Goal: Task Accomplishment & Management: Use online tool/utility

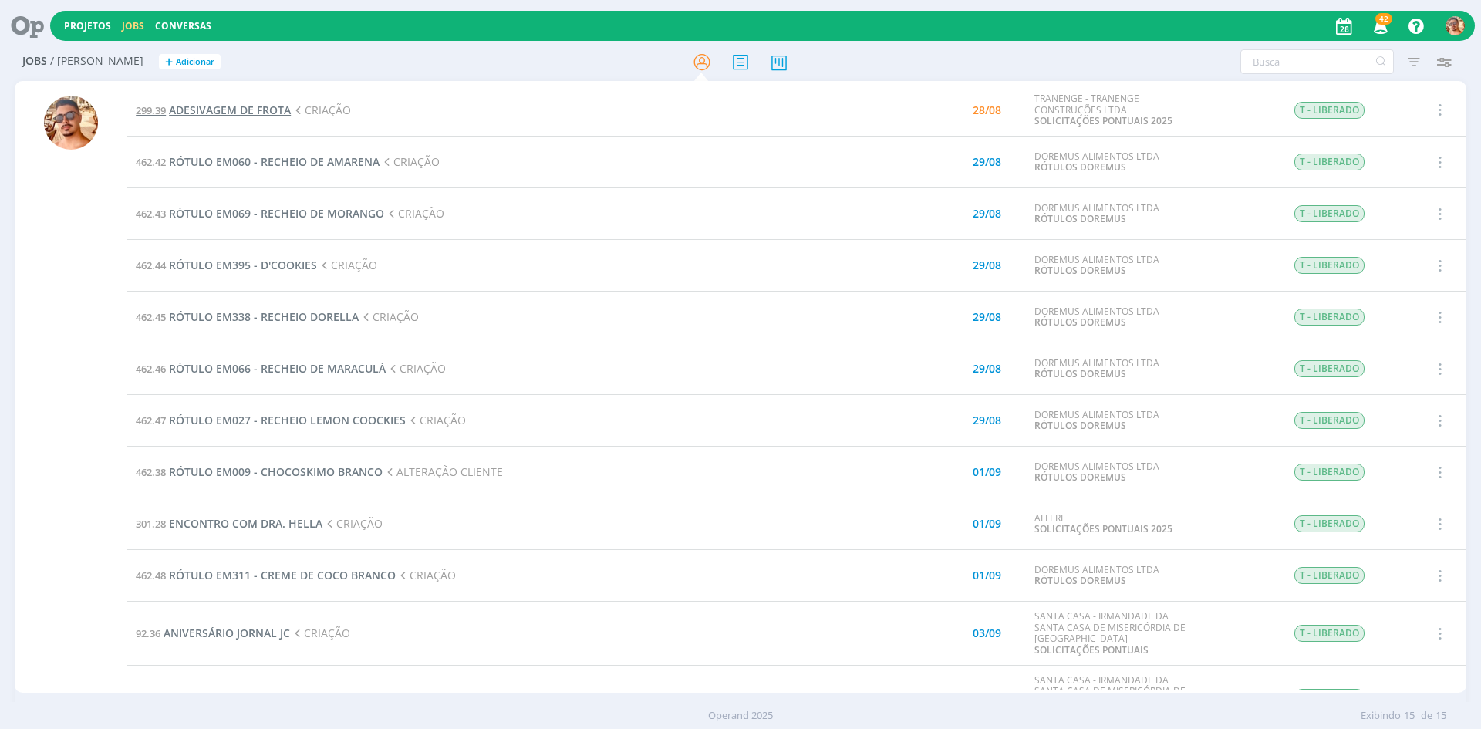
click at [260, 110] on span "ADESIVAGEM DE FROTA" at bounding box center [230, 110] width 122 height 15
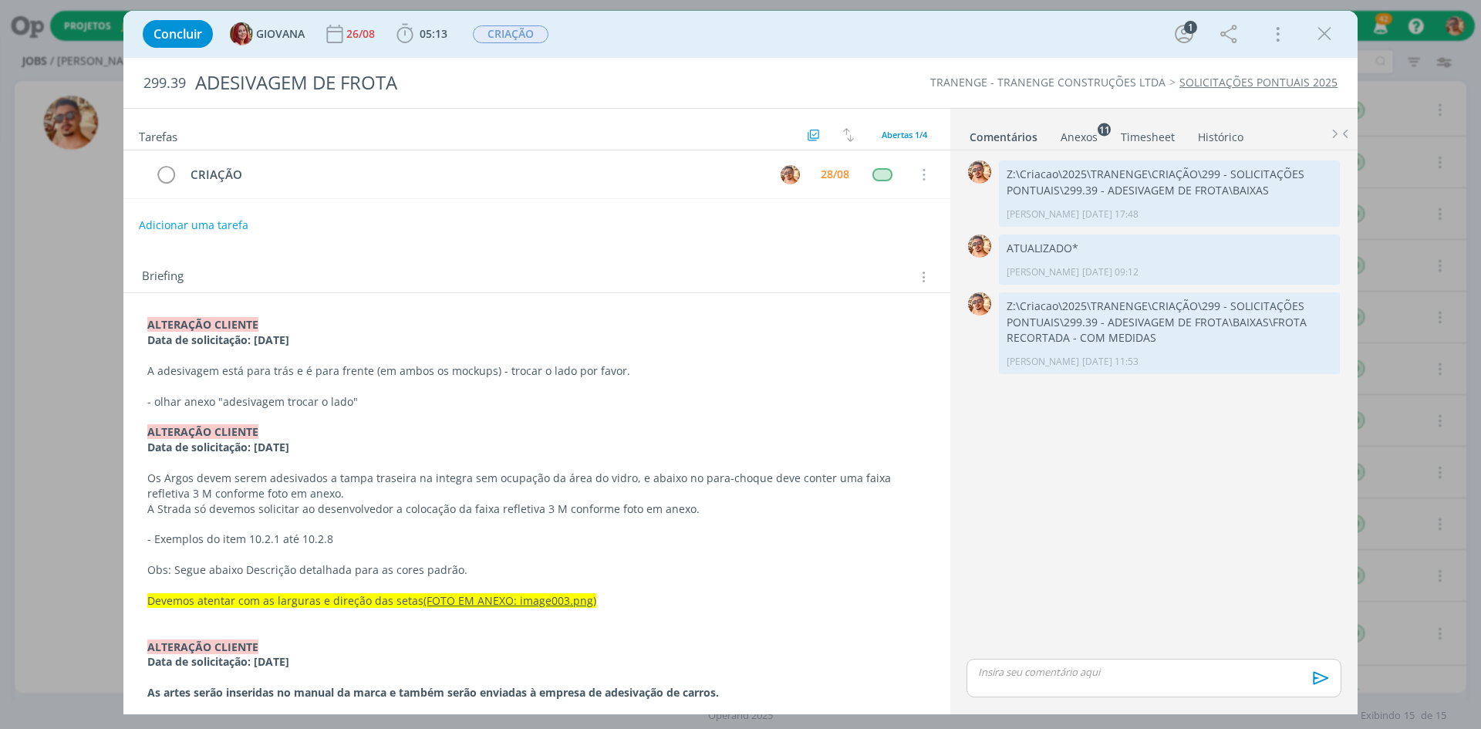
click at [1074, 126] on link "Anexos 11" at bounding box center [1079, 134] width 39 height 22
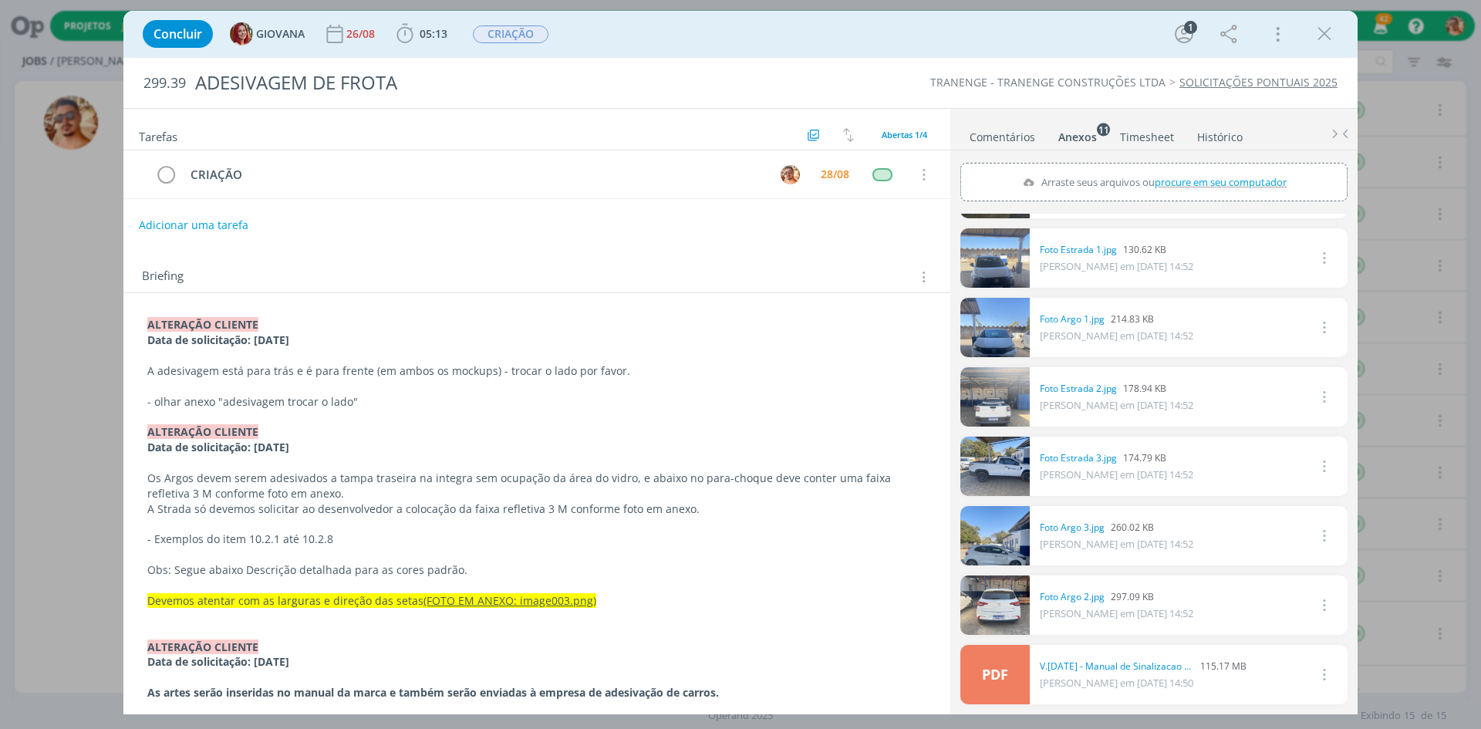
drag, startPoint x: 1324, startPoint y: 40, endPoint x: 1180, endPoint y: 212, distance: 224.5
click at [1325, 40] on icon "dialog" at bounding box center [1324, 33] width 23 height 23
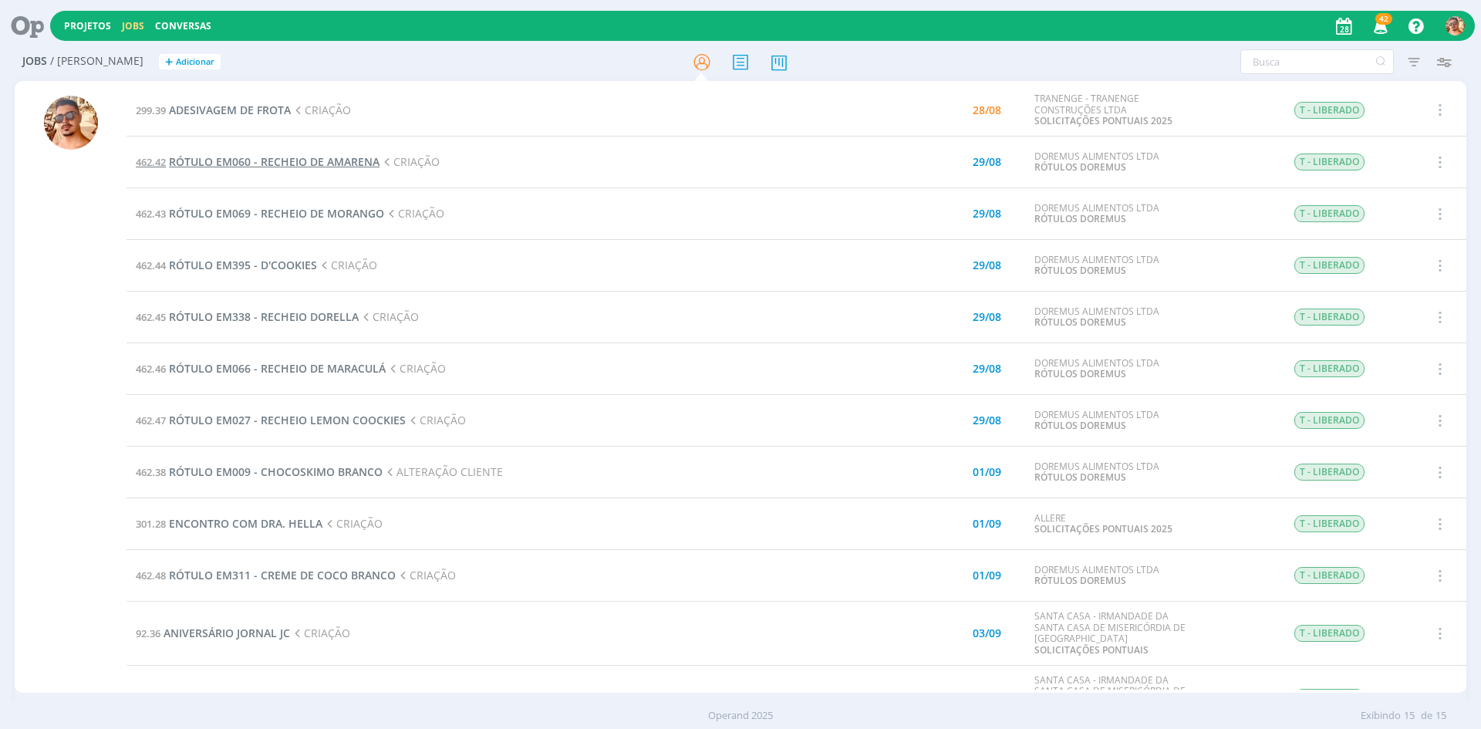
click at [357, 163] on span "RÓTULO EM060 - RECHEIO DE AMARENA" at bounding box center [274, 161] width 211 height 15
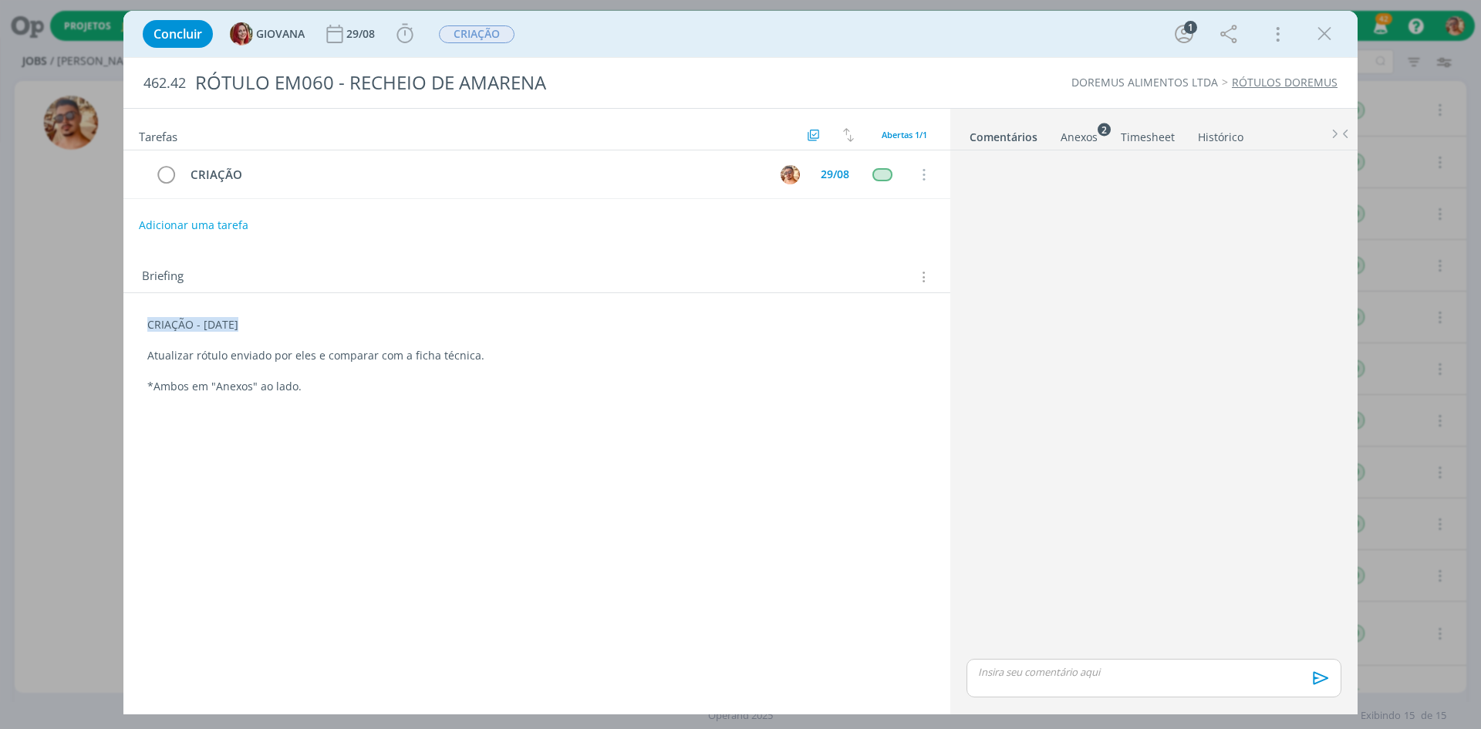
click at [1062, 139] on div "Anexos 2" at bounding box center [1079, 137] width 37 height 15
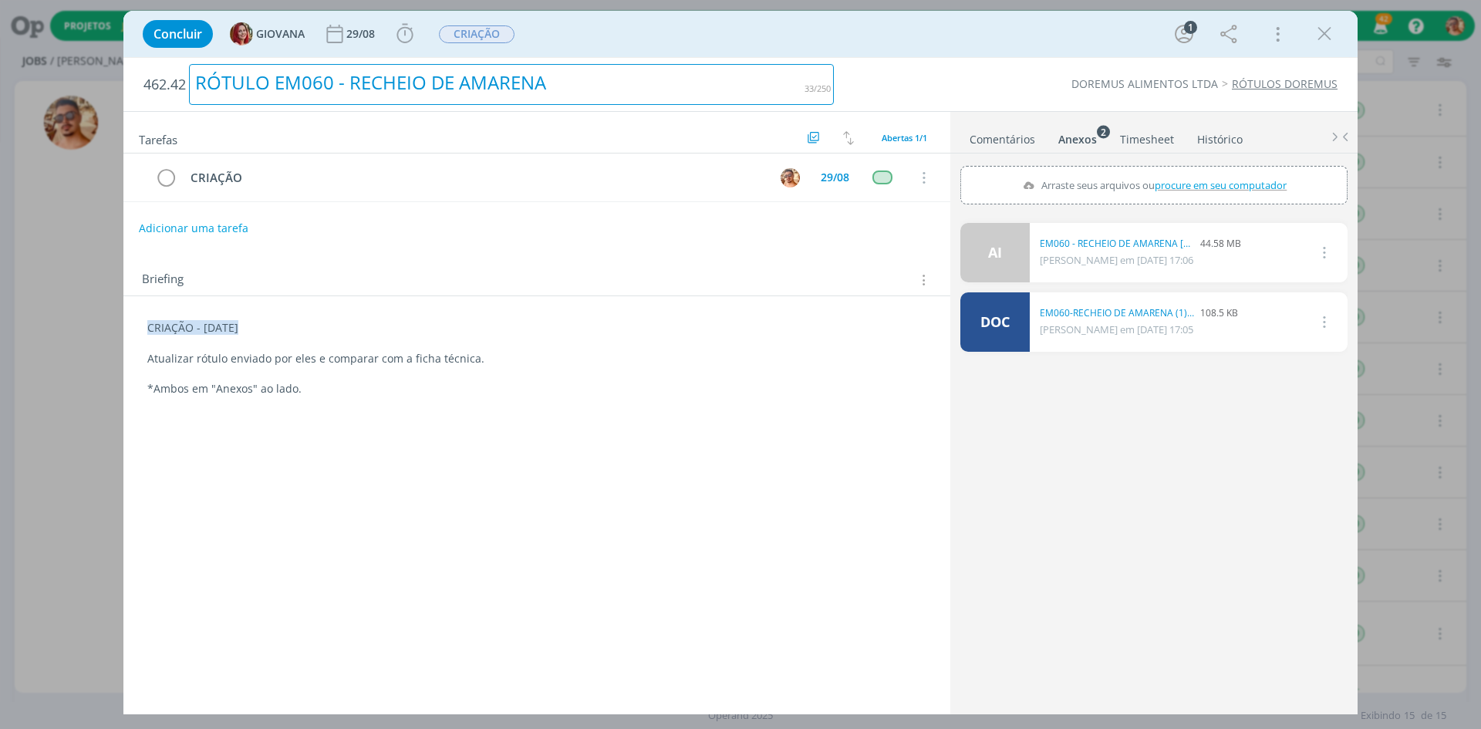
click at [483, 96] on div "RÓTULO EM060 - RECHEIO DE AMARENA" at bounding box center [511, 84] width 645 height 41
copy div "RÓTULO EM060 - RECHEIO DE AMARENA"
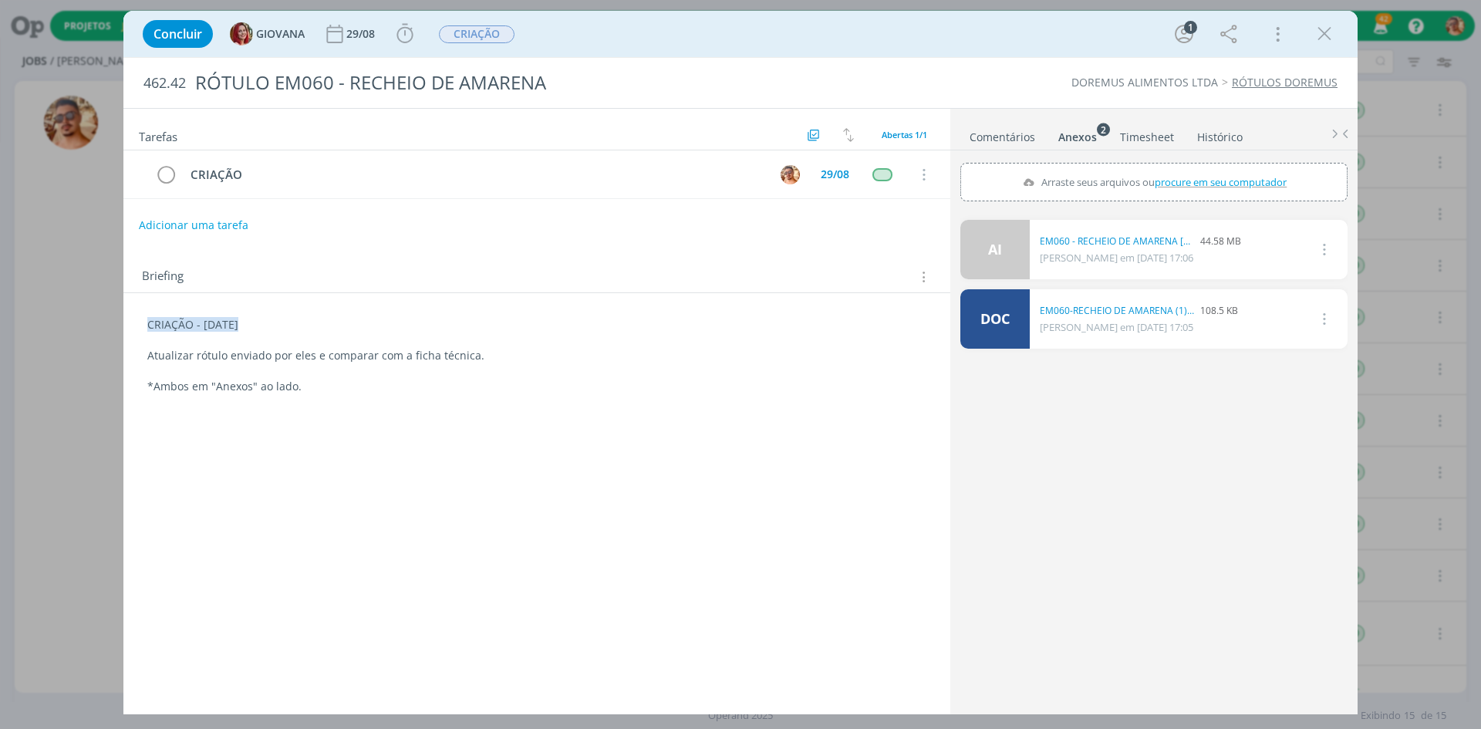
click at [908, 86] on div "DOREMUS ALIMENTOS LTDA RÓTULOS DOREMUS" at bounding box center [1094, 82] width 504 height 15
click at [993, 145] on link "Comentários" at bounding box center [1002, 134] width 67 height 22
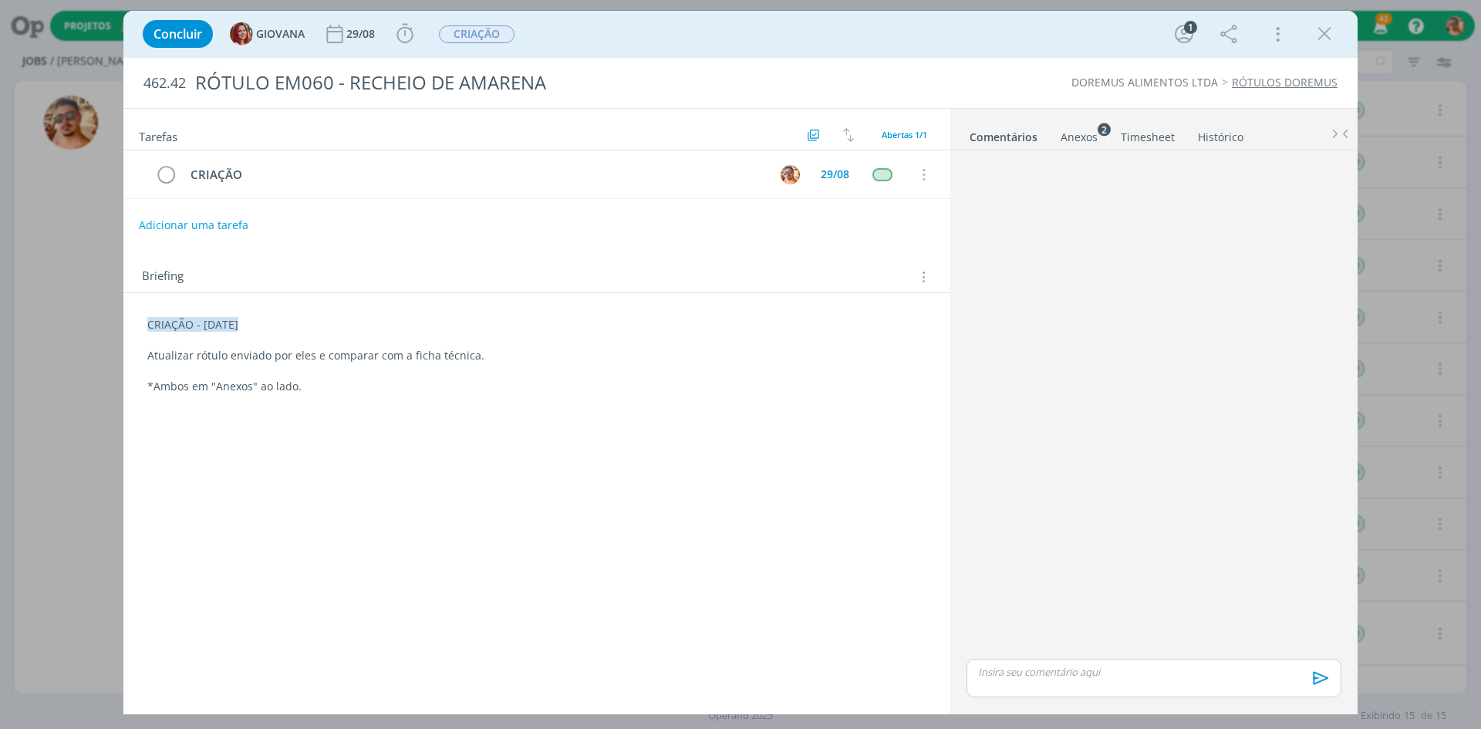
click at [728, 47] on div "Concluir GIOVANA 29/08 Iniciar Apontar Data * 28/08/2025 Horas * 00:00 Tarefa S…" at bounding box center [740, 33] width 1211 height 37
click at [1071, 675] on p "dialog" at bounding box center [1154, 672] width 350 height 14
click at [1317, 690] on icon "dialog" at bounding box center [1318, 683] width 23 height 23
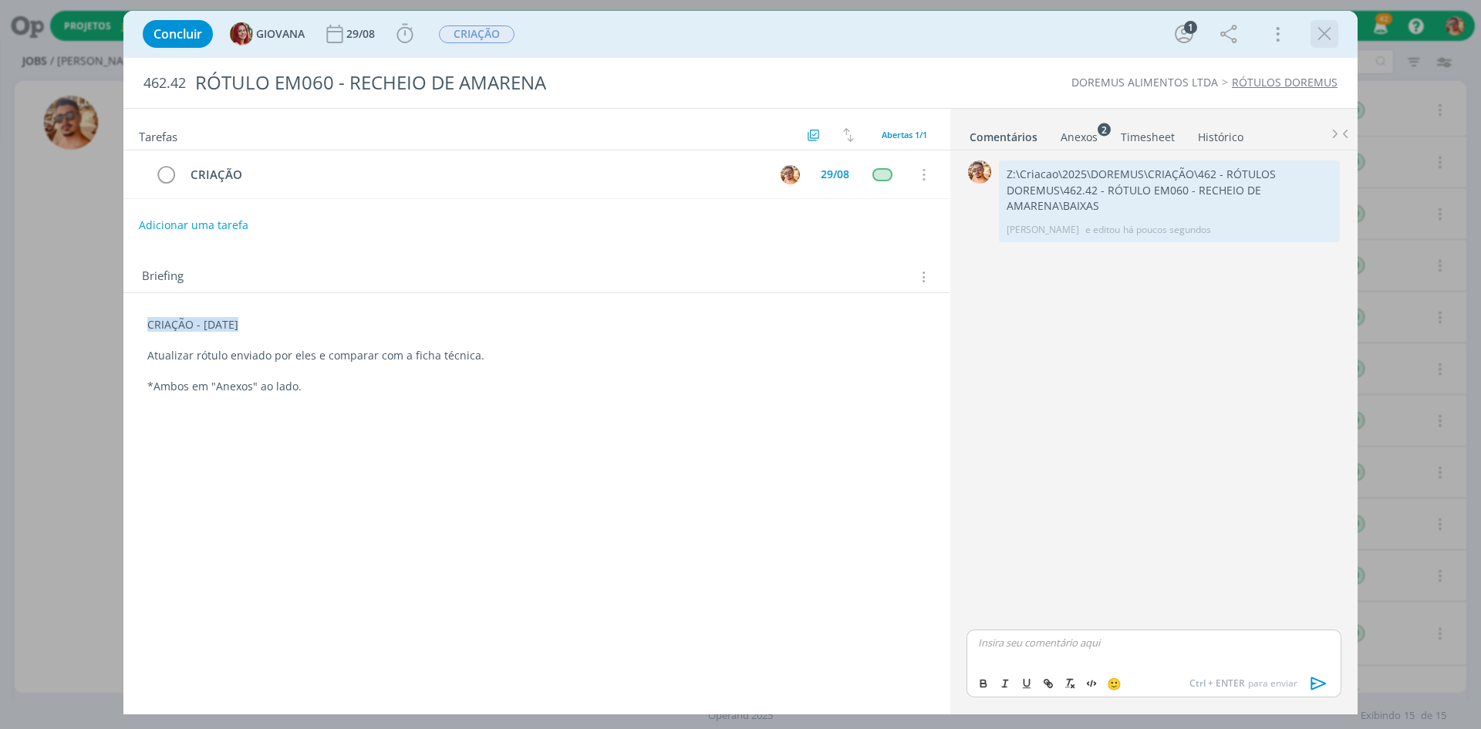
click at [1330, 38] on icon "dialog" at bounding box center [1324, 33] width 23 height 23
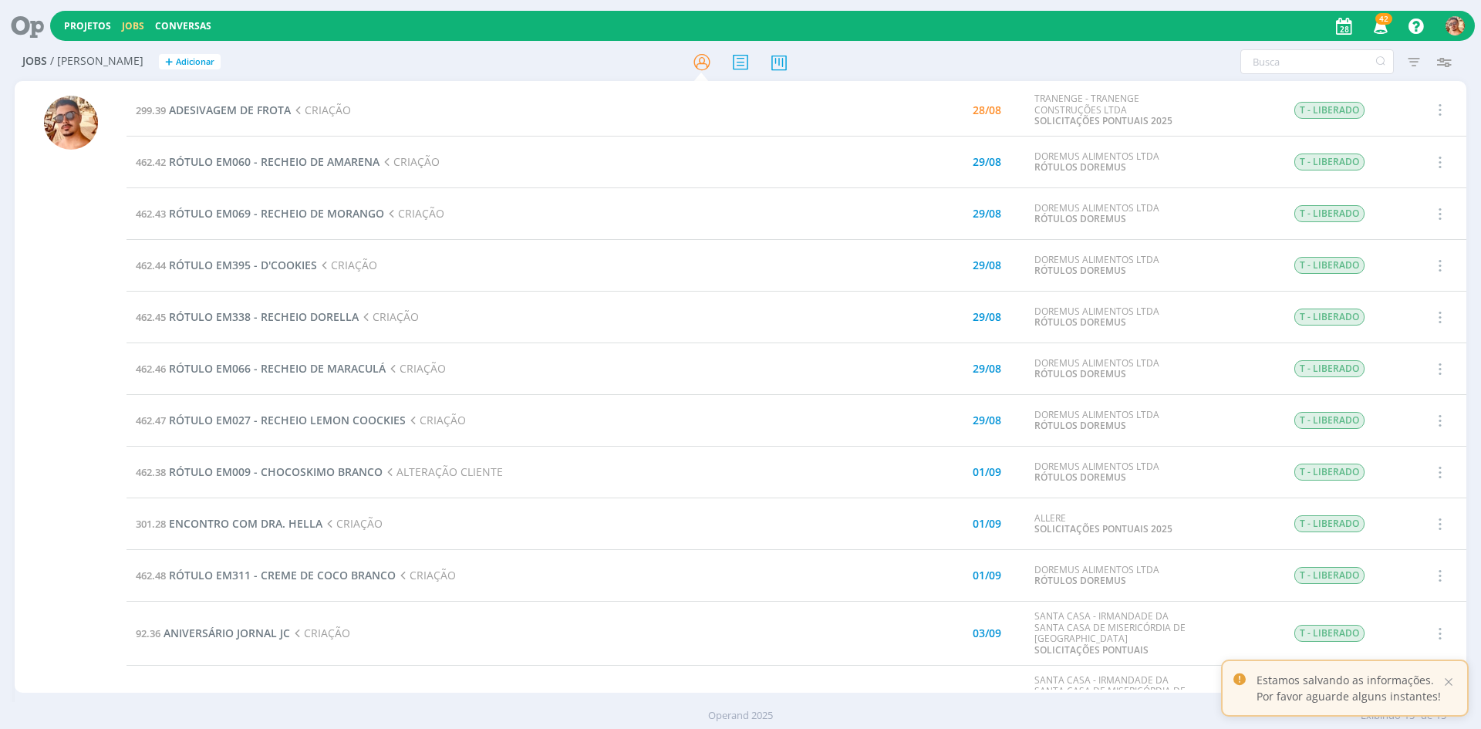
click at [314, 169] on td "462.42 RÓTULO EM060 - RECHEIO DE AMARENA CRIAÇÃO" at bounding box center [491, 163] width 729 height 52
click at [314, 167] on span "RÓTULO EM060 - RECHEIO DE AMARENA" at bounding box center [274, 161] width 211 height 15
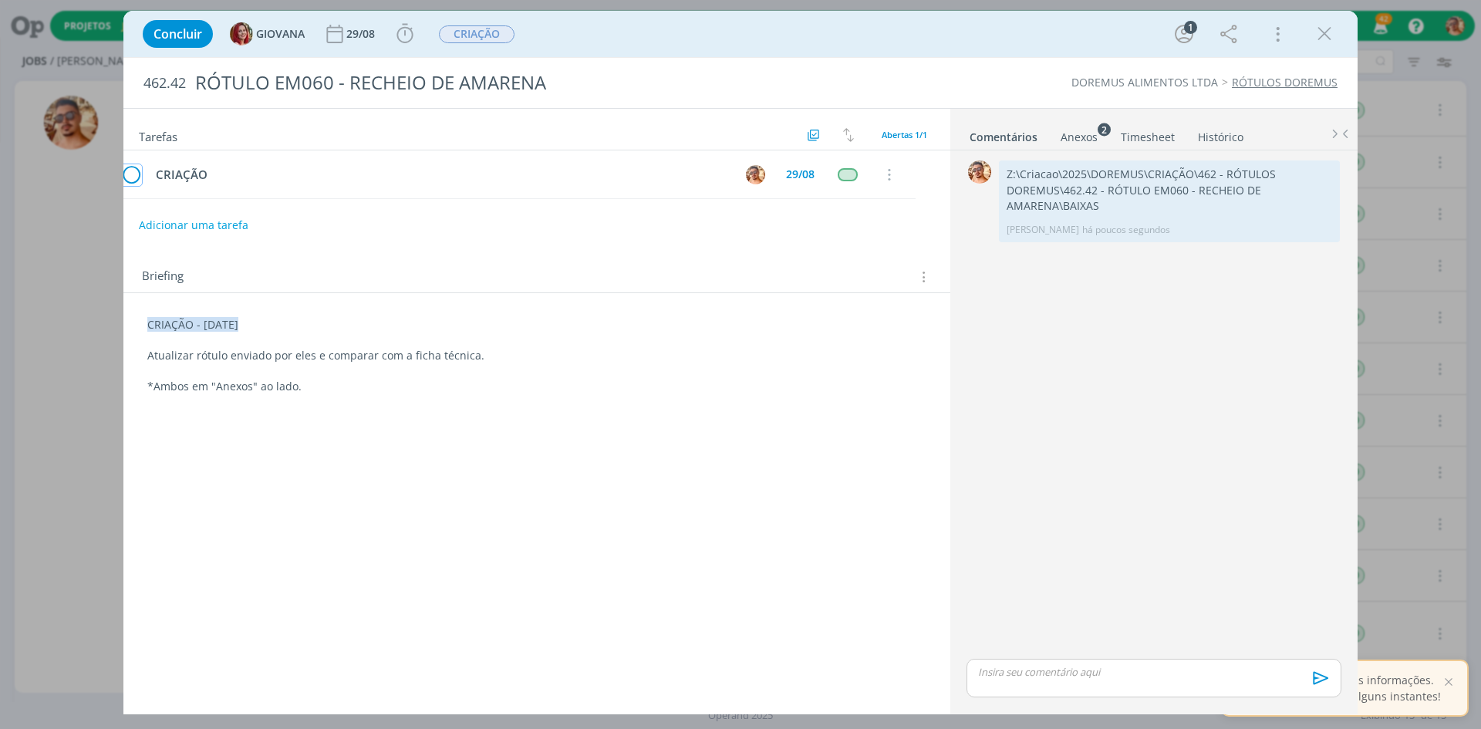
click at [156, 170] on icon "dialog" at bounding box center [166, 175] width 22 height 23
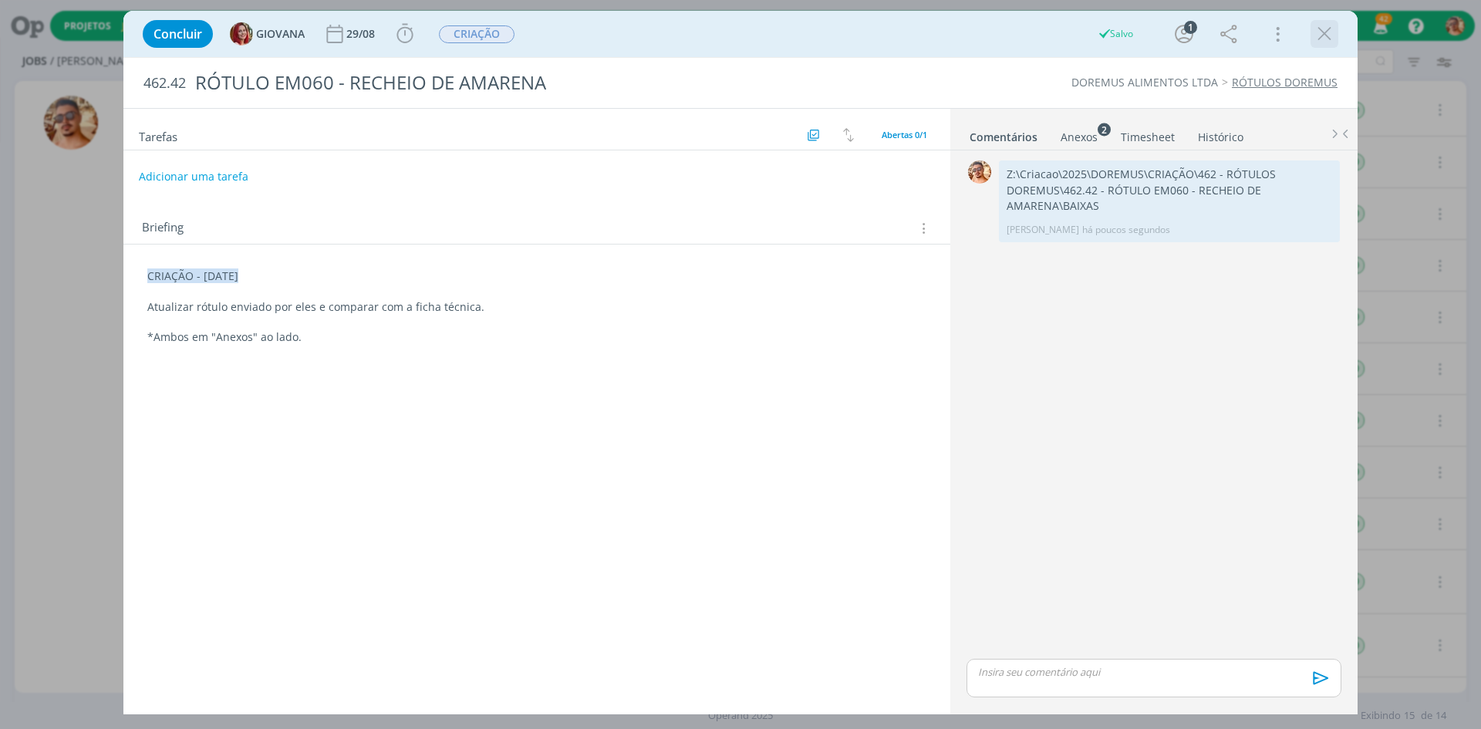
click at [1319, 36] on icon "dialog" at bounding box center [1324, 33] width 23 height 23
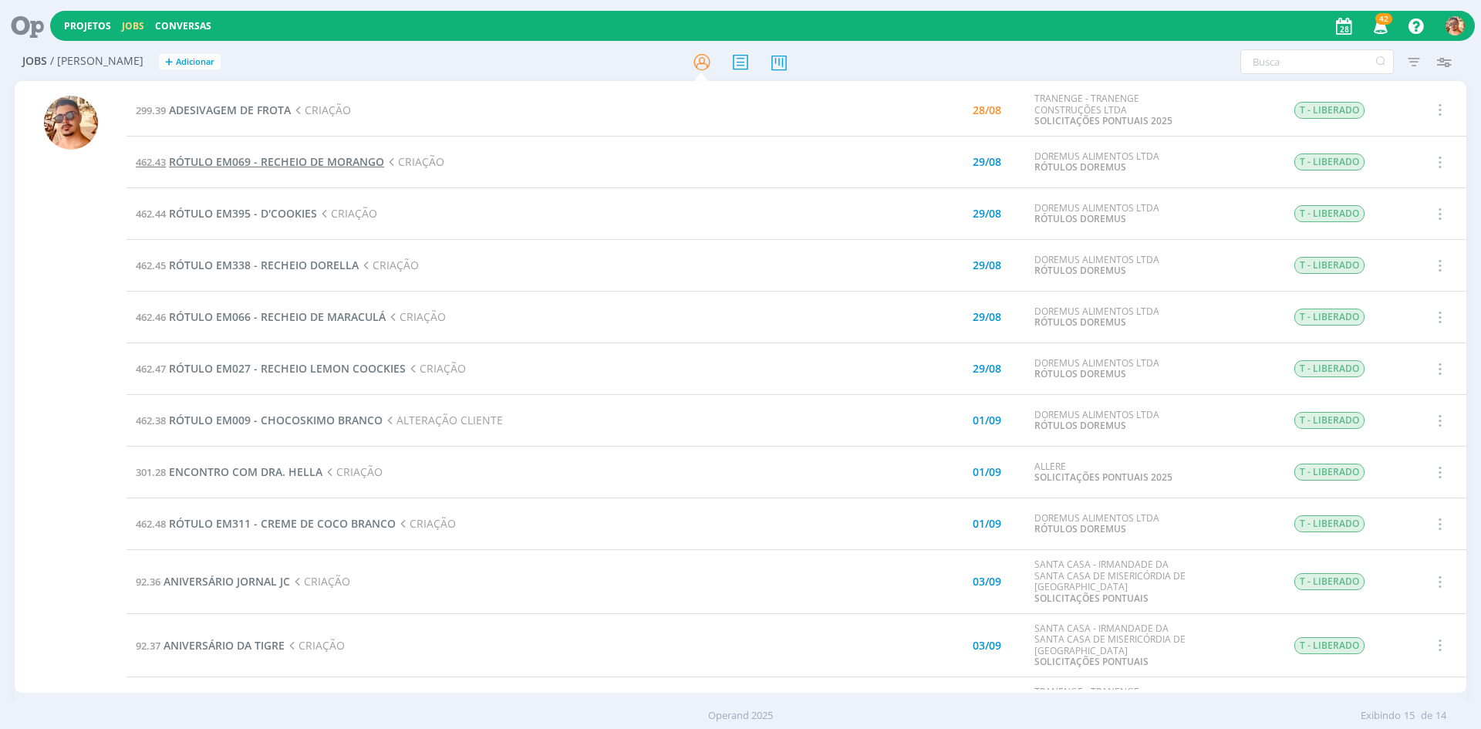
click at [349, 161] on span "RÓTULO EM069 - RECHEIO DE MORANGO" at bounding box center [276, 161] width 215 height 15
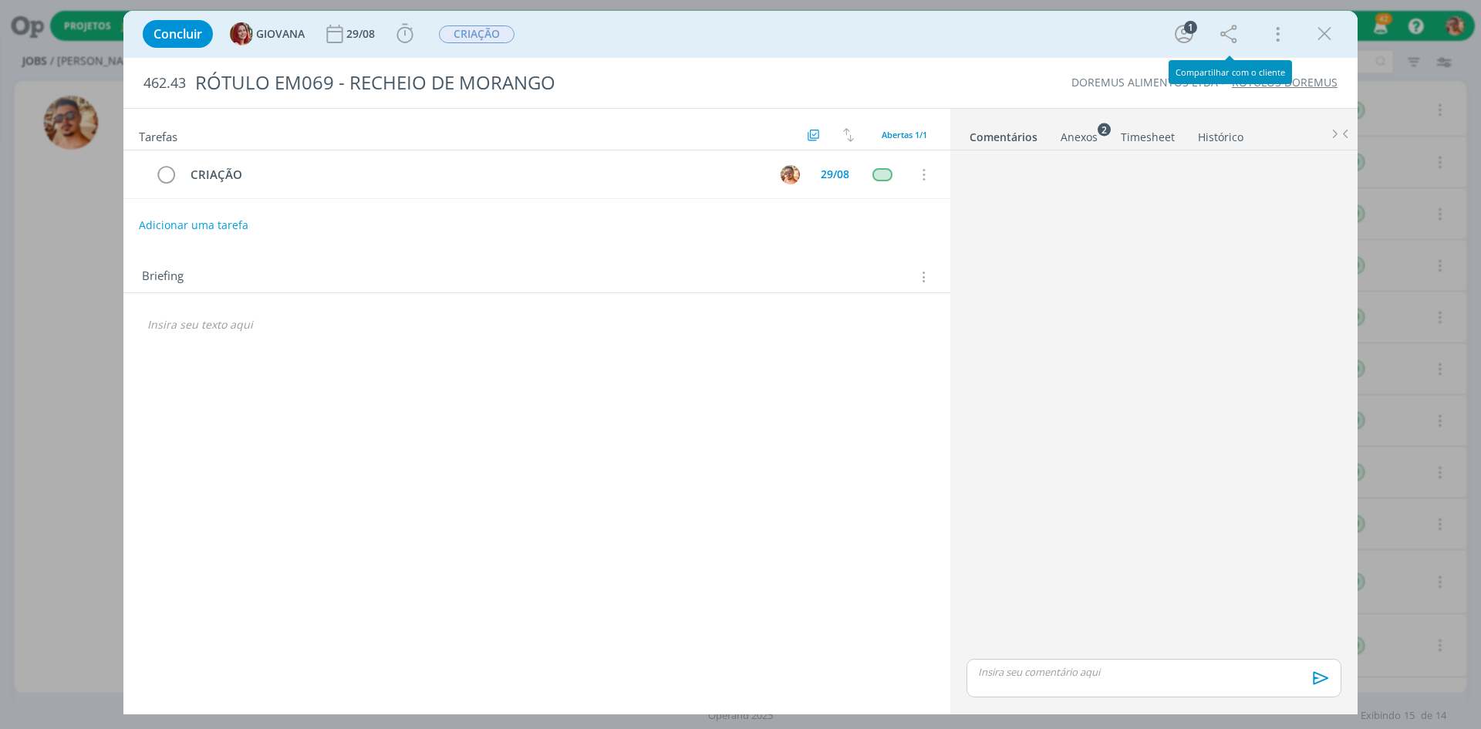
click at [1326, 32] on icon "dialog" at bounding box center [1324, 33] width 23 height 23
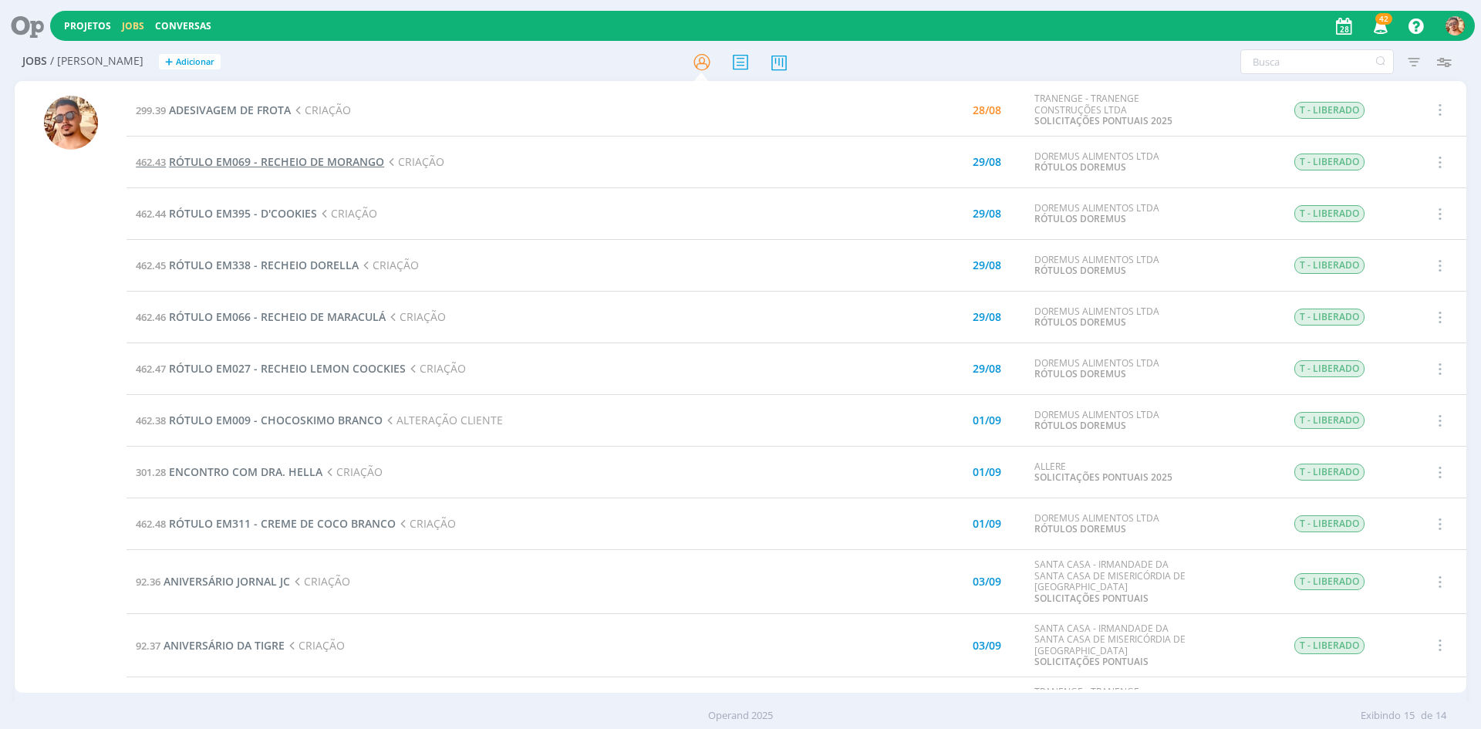
click at [373, 164] on span "RÓTULO EM069 - RECHEIO DE MORANGO" at bounding box center [276, 161] width 215 height 15
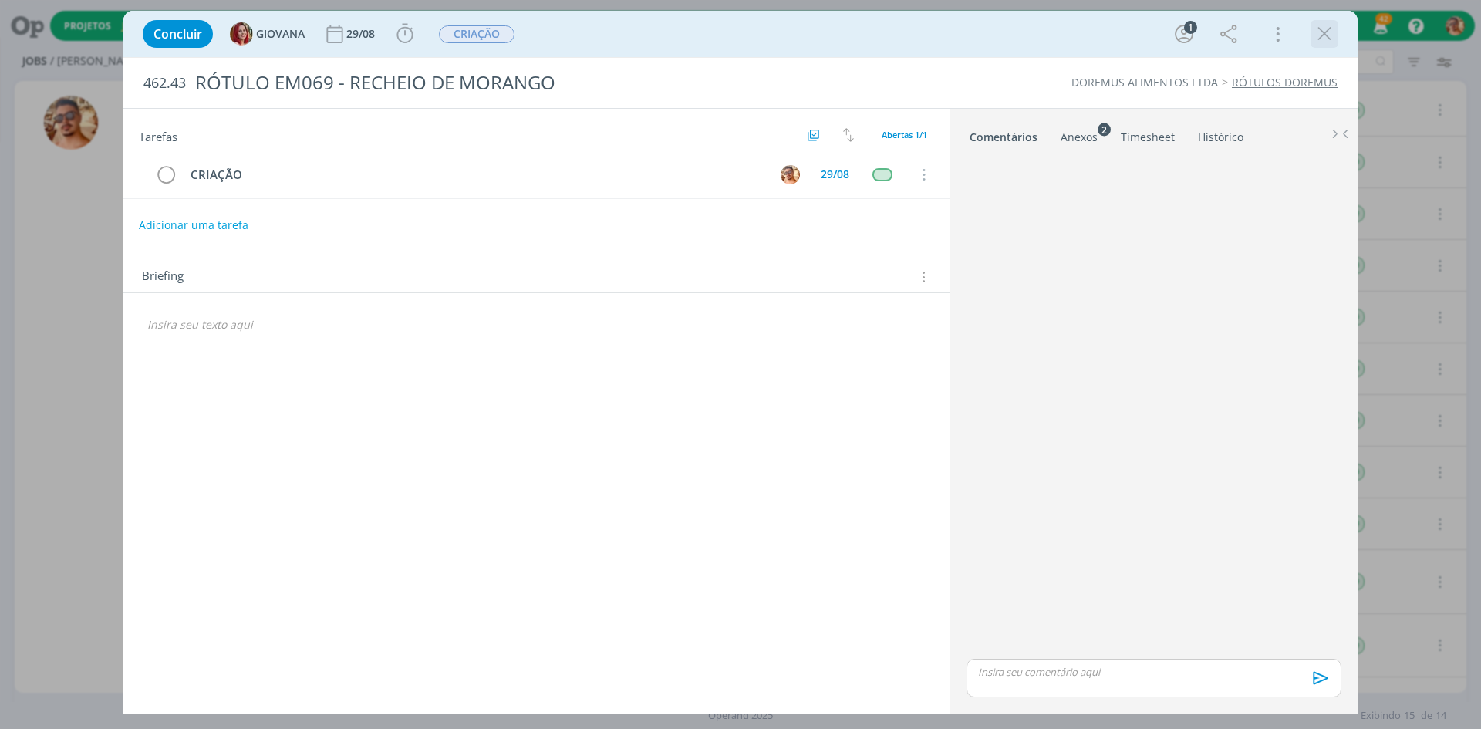
click at [1324, 32] on icon "dialog" at bounding box center [1324, 33] width 23 height 23
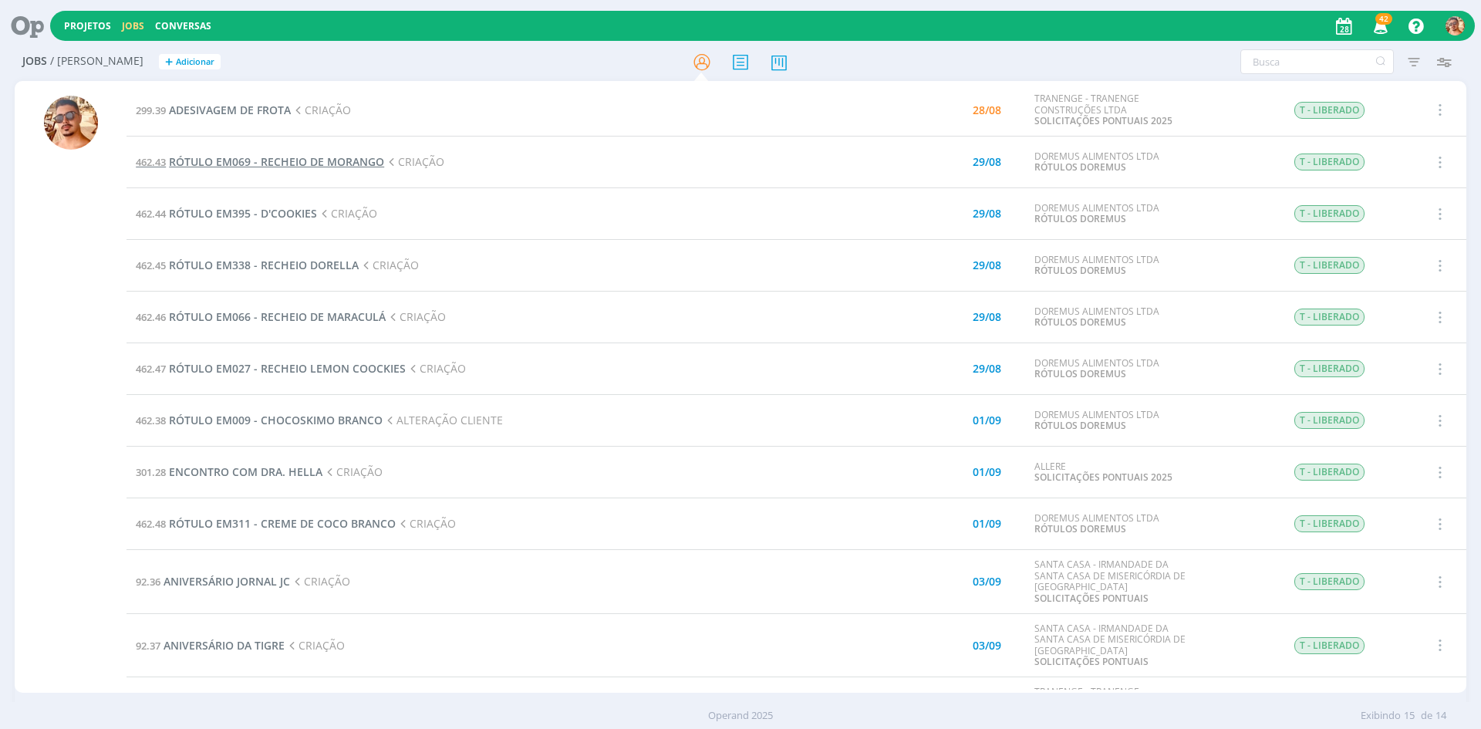
click at [301, 164] on span "RÓTULO EM069 - RECHEIO DE MORANGO" at bounding box center [276, 161] width 215 height 15
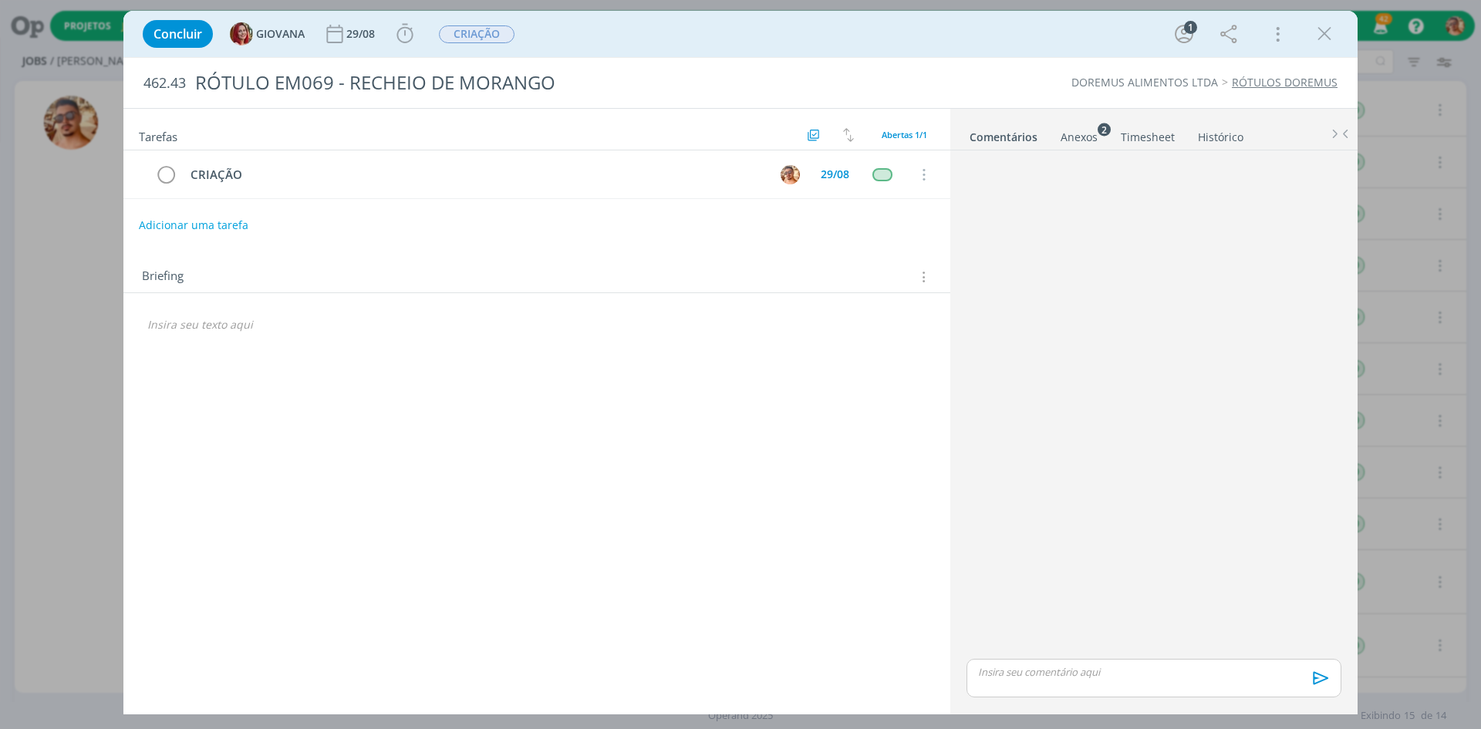
click at [1078, 144] on div "Anexos 2" at bounding box center [1079, 137] width 37 height 15
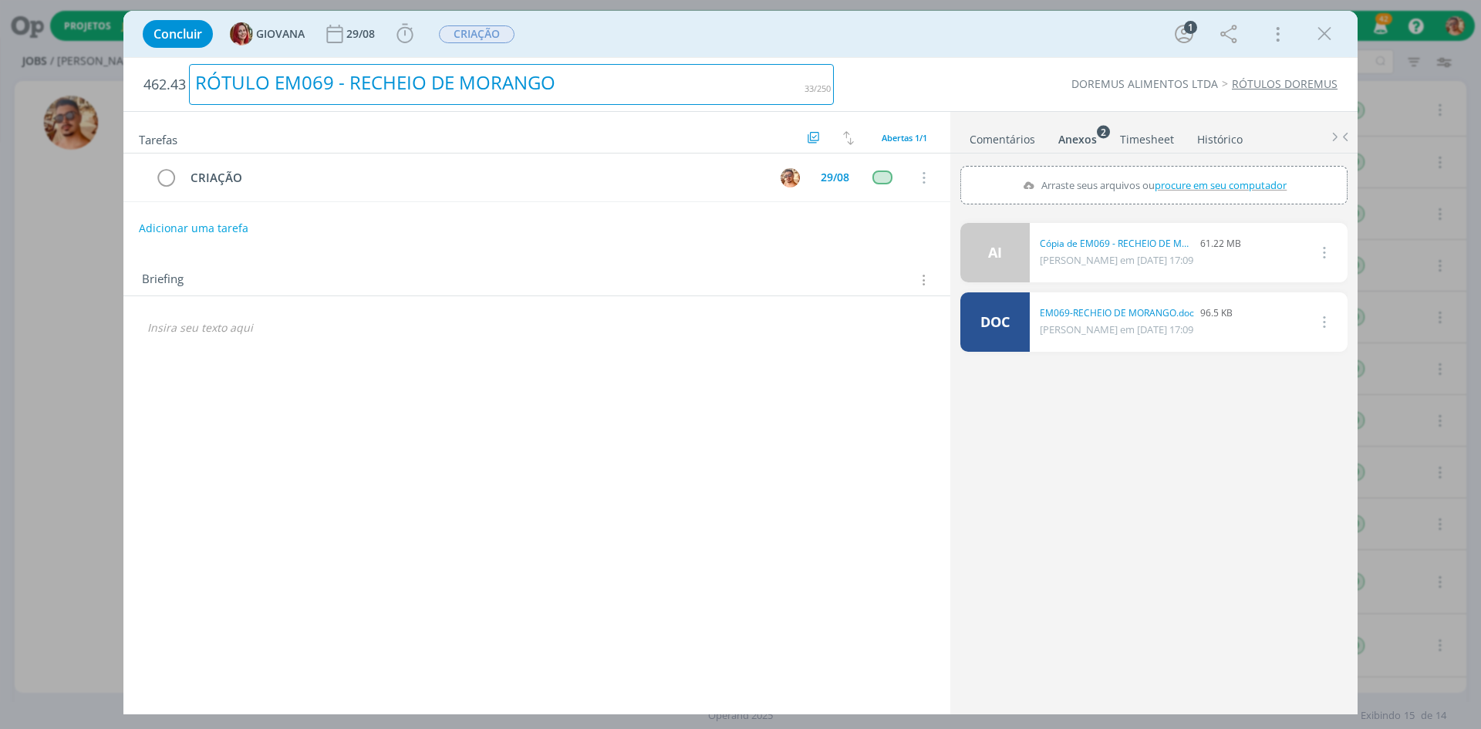
click at [528, 94] on div "RÓTULO EM069 - RECHEIO DE MORANGO" at bounding box center [511, 84] width 645 height 41
copy div "RÓTULO EM069 - RECHEIO DE MORANGO"
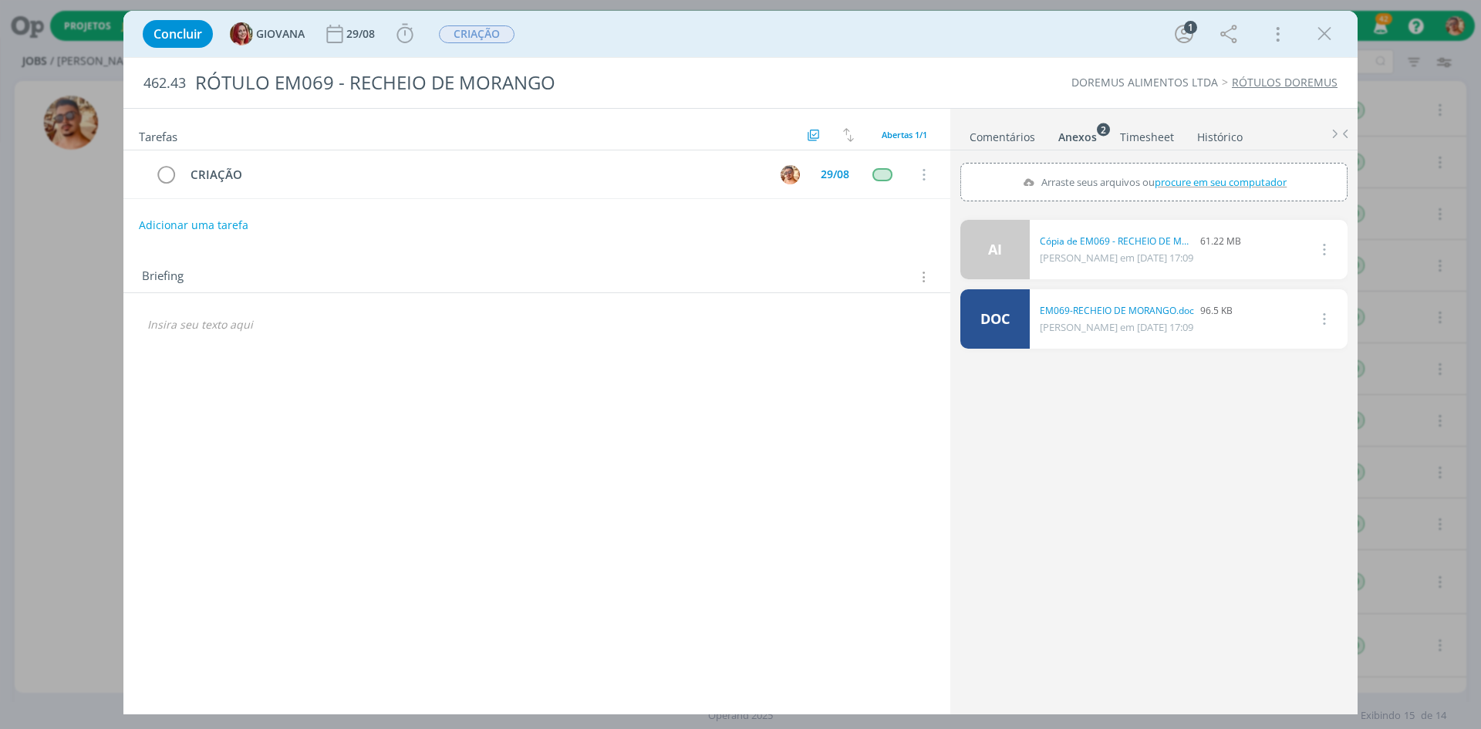
drag, startPoint x: 985, startPoint y: 39, endPoint x: 1077, endPoint y: 122, distance: 123.4
click at [985, 39] on div "Concluir GIOVANA 29/08 Iniciar Apontar Data * 28/08/2025 Horas * 00:00 Tarefa S…" at bounding box center [740, 33] width 1211 height 37
click at [935, 73] on div "462.43 RÓTULO EM069 - RECHEIO DE MORANGO DOREMUS ALIMENTOS LTDA RÓTULOS DOREMUS" at bounding box center [740, 83] width 1234 height 50
click at [983, 145] on link "Comentários" at bounding box center [1002, 134] width 67 height 22
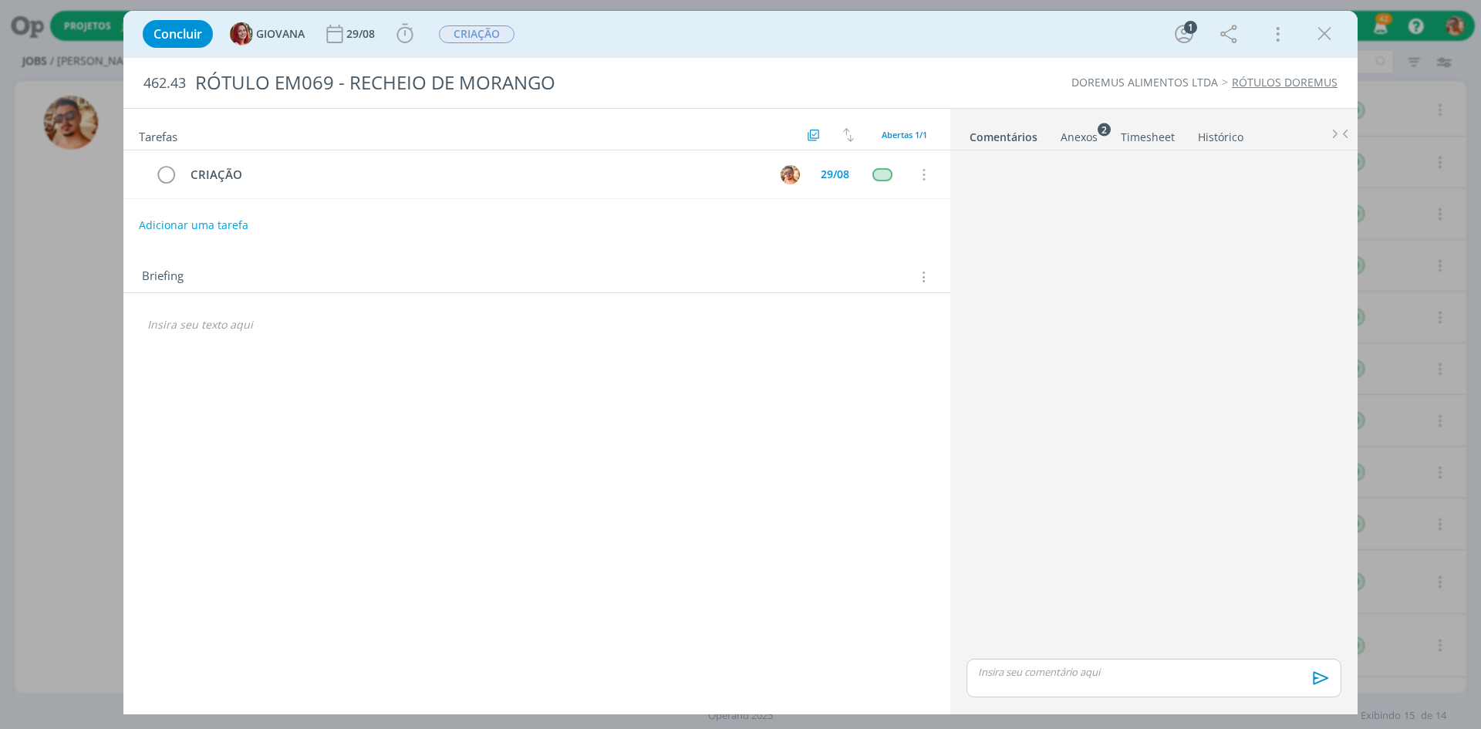
click at [1125, 684] on div "dialog" at bounding box center [1153, 678] width 375 height 39
click at [1315, 683] on icon "dialog" at bounding box center [1318, 682] width 15 height 13
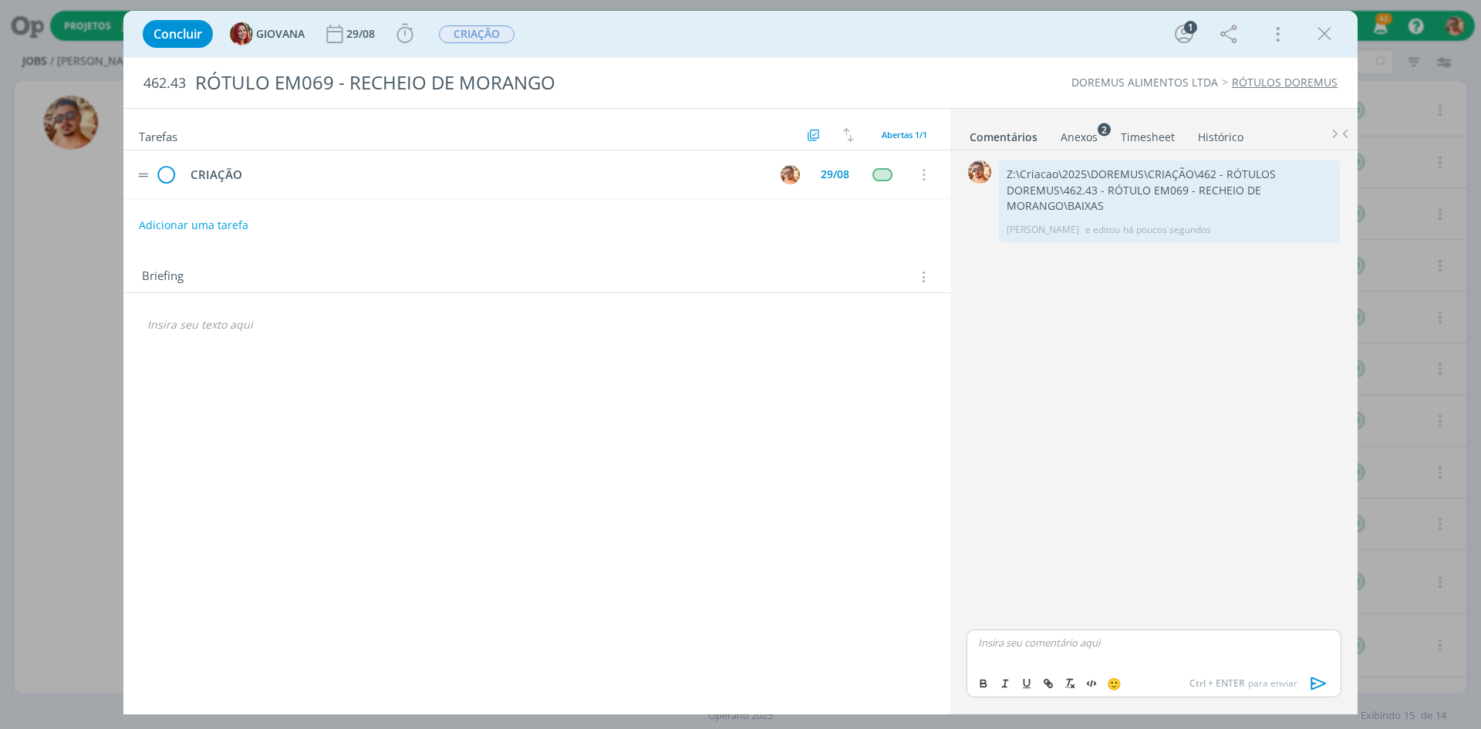
click at [164, 176] on icon "dialog" at bounding box center [165, 175] width 23 height 23
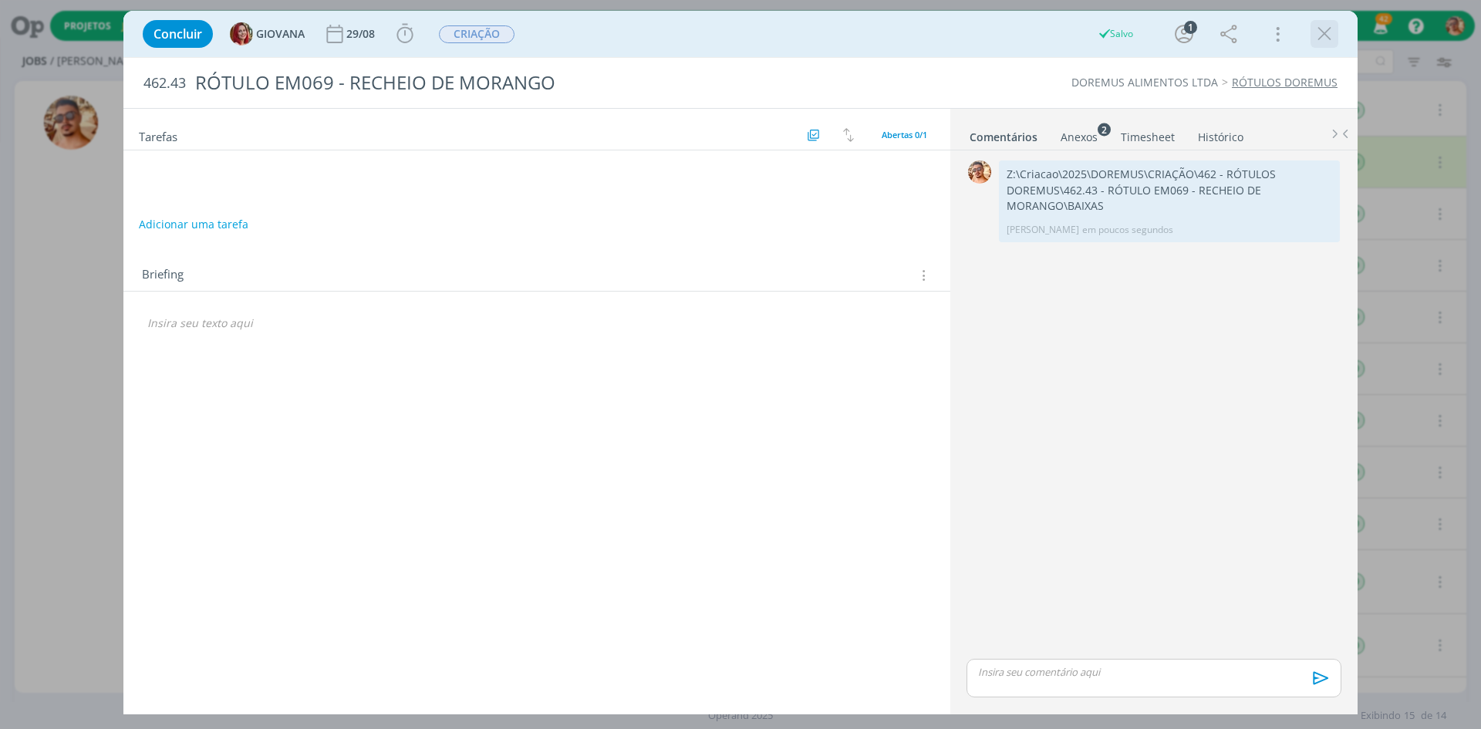
click at [1329, 35] on icon "dialog" at bounding box center [1324, 33] width 23 height 23
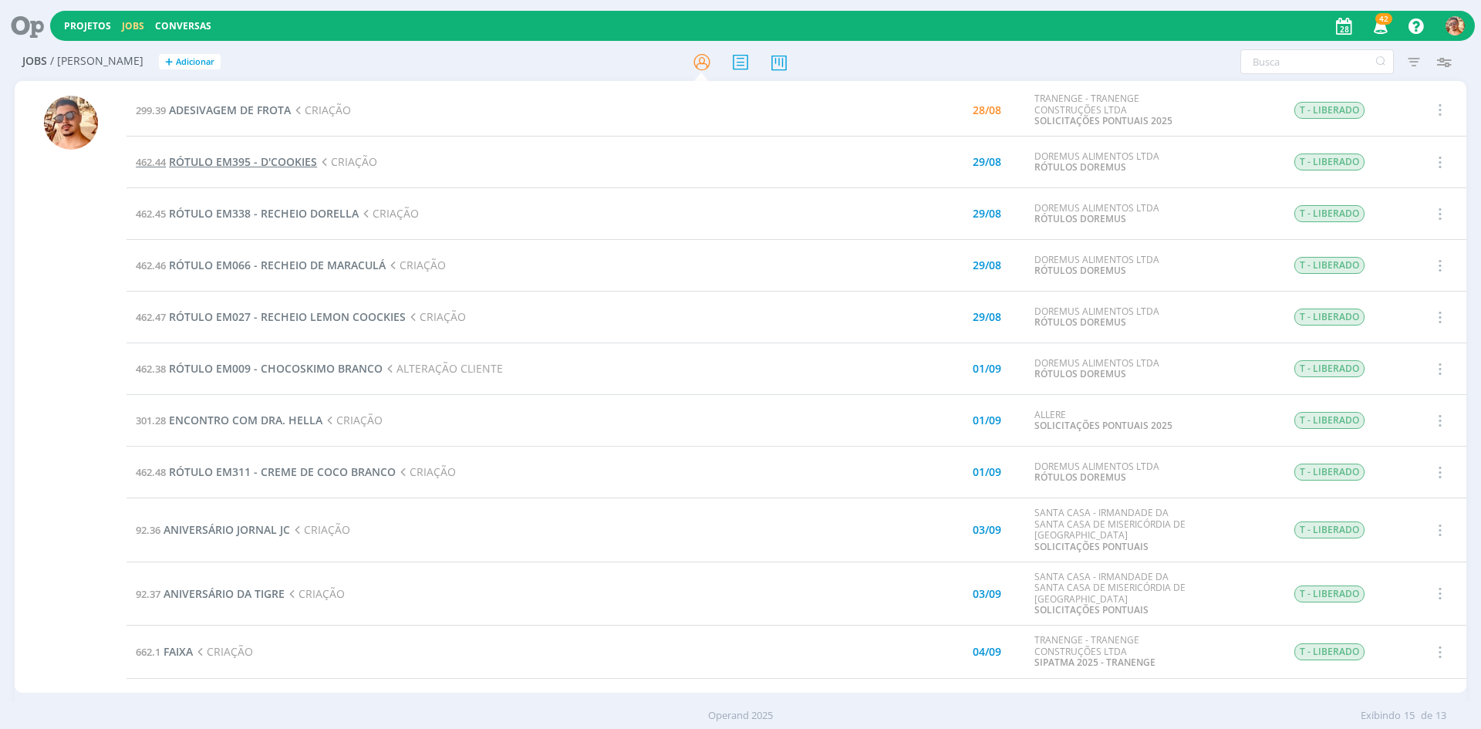
click at [288, 160] on span "RÓTULO EM395 - D'COOKIES" at bounding box center [243, 161] width 148 height 15
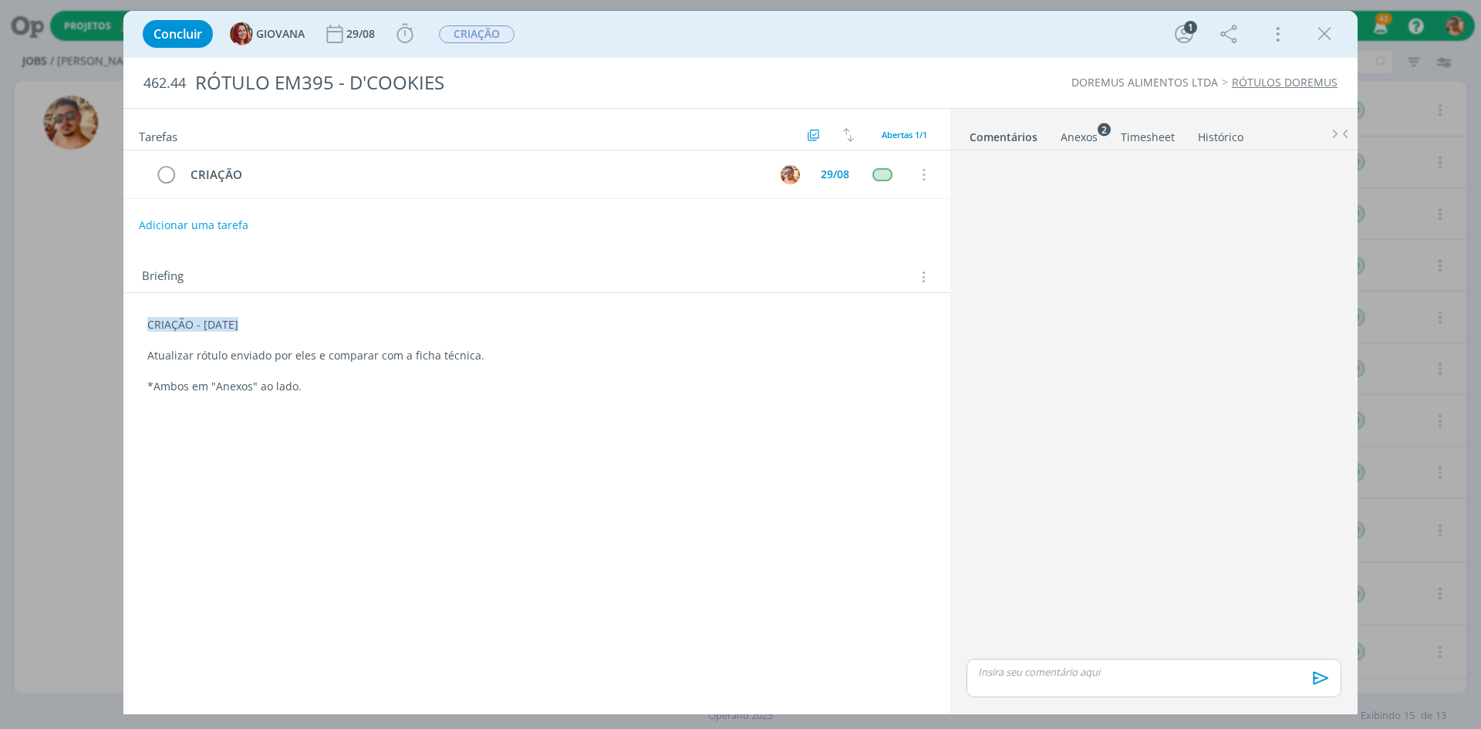
click at [1061, 136] on div "Anexos 2" at bounding box center [1079, 137] width 37 height 15
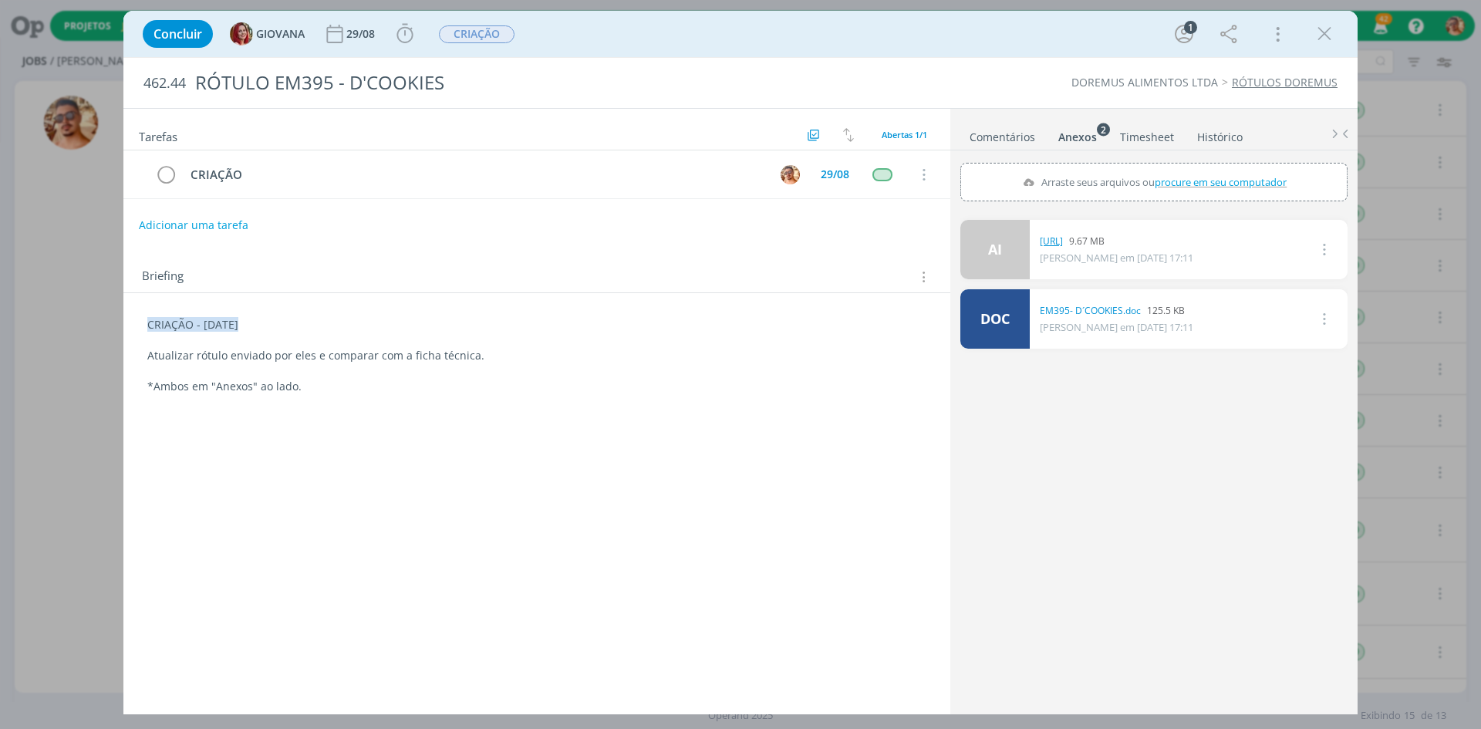
drag, startPoint x: 1074, startPoint y: 231, endPoint x: 1095, endPoint y: 241, distance: 23.8
click at [532, 89] on div "RÓTULO EM395 - D'COOKIES" at bounding box center [511, 83] width 645 height 38
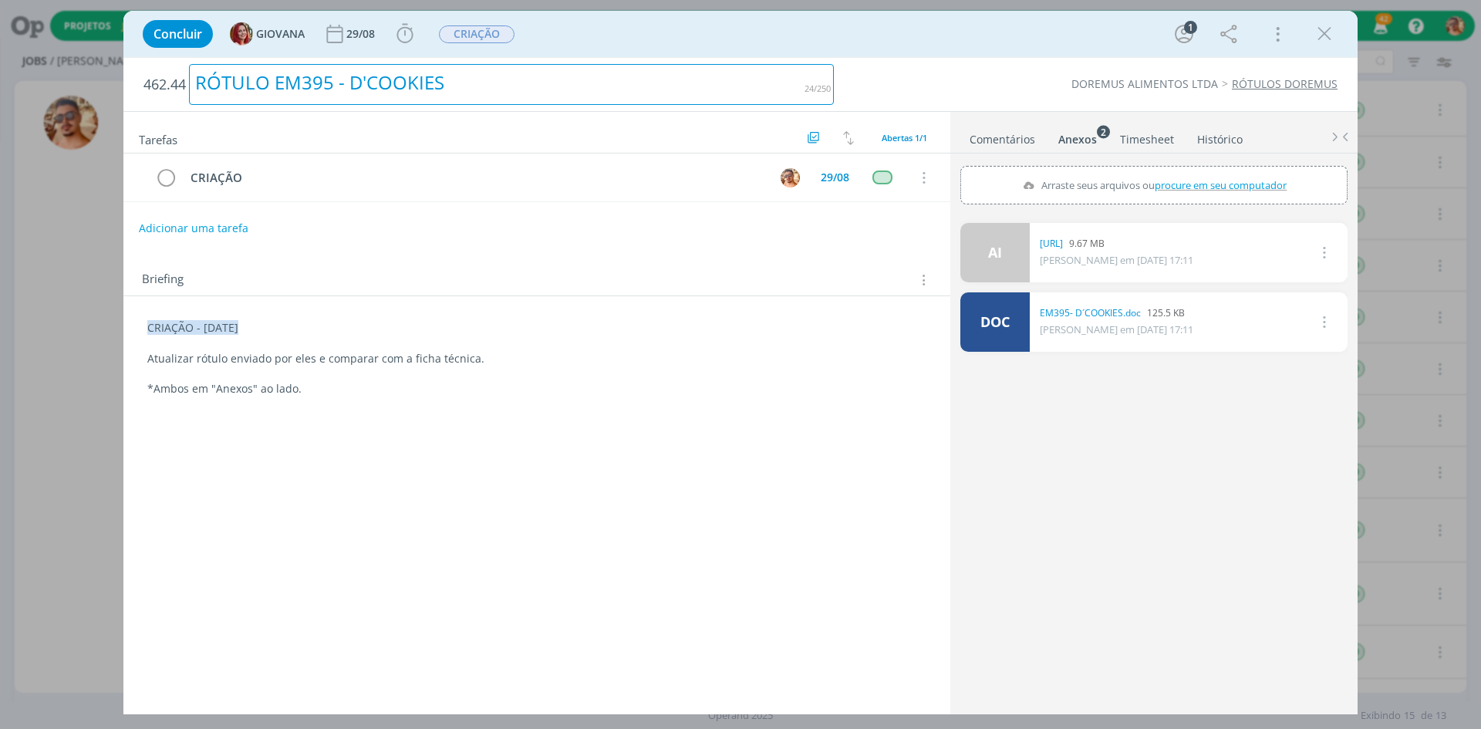
click at [530, 89] on div "RÓTULO EM395 - D'COOKIES" at bounding box center [511, 84] width 645 height 41
copy div "RÓTULO EM395 - D'COOKIES"
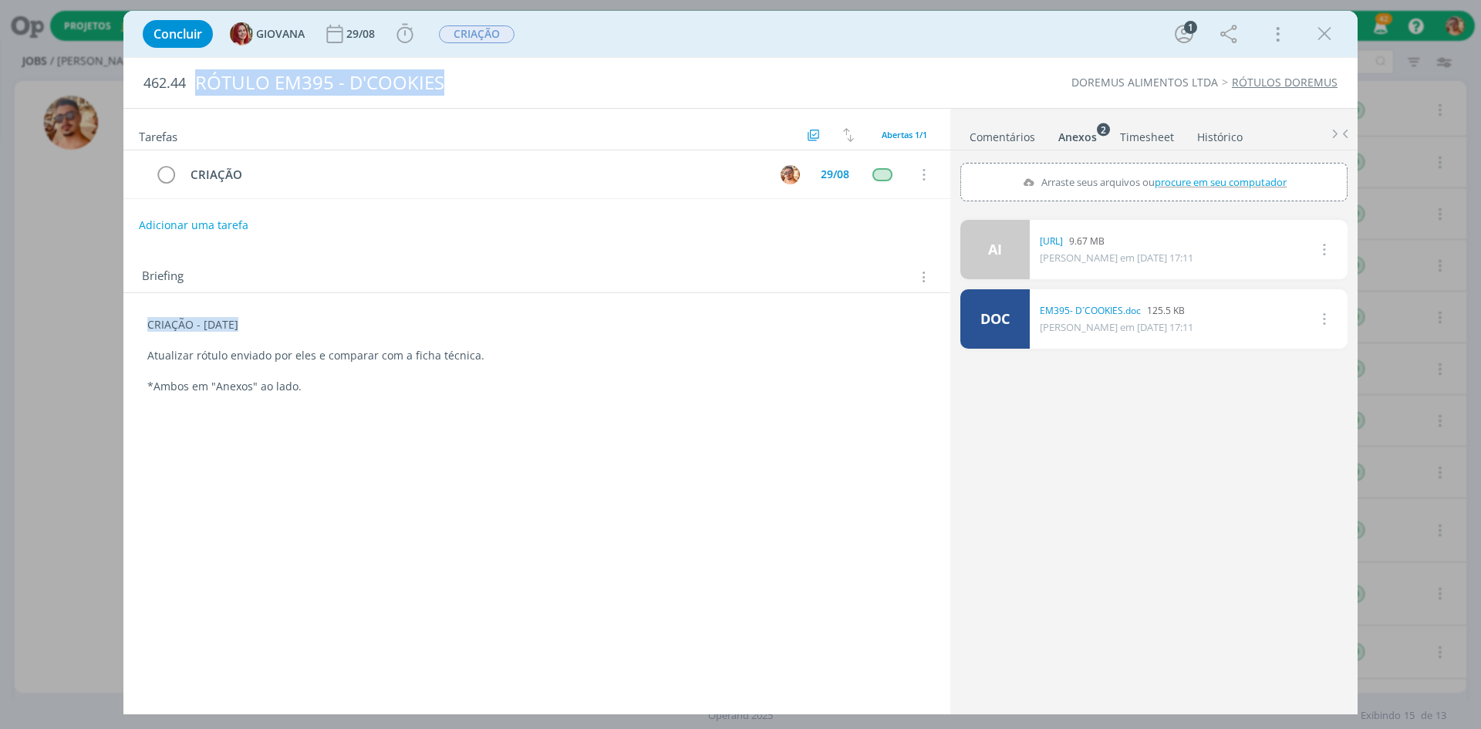
drag, startPoint x: 1321, startPoint y: 31, endPoint x: 1017, endPoint y: 148, distance: 325.0
click at [1321, 31] on icon "dialog" at bounding box center [1324, 33] width 23 height 23
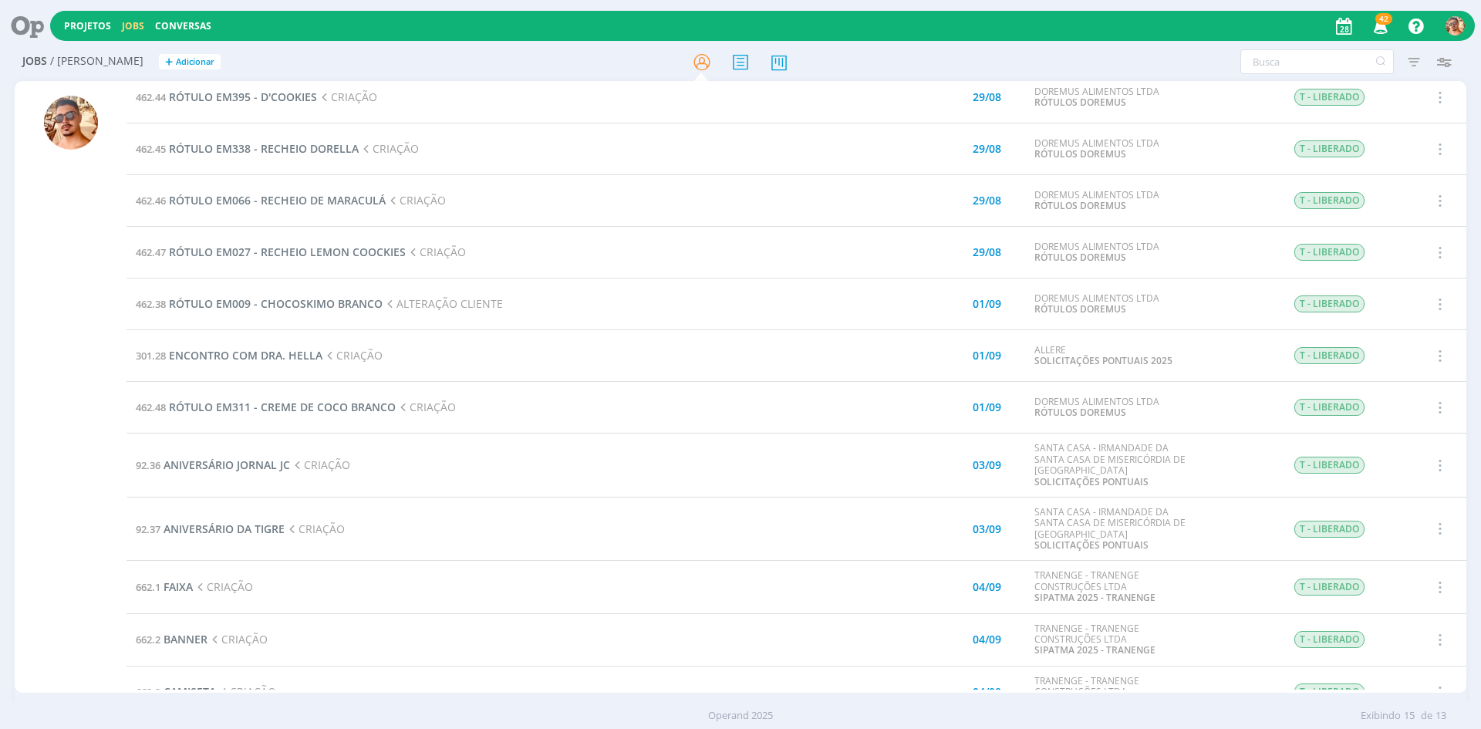
scroll to position [77, 0]
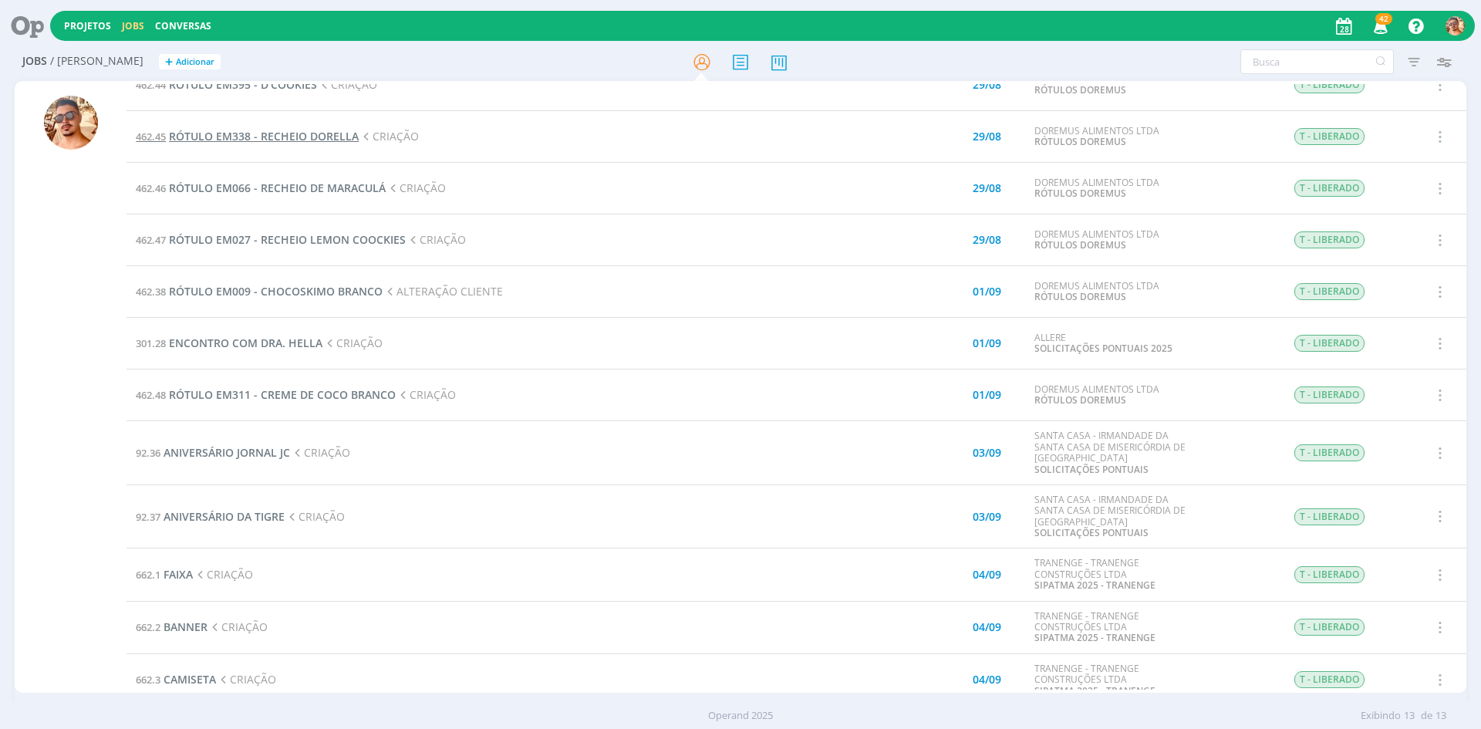
click at [281, 137] on span "RÓTULO EM338 - RECHEIO [PERSON_NAME]" at bounding box center [264, 136] width 190 height 15
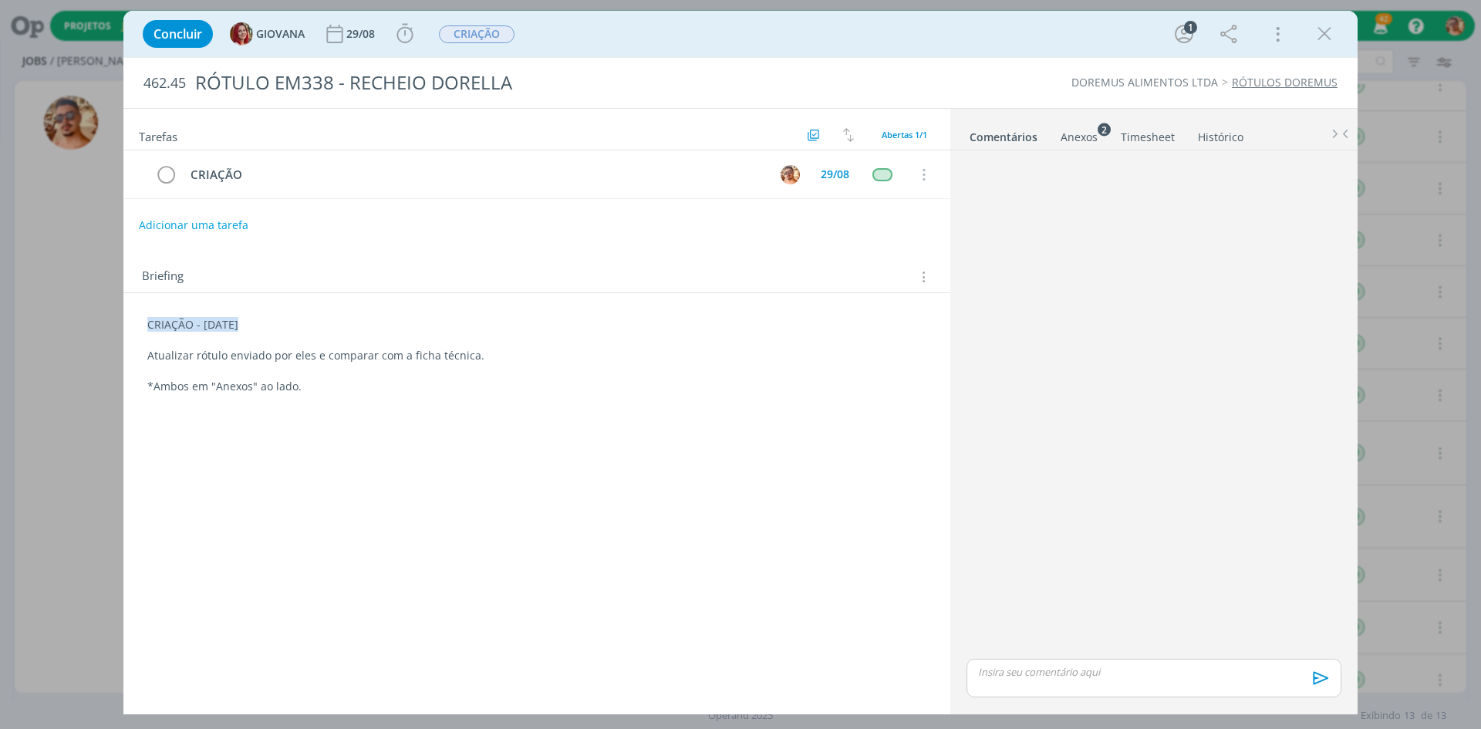
click at [1071, 134] on div "Anexos 2" at bounding box center [1079, 137] width 37 height 15
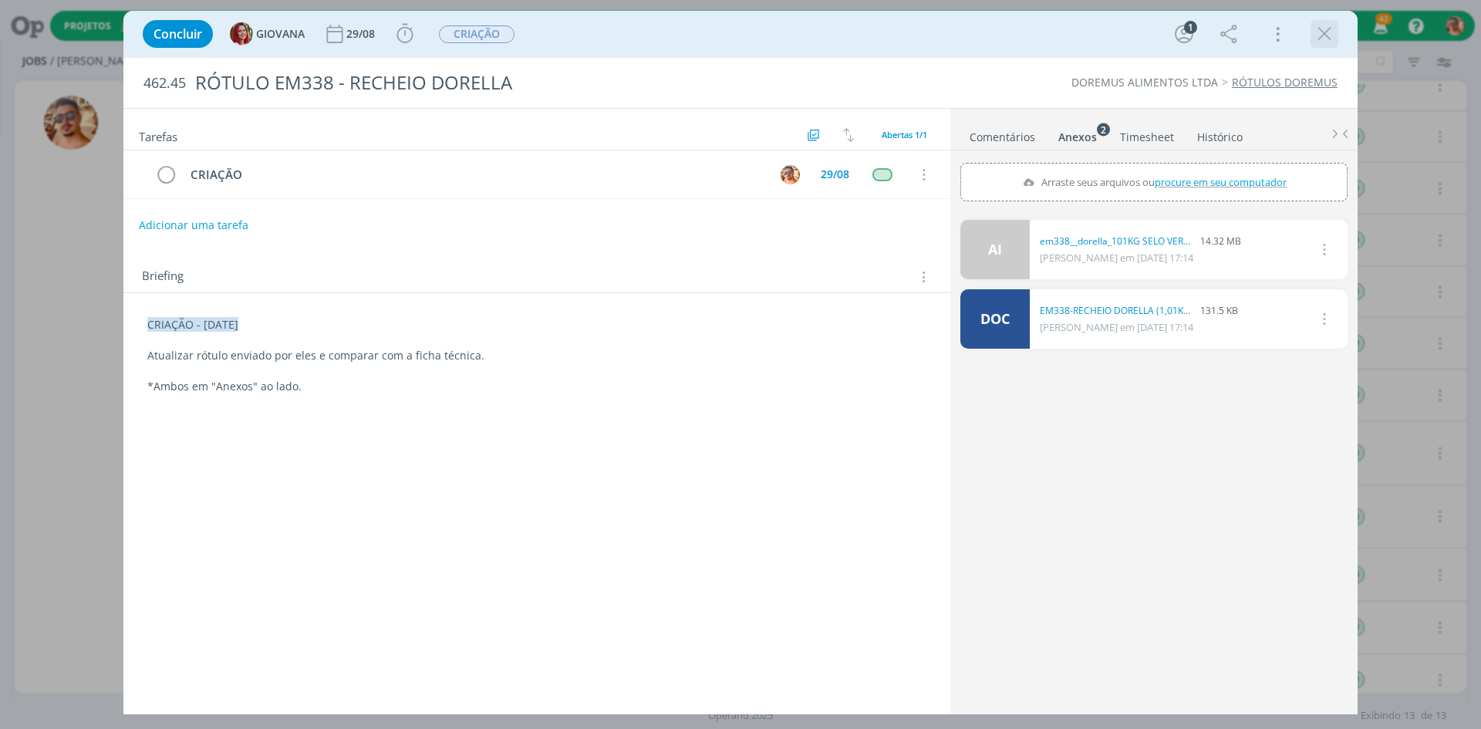
click at [1321, 34] on icon "dialog" at bounding box center [1324, 33] width 23 height 23
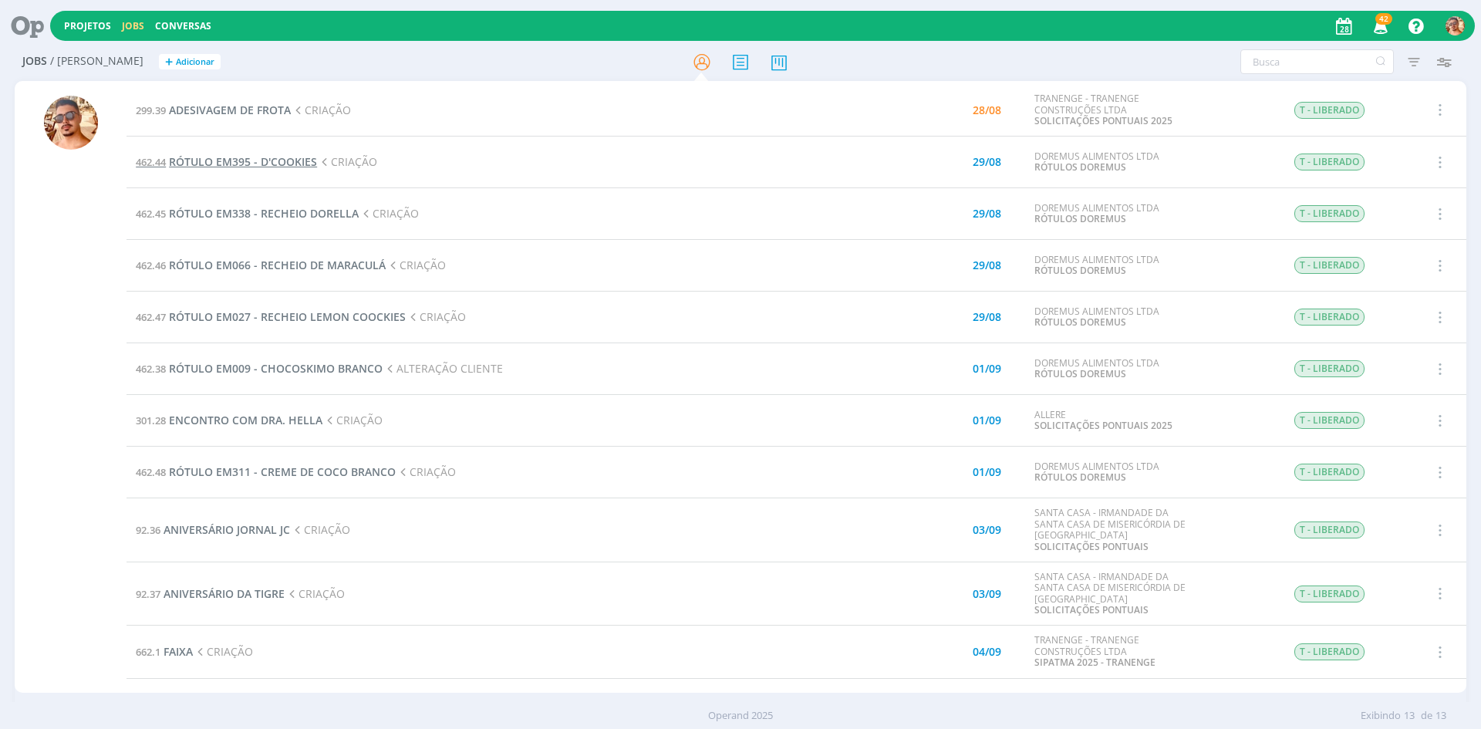
click at [285, 163] on span "RÓTULO EM395 - D'COOKIES" at bounding box center [243, 161] width 148 height 15
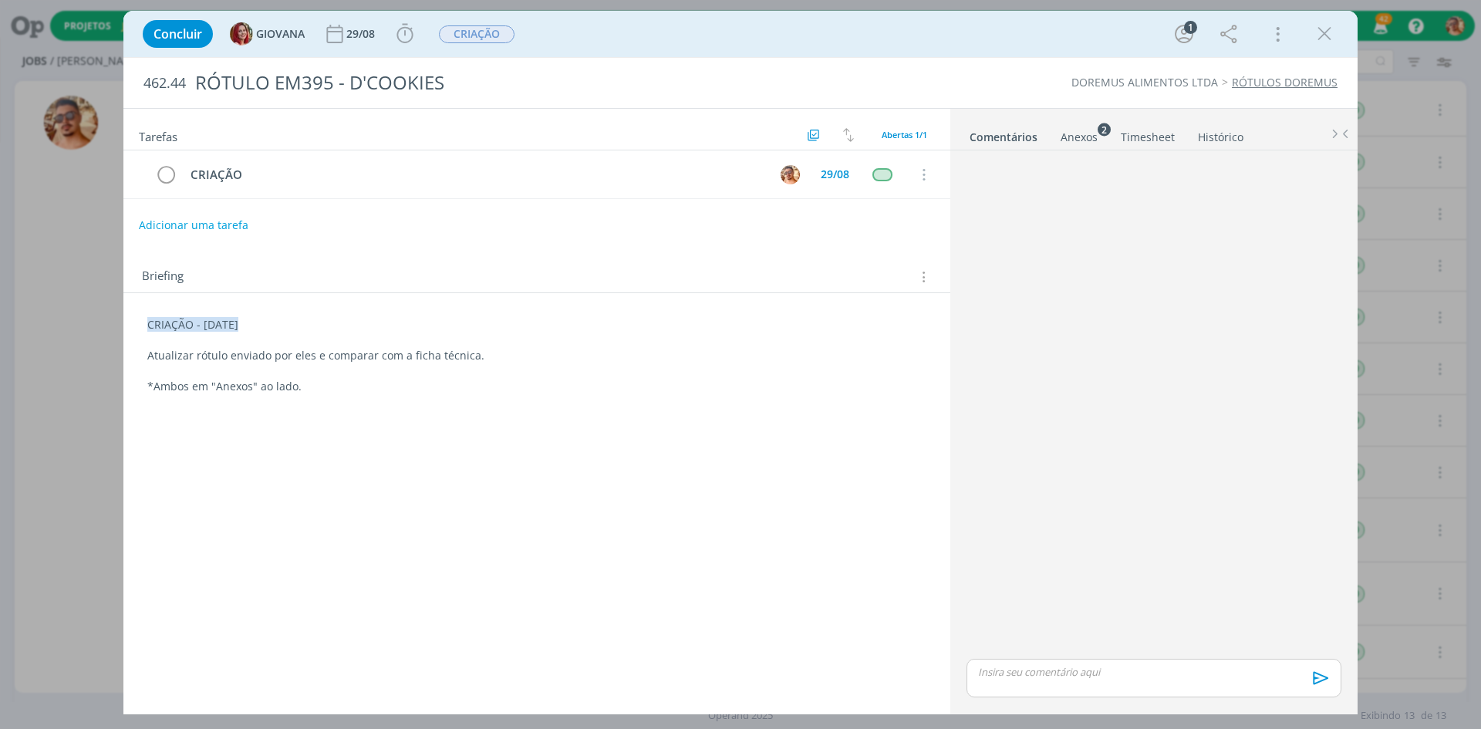
click at [1052, 671] on p "dialog" at bounding box center [1154, 672] width 350 height 14
drag, startPoint x: 1052, startPoint y: 671, endPoint x: 1074, endPoint y: 646, distance: 33.9
click at [1321, 685] on icon "dialog" at bounding box center [1318, 682] width 15 height 13
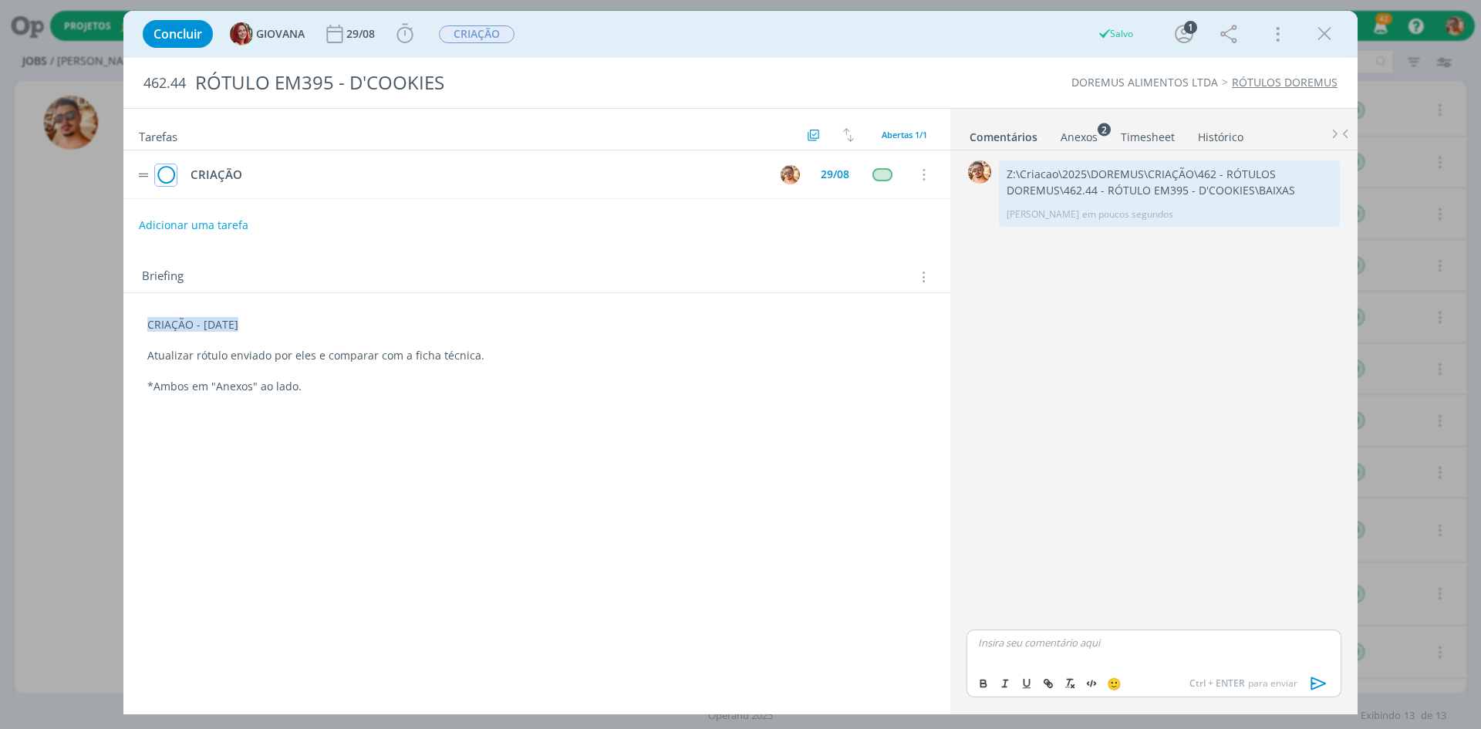
click at [162, 178] on icon "dialog" at bounding box center [166, 175] width 22 height 23
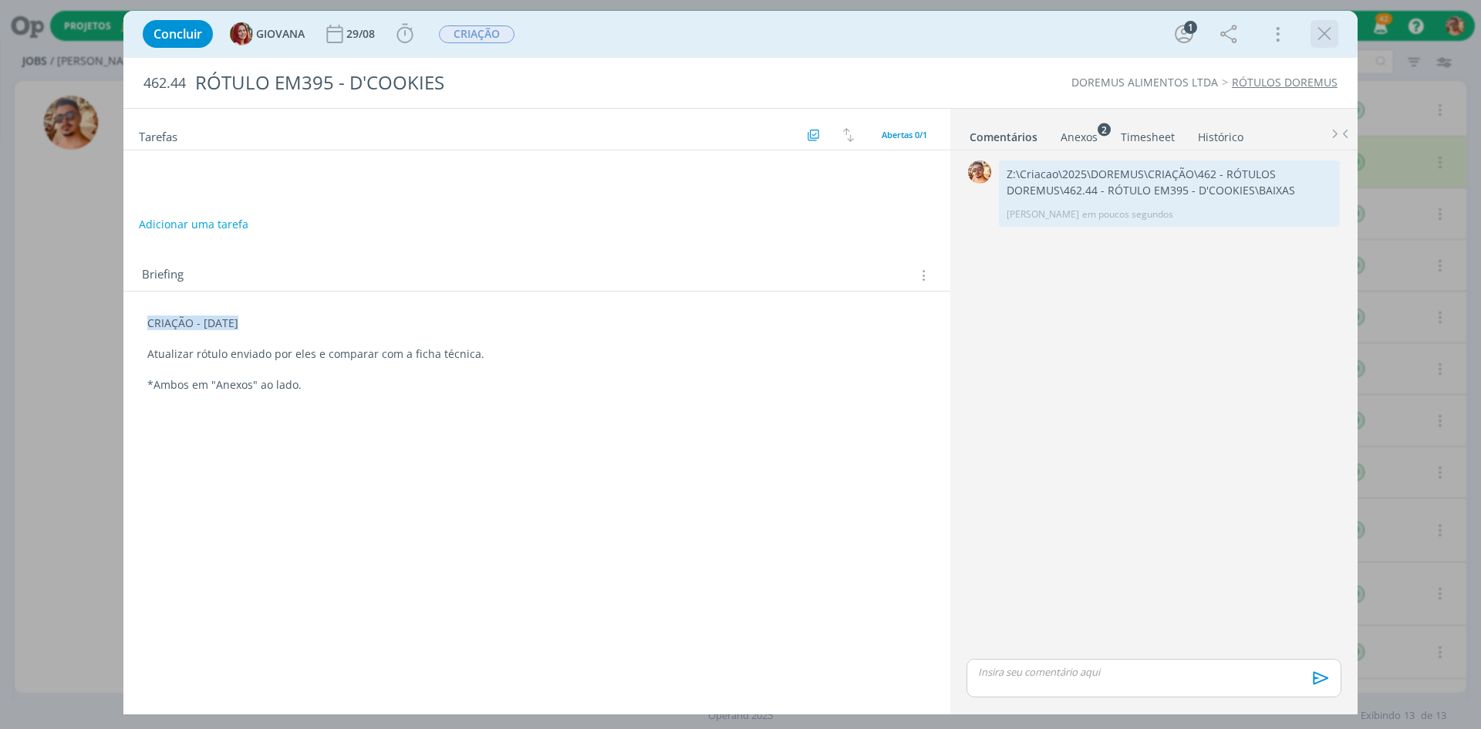
click at [1329, 26] on icon "dialog" at bounding box center [1324, 33] width 23 height 23
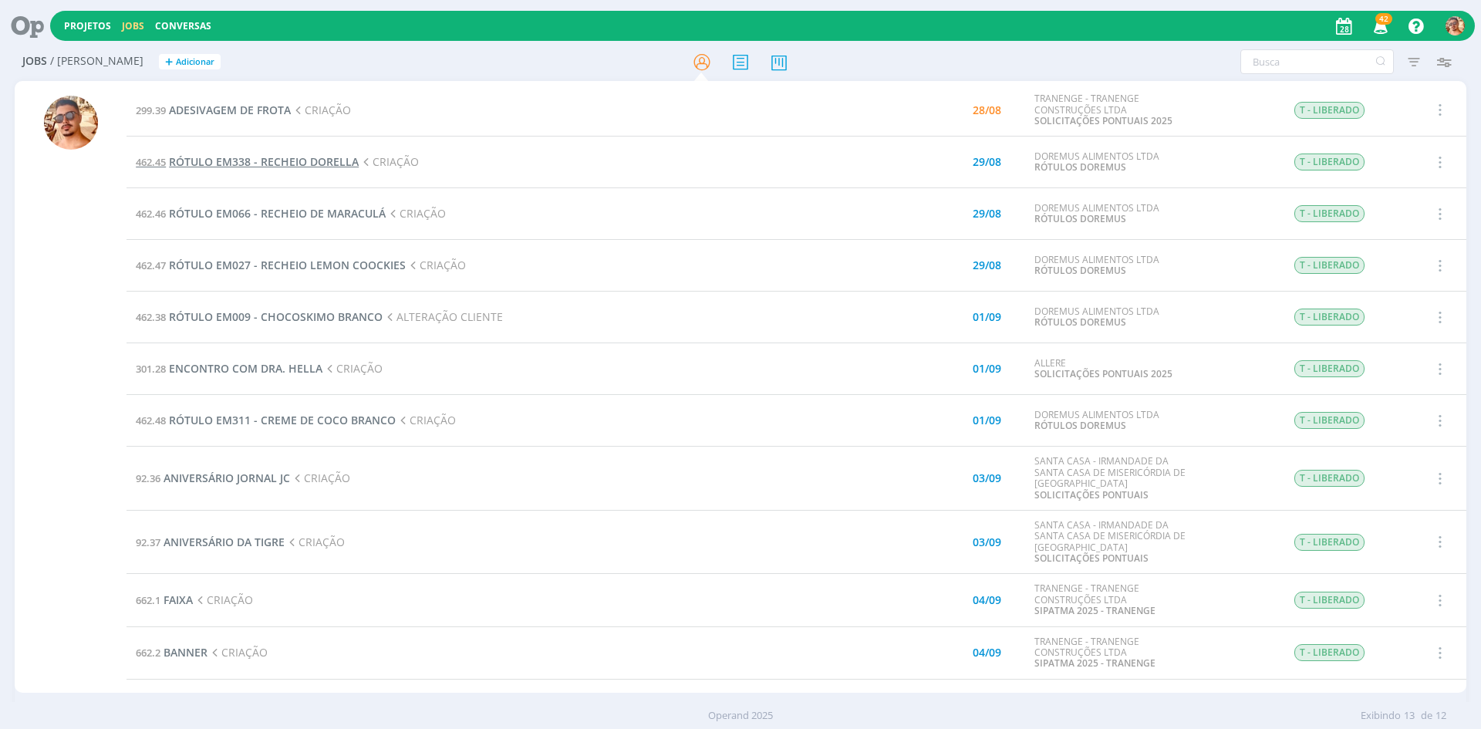
click at [322, 164] on span "RÓTULO EM338 - RECHEIO [PERSON_NAME]" at bounding box center [264, 161] width 190 height 15
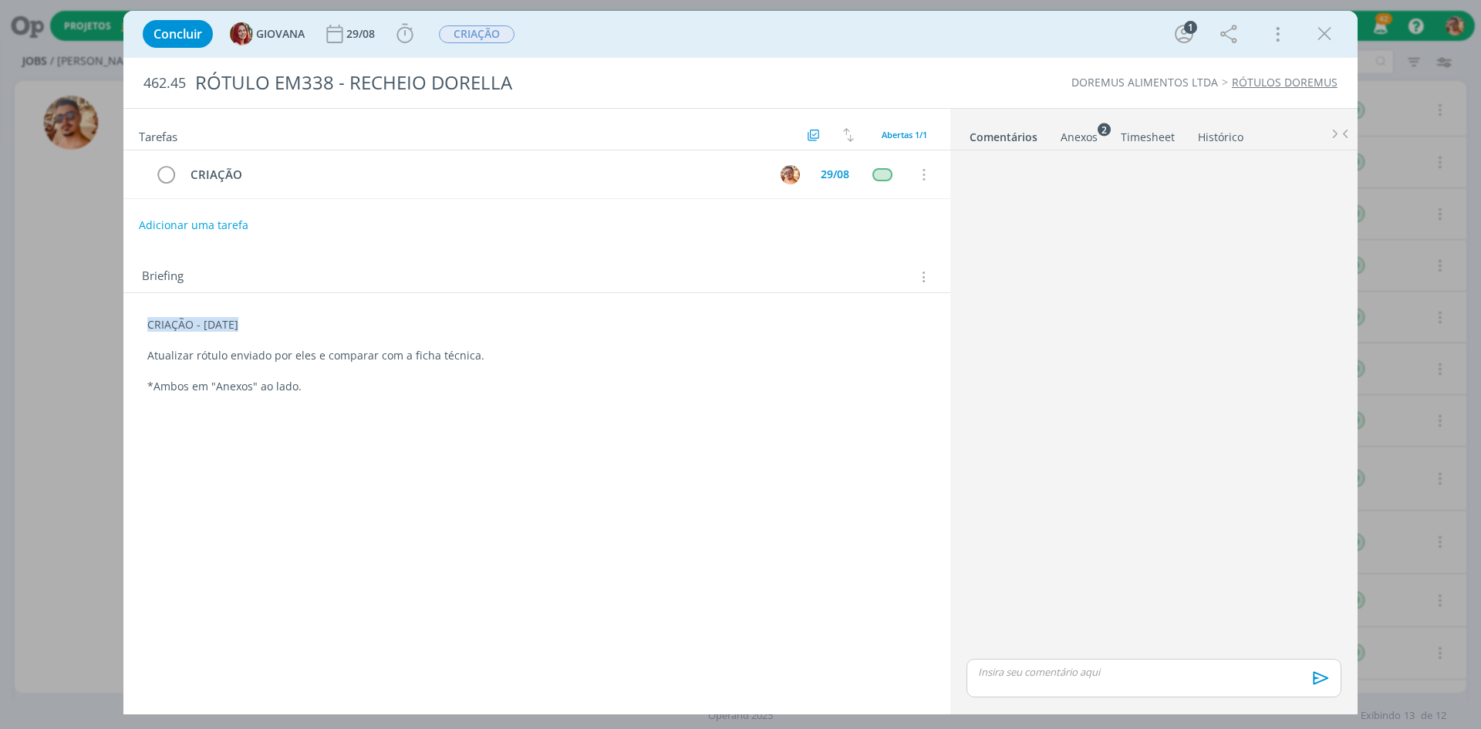
click at [1083, 132] on div "Anexos 2" at bounding box center [1079, 137] width 37 height 15
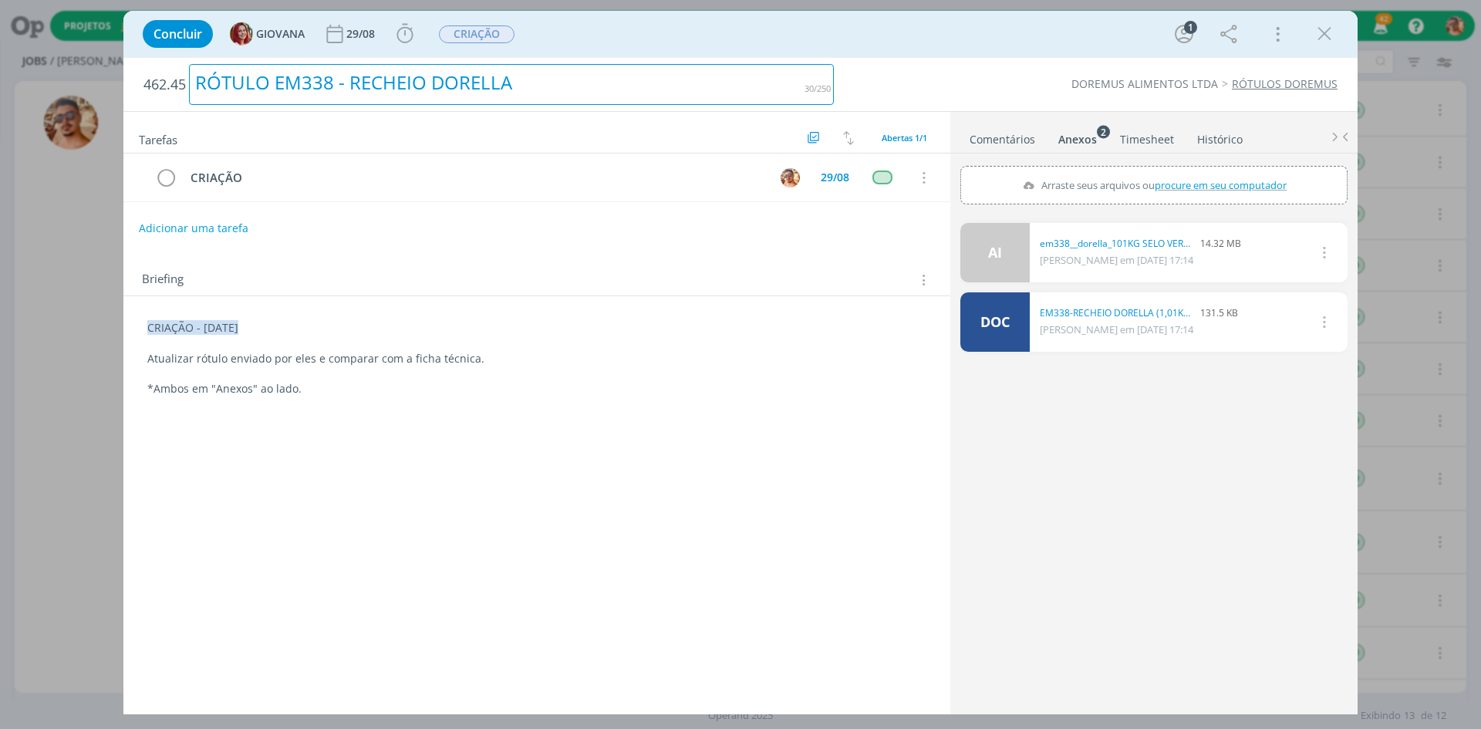
click at [454, 86] on div "RÓTULO EM338 - RECHEIO [PERSON_NAME]" at bounding box center [511, 84] width 645 height 41
copy div "RÓTULO EM338 - RECHEIO [PERSON_NAME]"
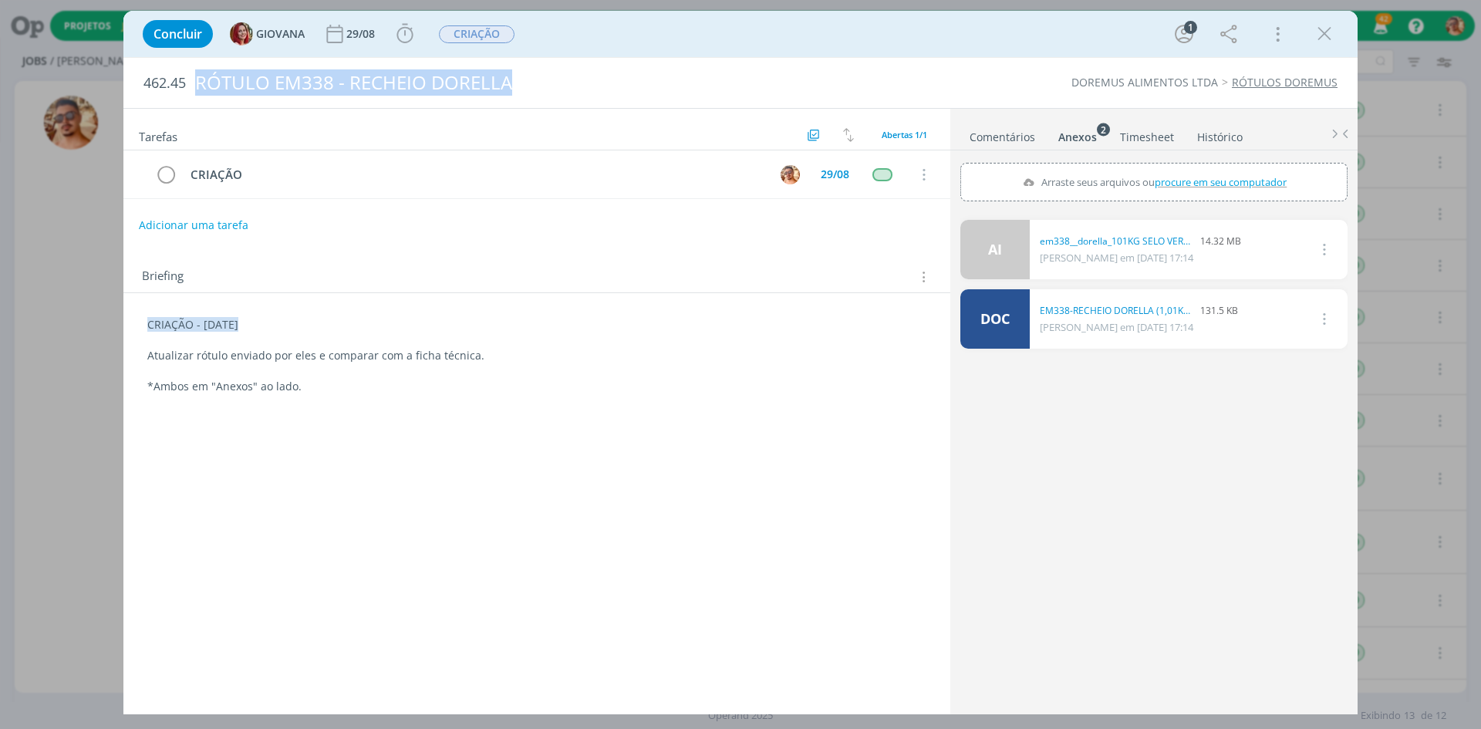
click at [1022, 143] on link "Comentários" at bounding box center [1002, 134] width 67 height 22
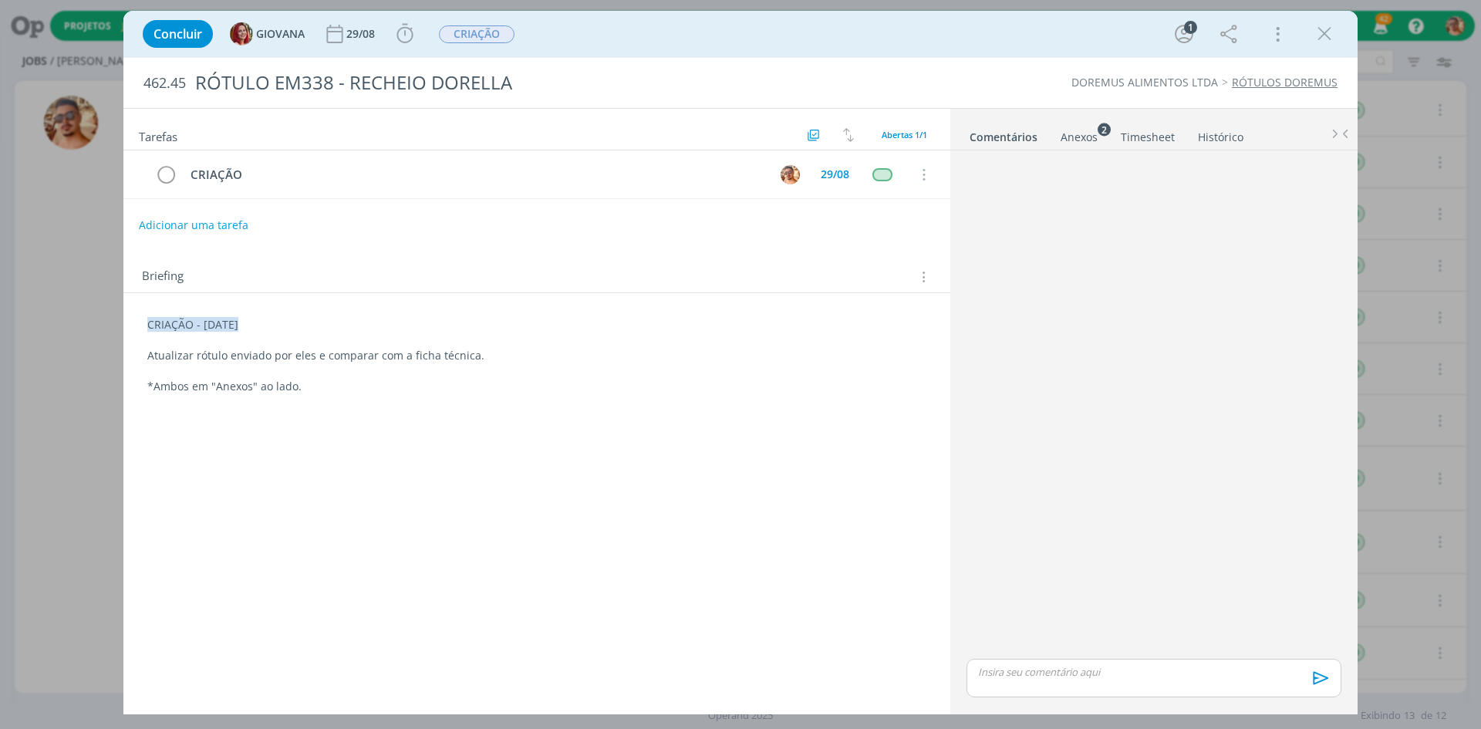
click at [1076, 683] on div "dialog" at bounding box center [1153, 678] width 375 height 39
click at [1323, 683] on icon "dialog" at bounding box center [1318, 682] width 15 height 13
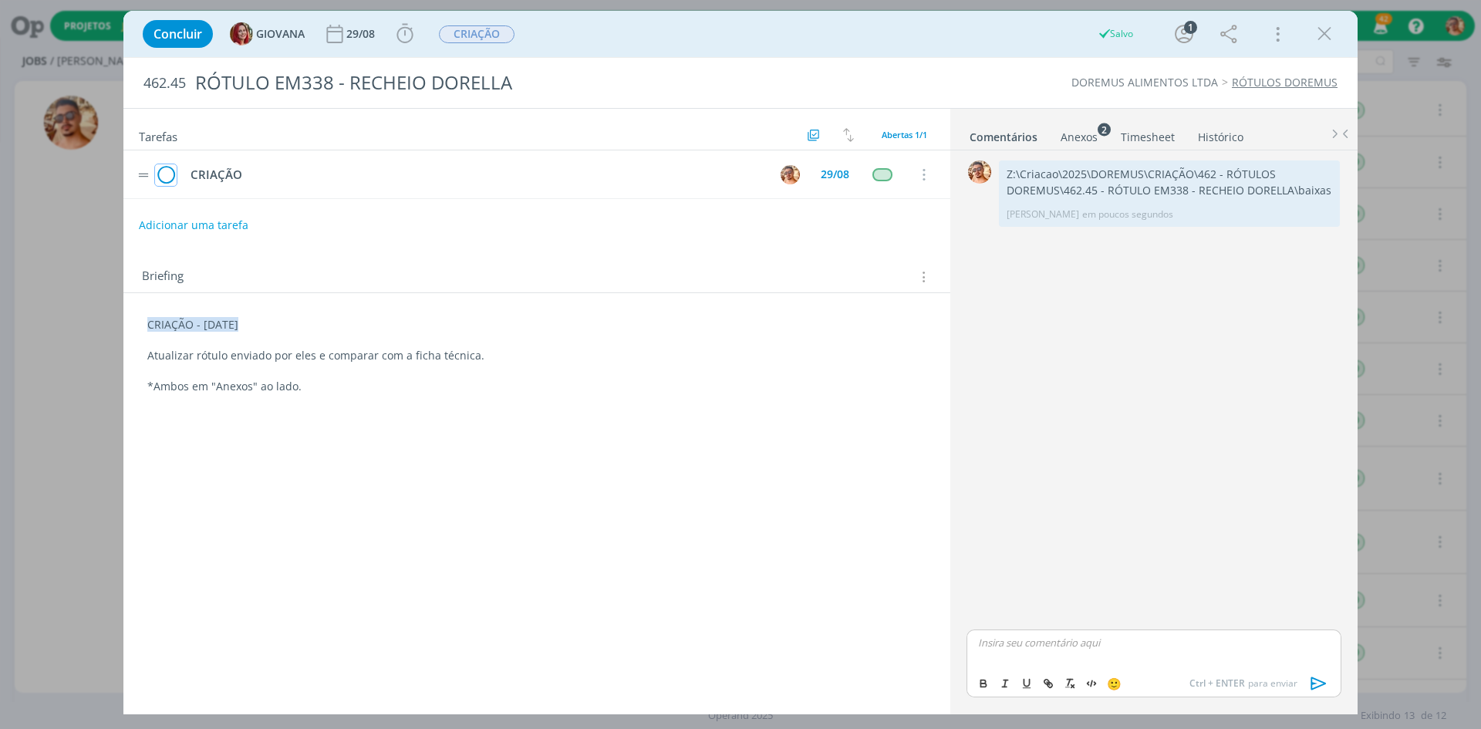
click at [170, 172] on icon "dialog" at bounding box center [166, 175] width 22 height 23
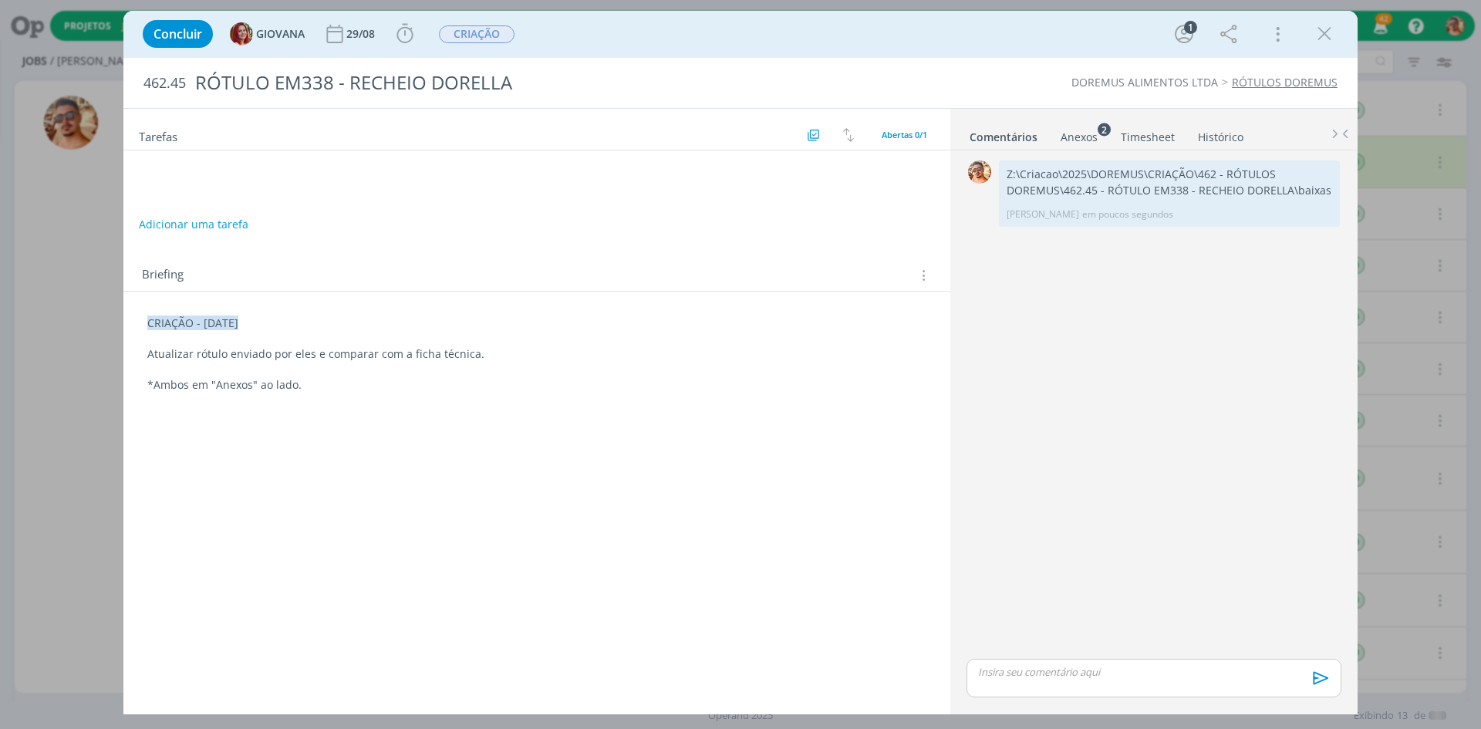
drag, startPoint x: 1320, startPoint y: 34, endPoint x: 1051, endPoint y: 75, distance: 271.5
click at [1320, 34] on icon "dialog" at bounding box center [1324, 33] width 23 height 23
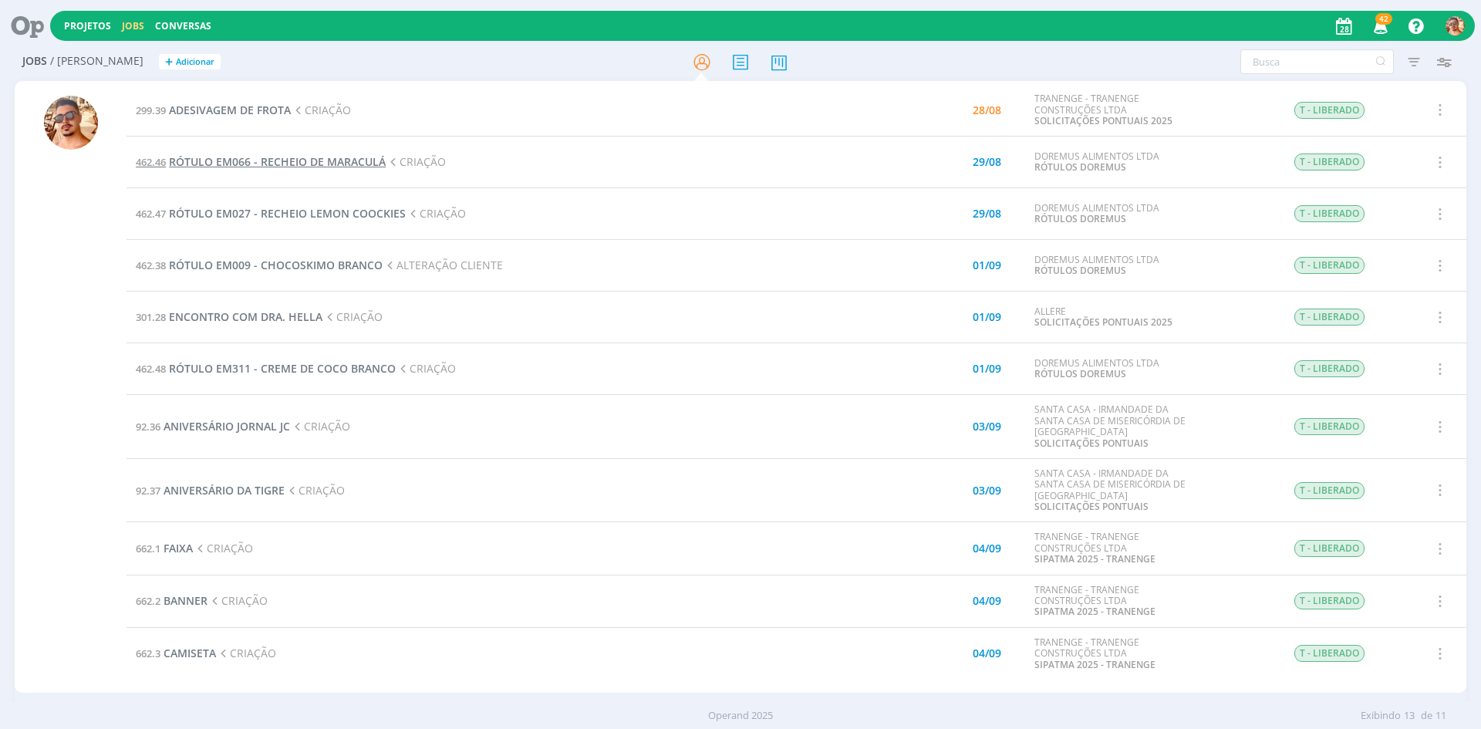
click at [353, 160] on span "RÓTULO EM066 - RECHEIO DE MARACULÁ" at bounding box center [277, 161] width 217 height 15
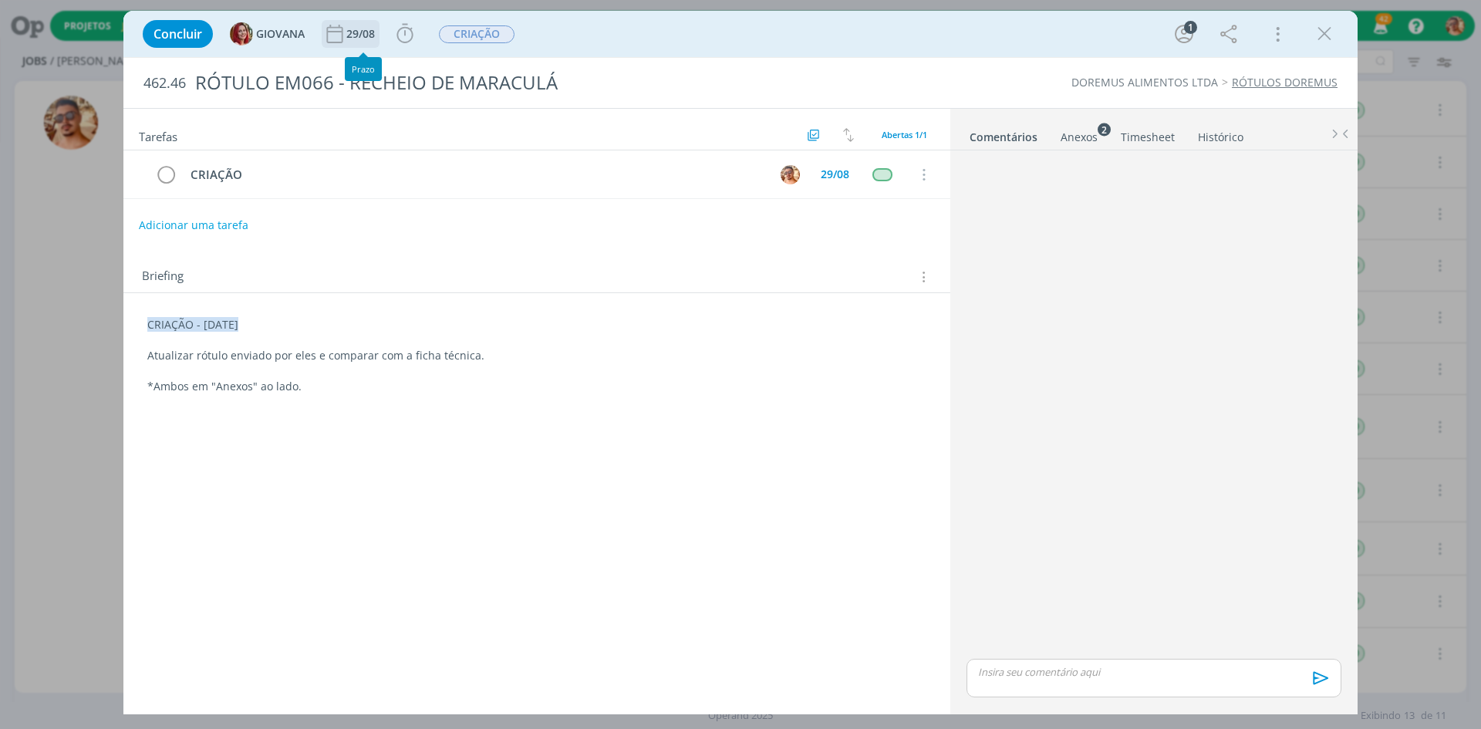
click at [350, 35] on div "29/08" at bounding box center [362, 34] width 32 height 11
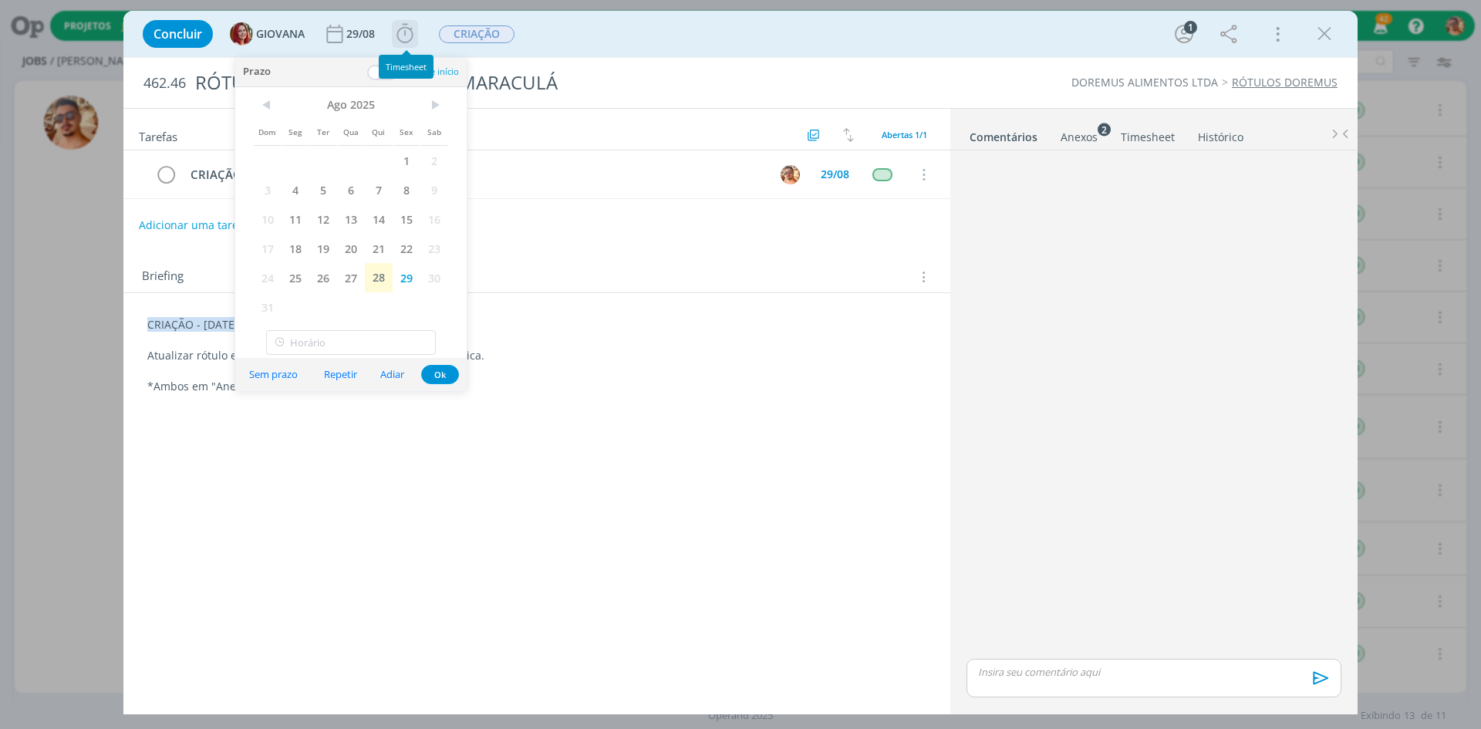
click at [406, 35] on icon "dialog" at bounding box center [404, 33] width 16 height 19
click at [475, 66] on div "Iniciar" at bounding box center [443, 68] width 100 height 22
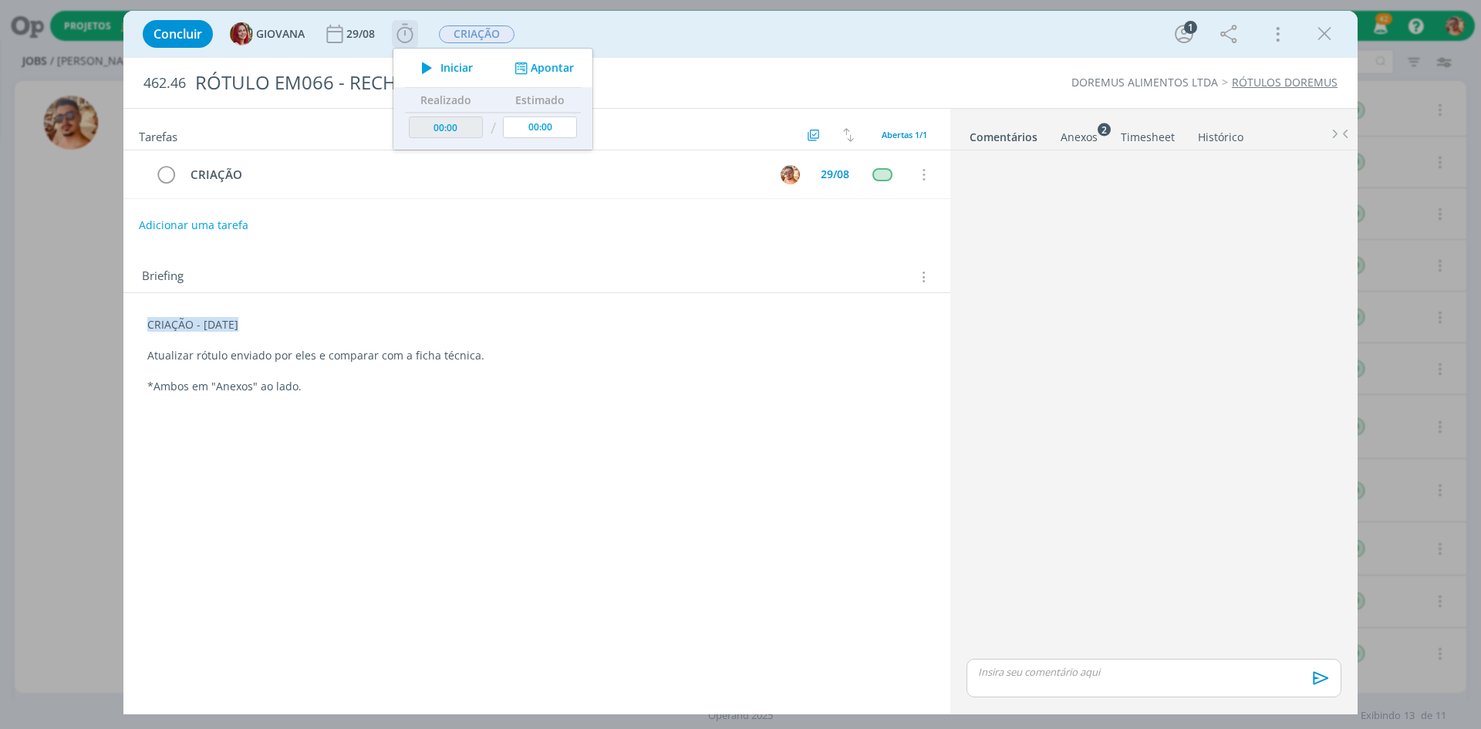
click at [457, 70] on span "Iniciar" at bounding box center [456, 67] width 32 height 11
click at [598, 35] on div "Concluir GIOVANA 29/08 Iniciar Apontar Data * 28/08/2025 Horas * 00:00 Tarefa S…" at bounding box center [740, 33] width 1211 height 37
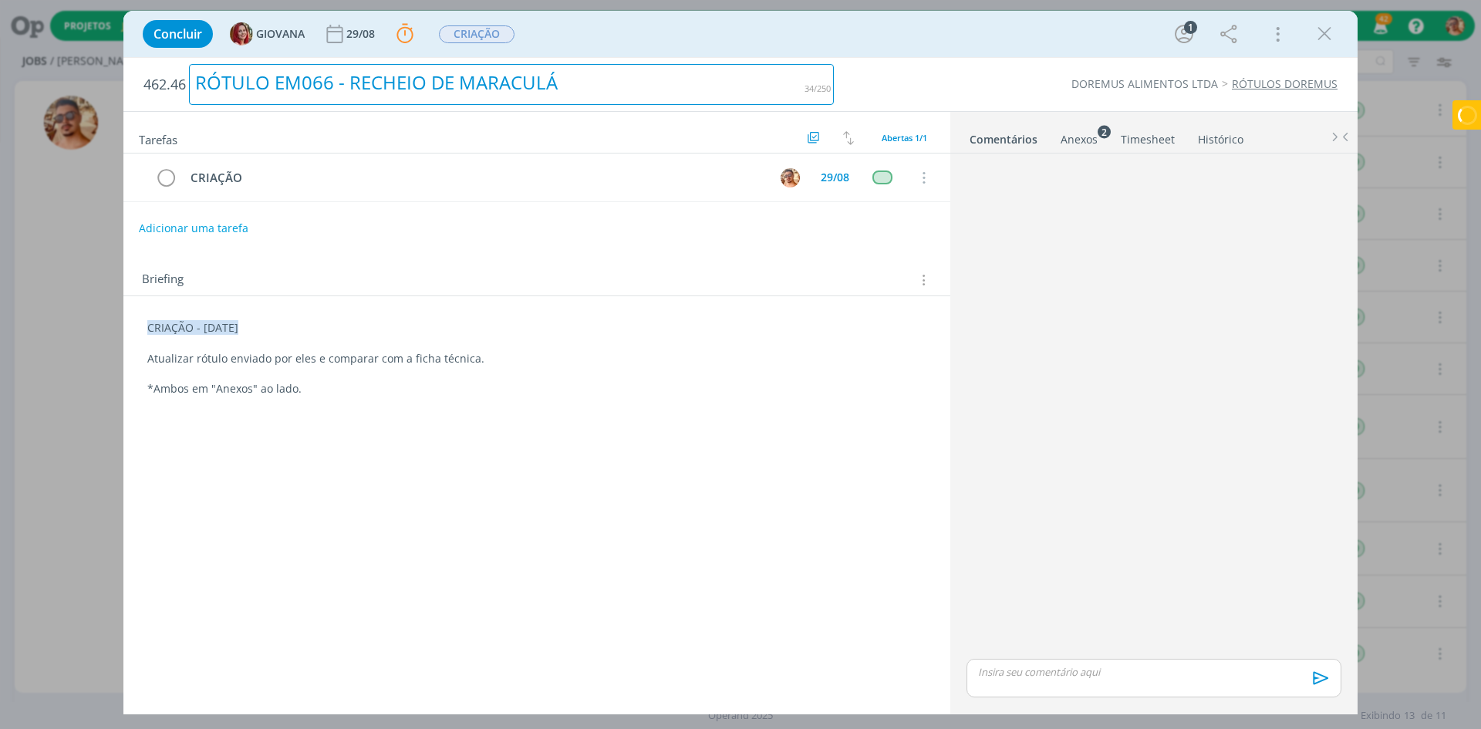
click at [539, 79] on div "RÓTULO EM066 - RECHEIO DE MARACULÁ" at bounding box center [511, 84] width 645 height 41
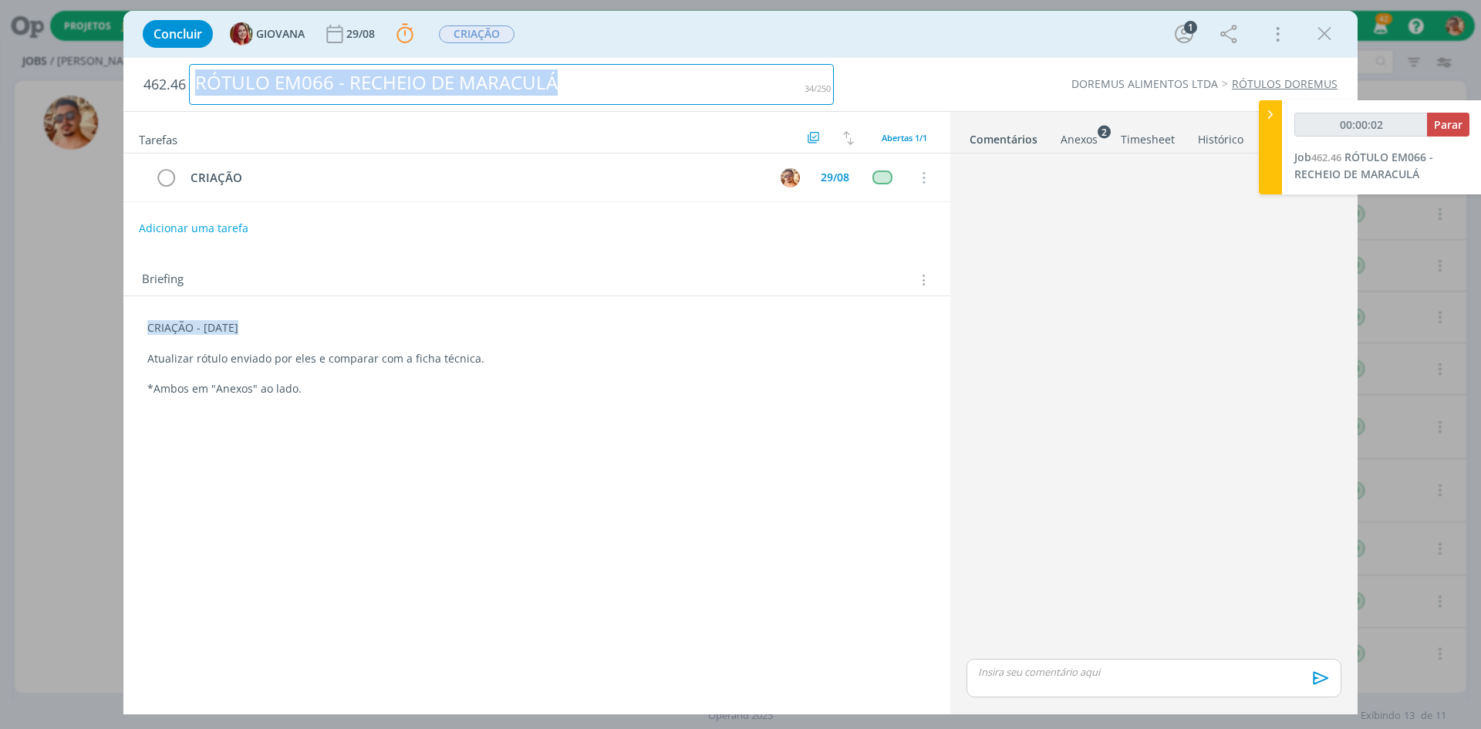
copy div "RÓTULO EM066 - RECHEIO DE MARACULÁ"
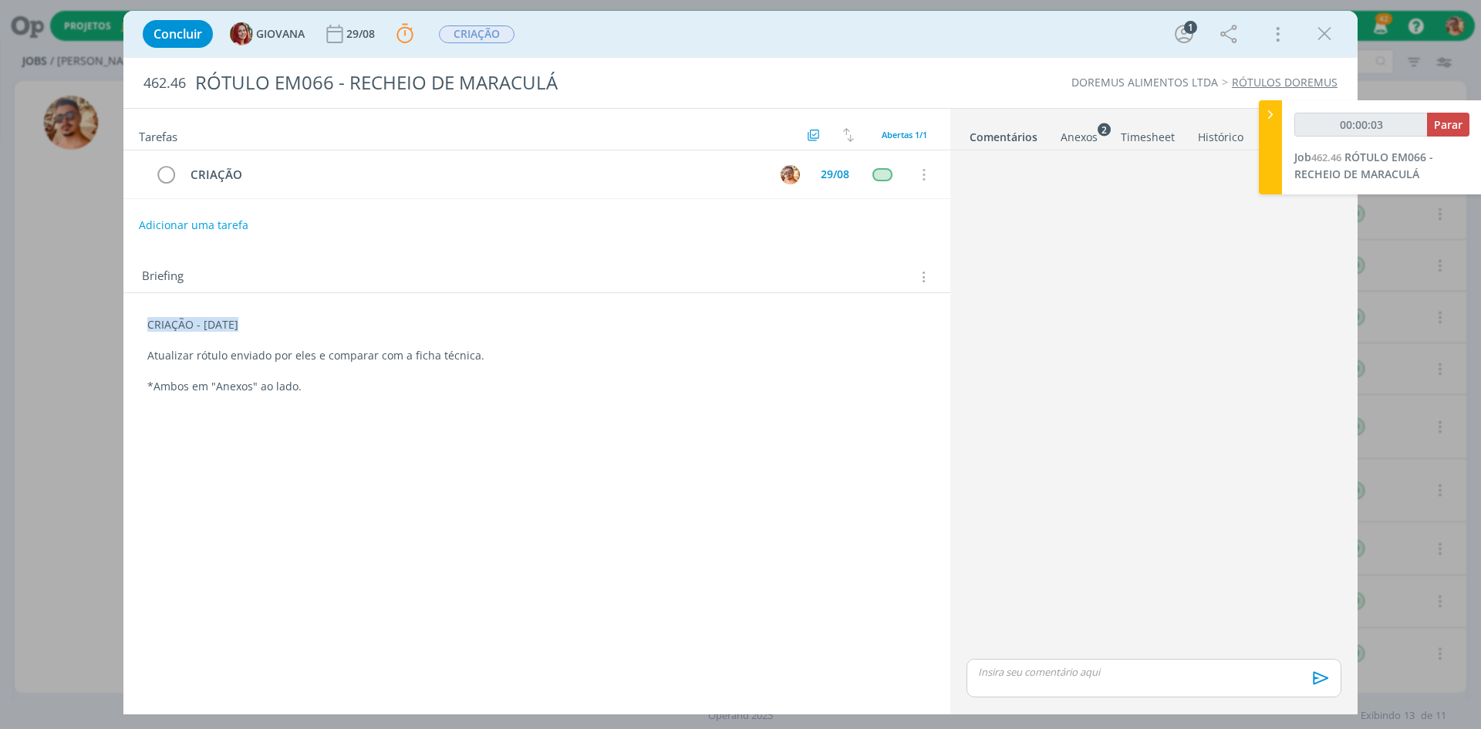
click at [1058, 142] on li "Comentários" at bounding box center [1014, 134] width 91 height 22
click at [1071, 140] on div "Anexos 2" at bounding box center [1079, 137] width 37 height 15
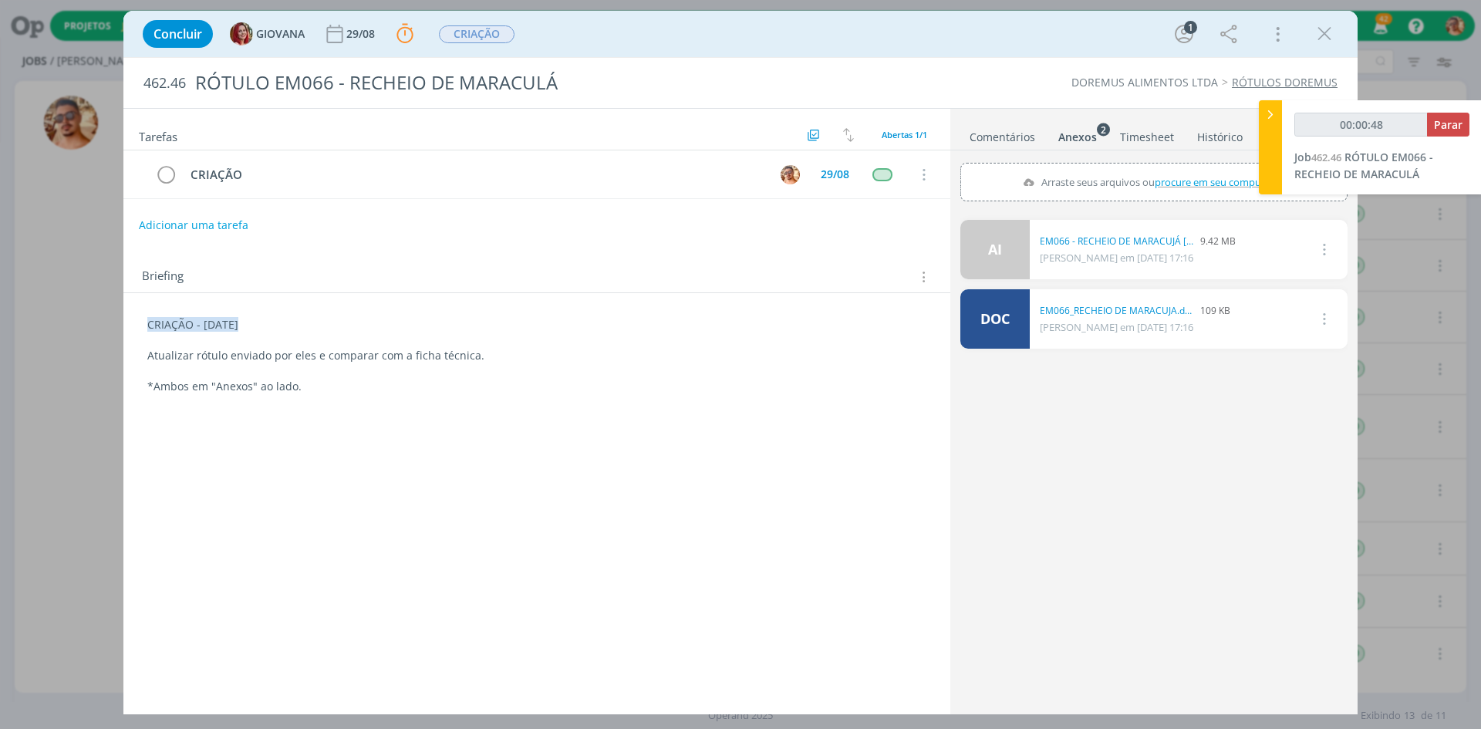
drag, startPoint x: 995, startPoint y: 55, endPoint x: 1085, endPoint y: 167, distance: 143.7
click at [995, 55] on div "Concluir GIOVANA 29/08 Parar Apontar Data * 28/08/2025 Horas * 00:00 Tarefa Sel…" at bounding box center [740, 34] width 1234 height 46
click at [924, 49] on div "Concluir GIOVANA 29/08 Parar Apontar Data * 28/08/2025 Horas * 00:00 Tarefa Sel…" at bounding box center [740, 33] width 1211 height 37
type input "00:10:11"
click at [1444, 130] on span "Parar" at bounding box center [1448, 124] width 29 height 15
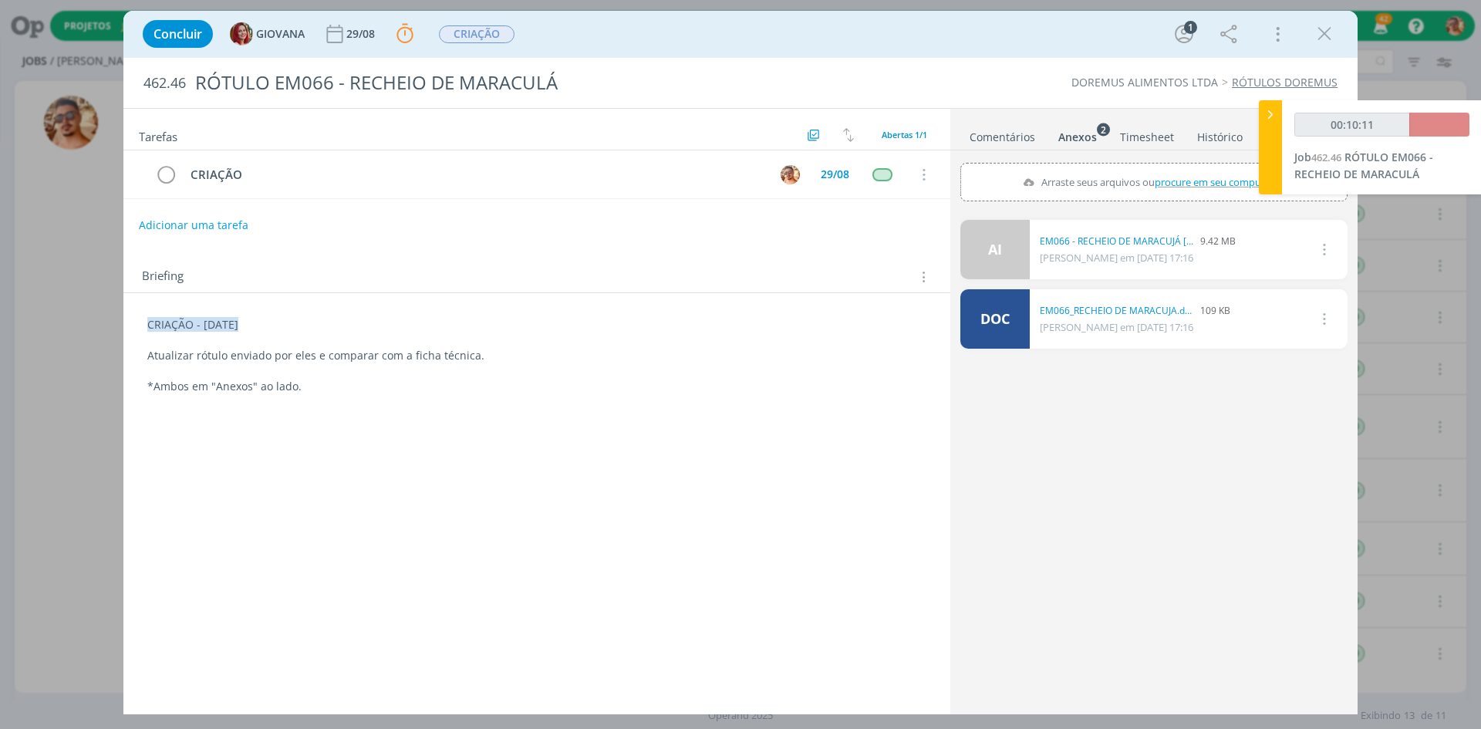
click at [1009, 132] on link "Comentários" at bounding box center [1002, 134] width 67 height 22
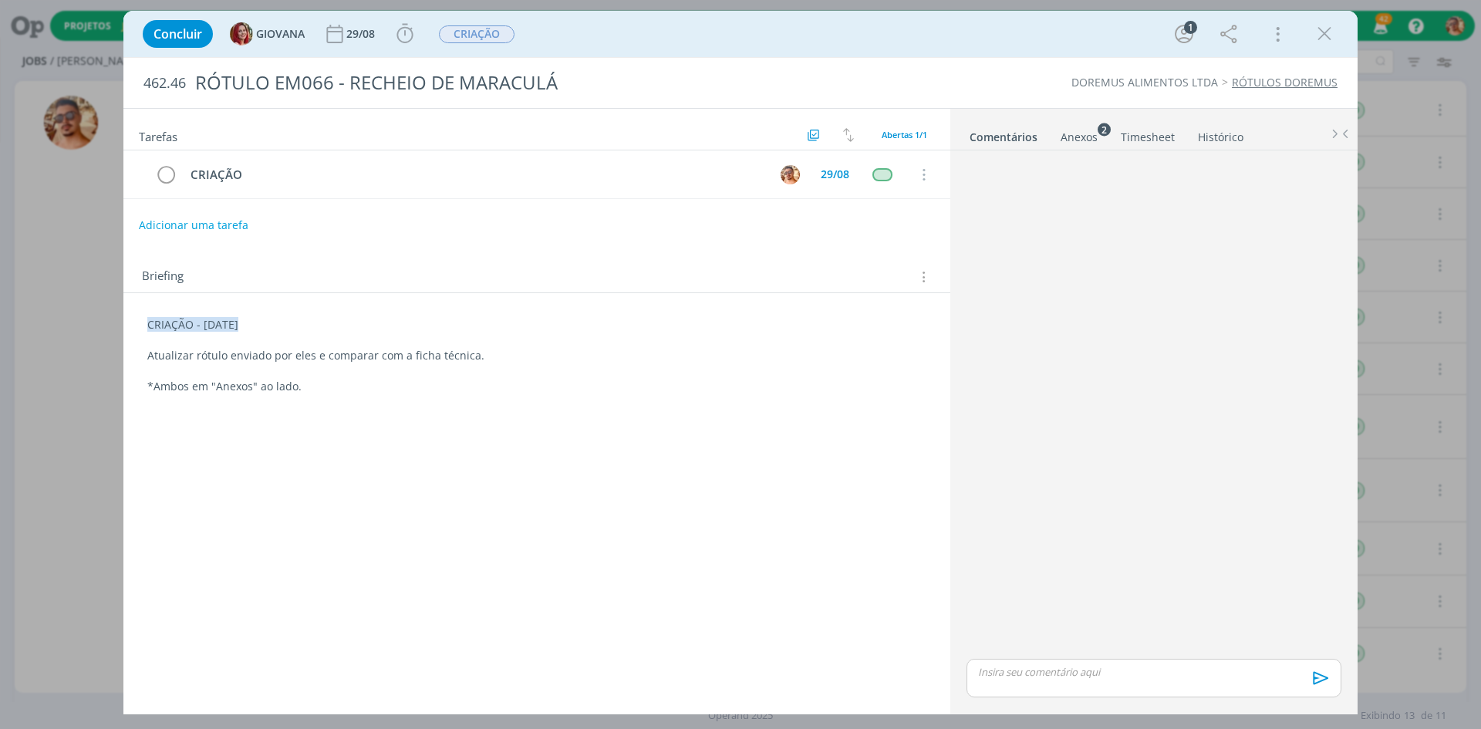
click at [1145, 674] on p "dialog" at bounding box center [1154, 672] width 350 height 14
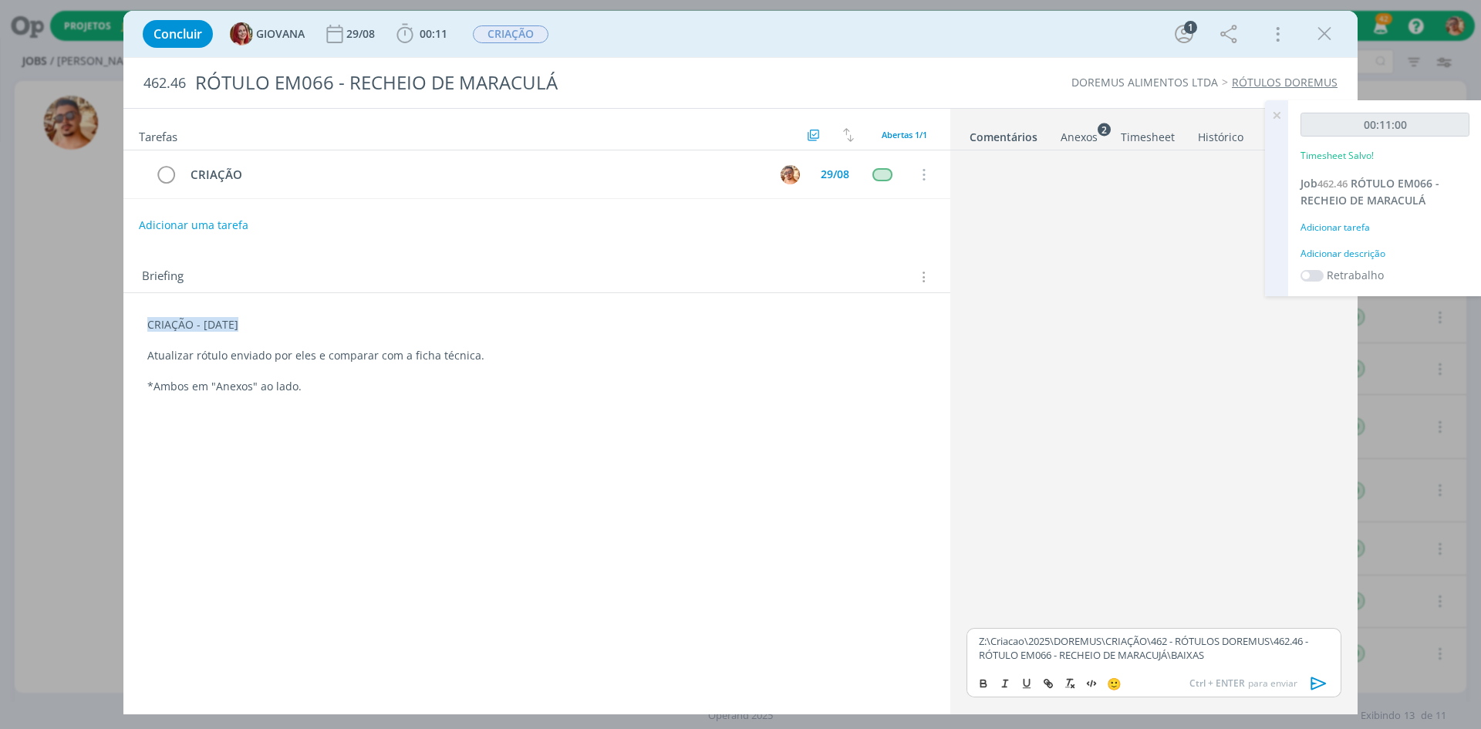
click at [1321, 676] on icon "dialog" at bounding box center [1318, 683] width 23 height 23
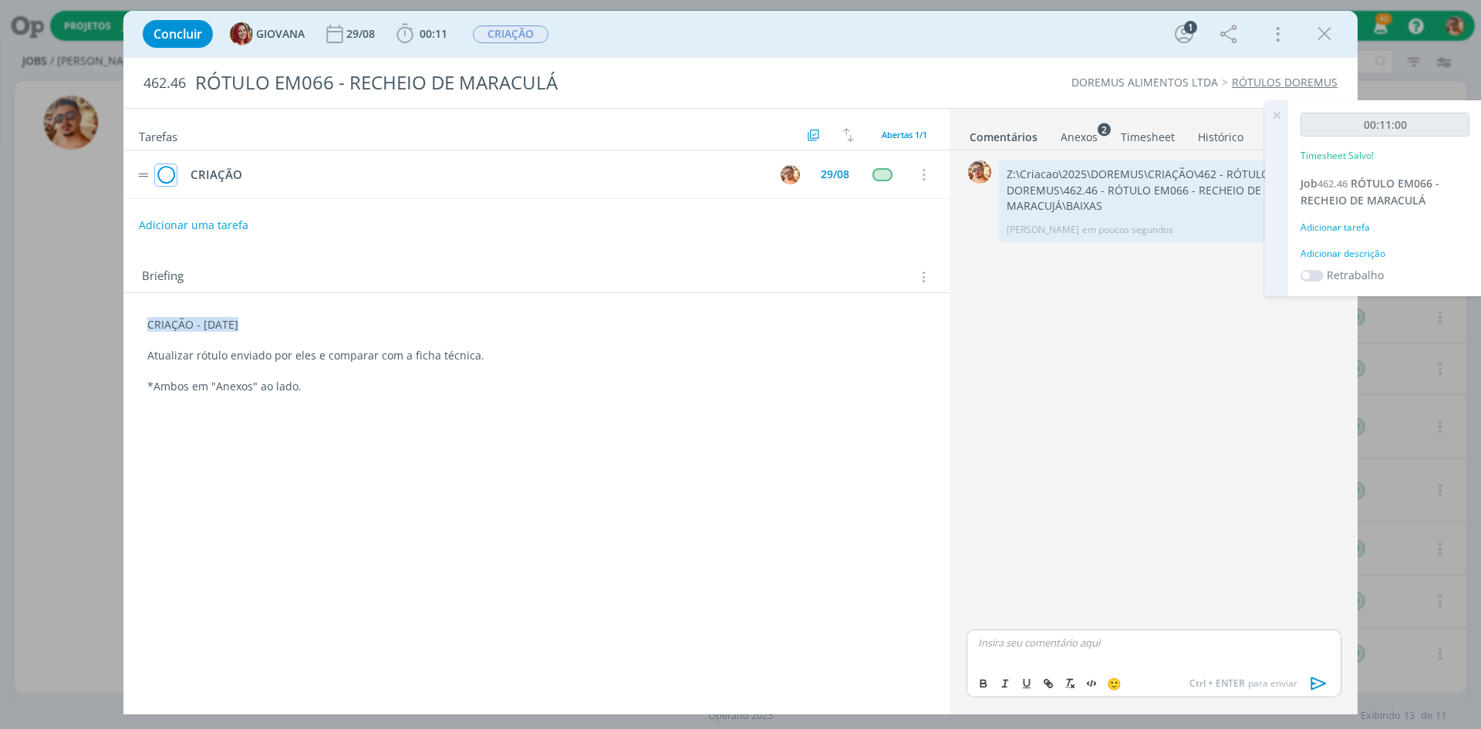
click at [164, 174] on icon "dialog" at bounding box center [166, 175] width 22 height 23
click at [1325, 29] on icon "dialog" at bounding box center [1324, 33] width 23 height 23
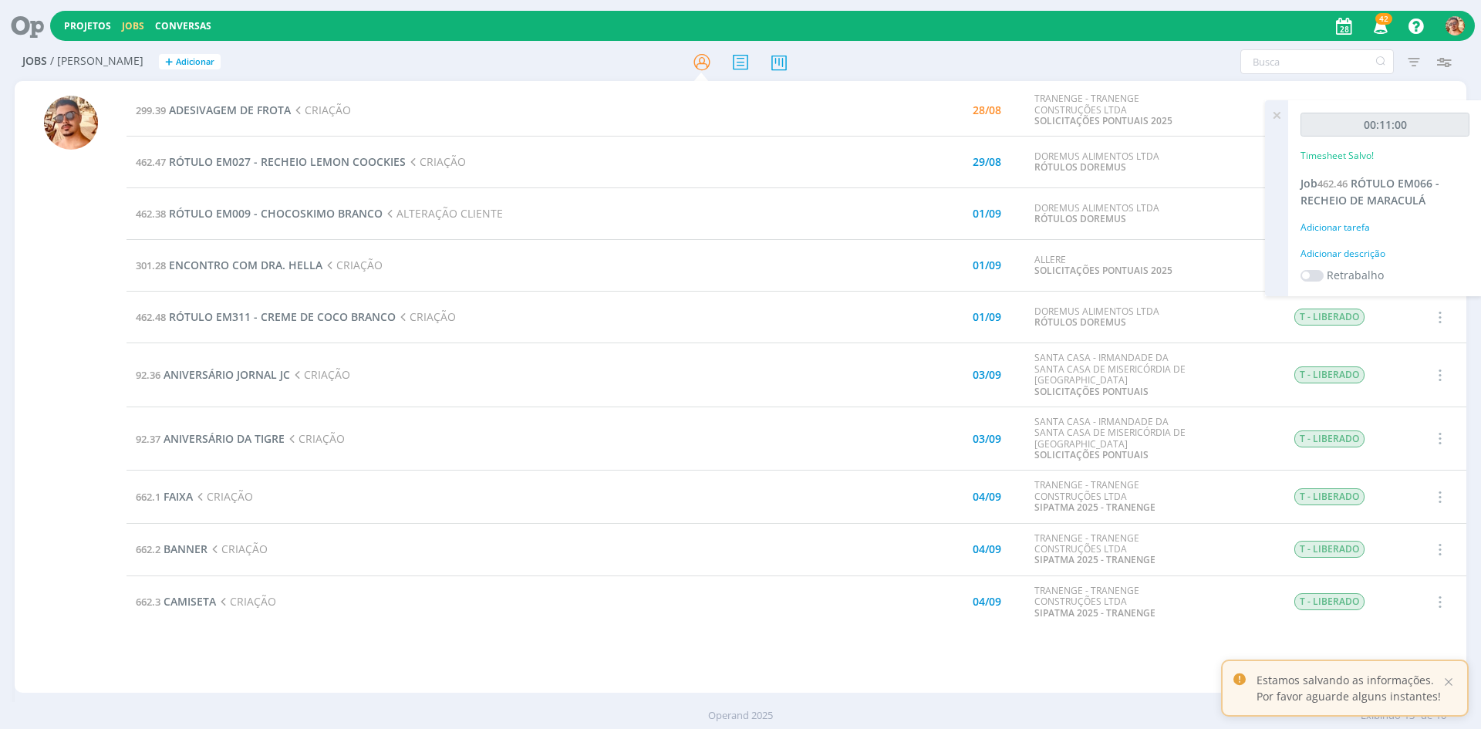
click at [1280, 113] on icon at bounding box center [1277, 115] width 28 height 30
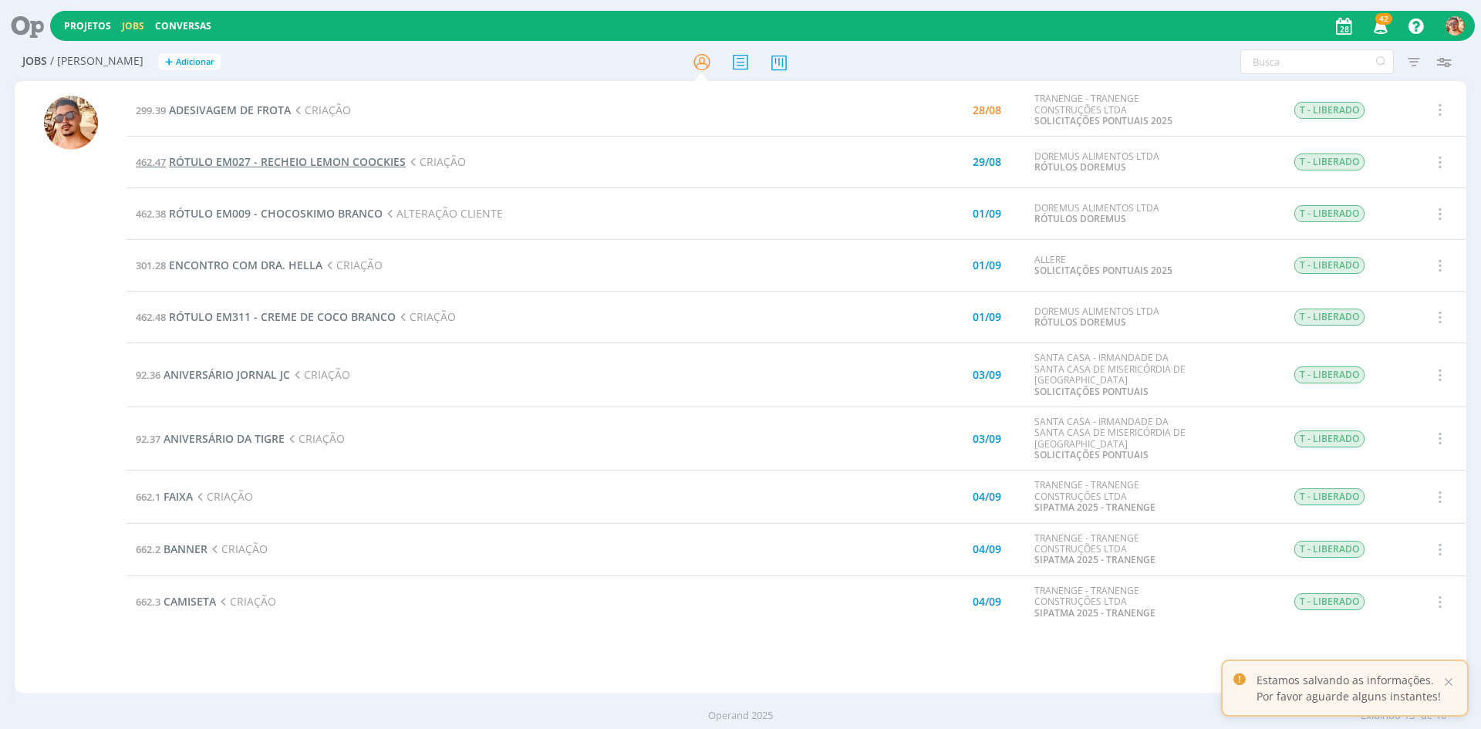
click at [277, 159] on span "RÓTULO EM027 - RECHEIO LEMON COOCKIES" at bounding box center [287, 161] width 237 height 15
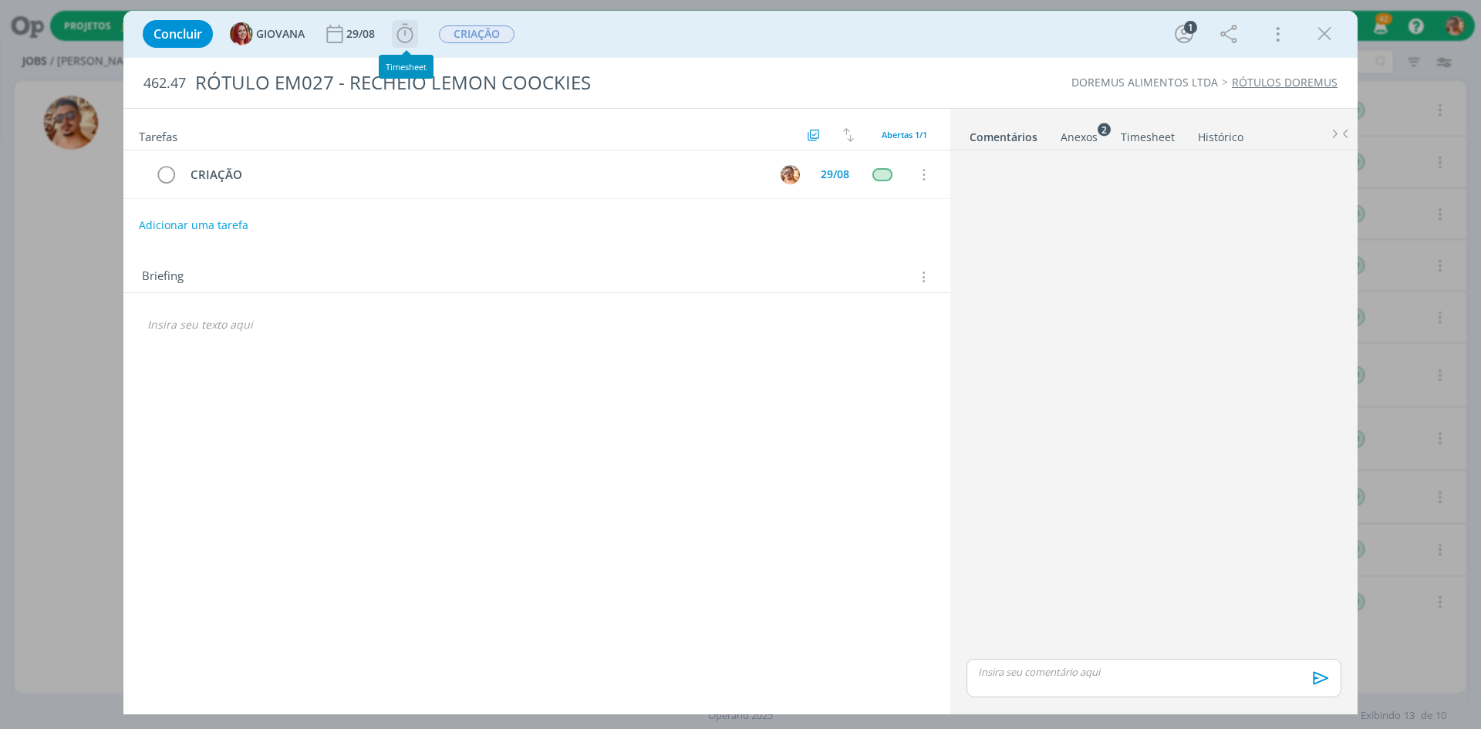
click at [411, 37] on icon "dialog" at bounding box center [404, 33] width 23 height 23
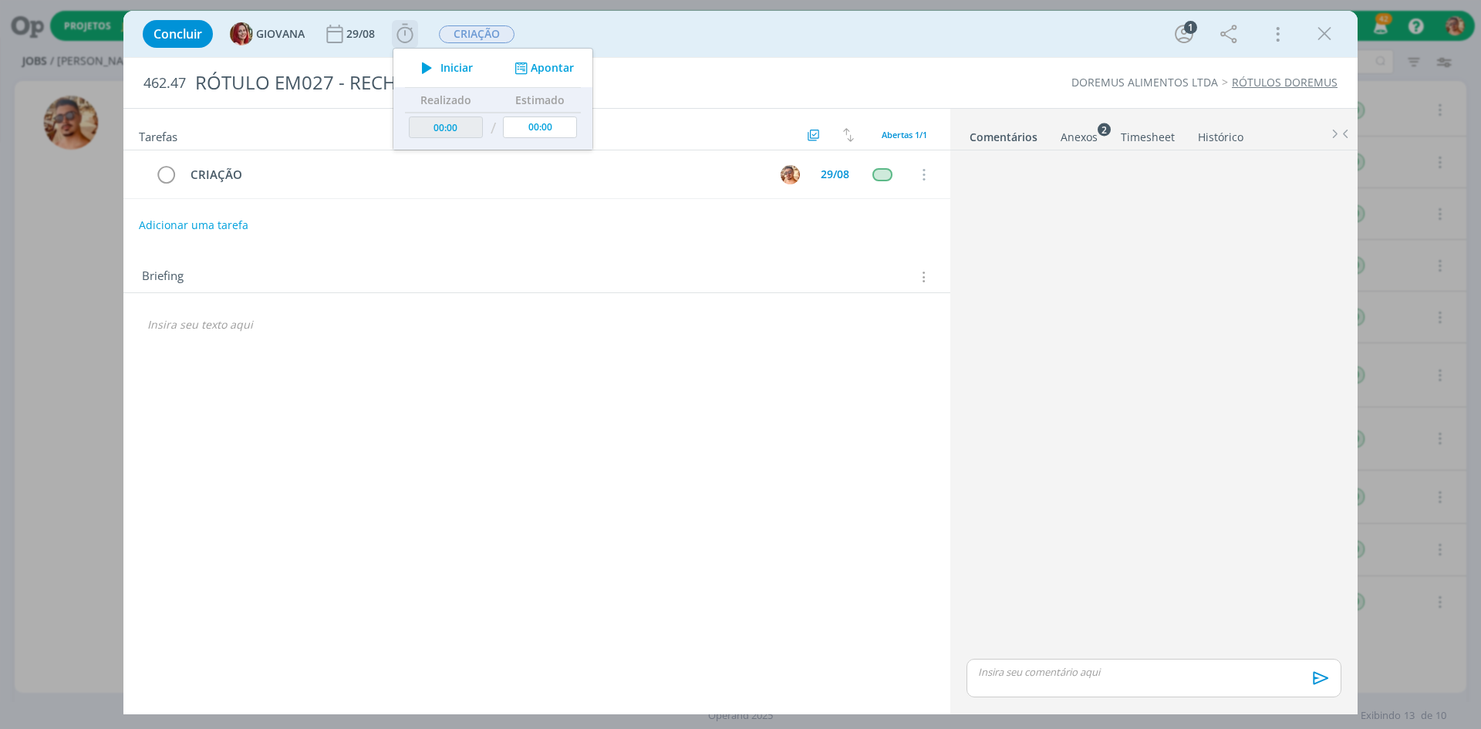
click at [454, 70] on span "Iniciar" at bounding box center [456, 67] width 32 height 11
click at [674, 391] on div "Tarefas Usar Job de template Ordenar por: Prazo crescente Prazo decrescente Ord…" at bounding box center [536, 405] width 827 height 593
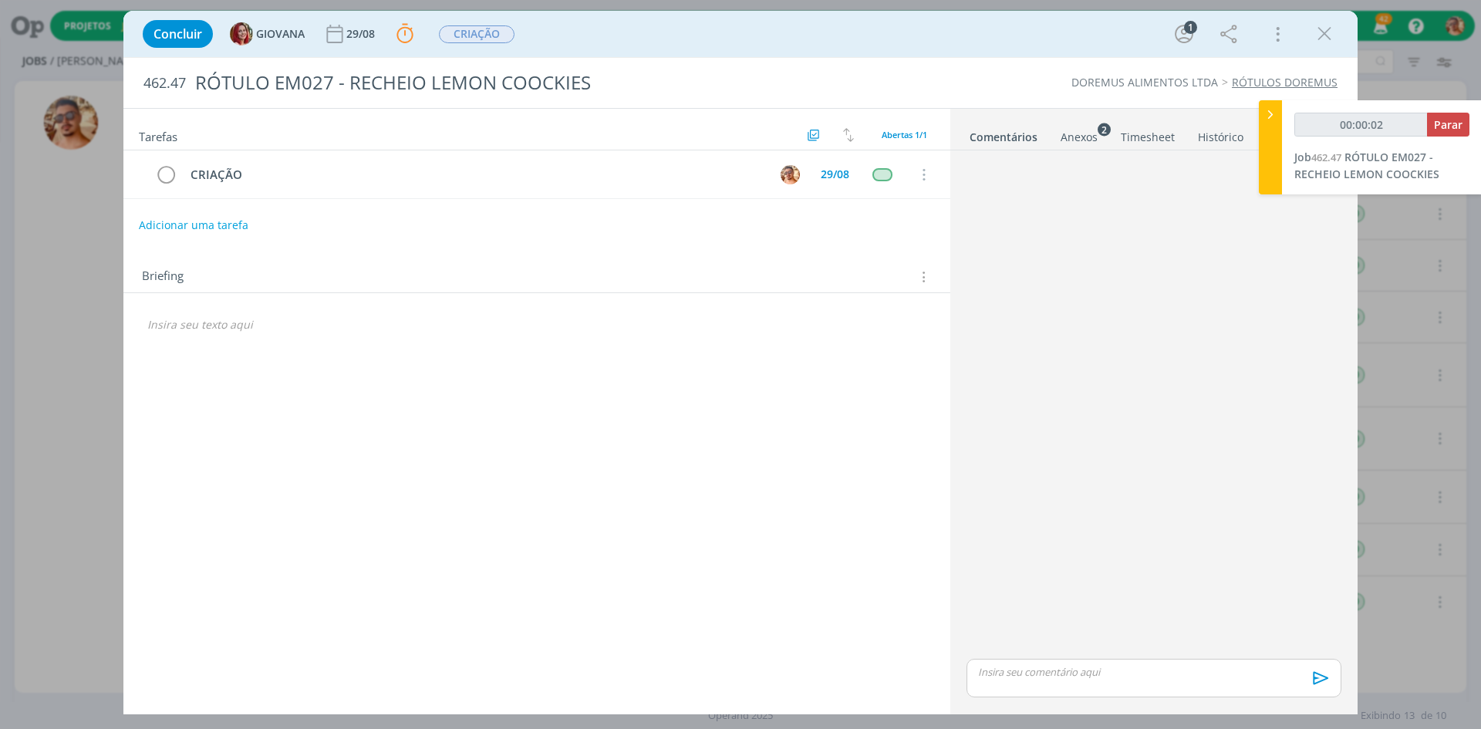
click at [1067, 140] on div "Anexos 2" at bounding box center [1079, 137] width 37 height 15
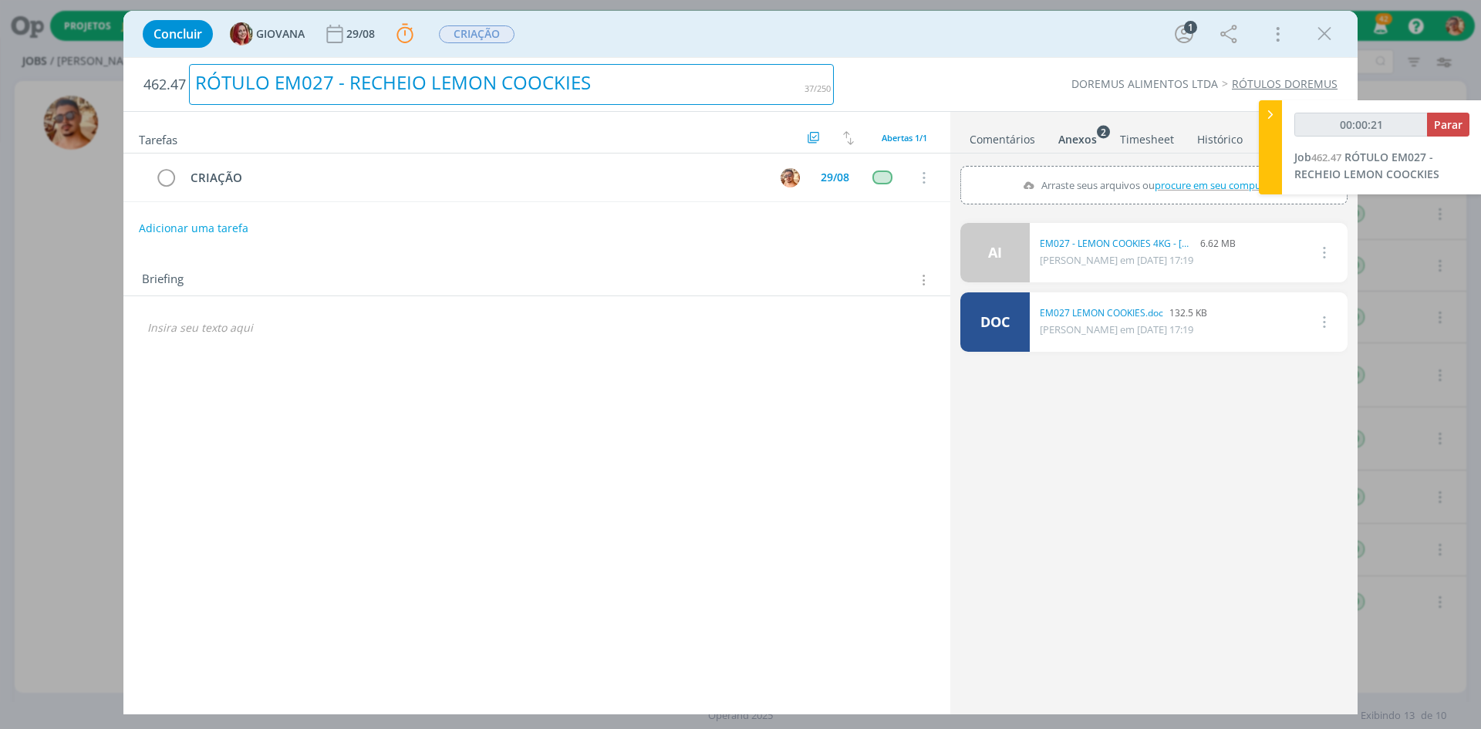
click at [628, 89] on div "RÓTULO EM027 - RECHEIO LEMON COOCKIES" at bounding box center [511, 84] width 645 height 41
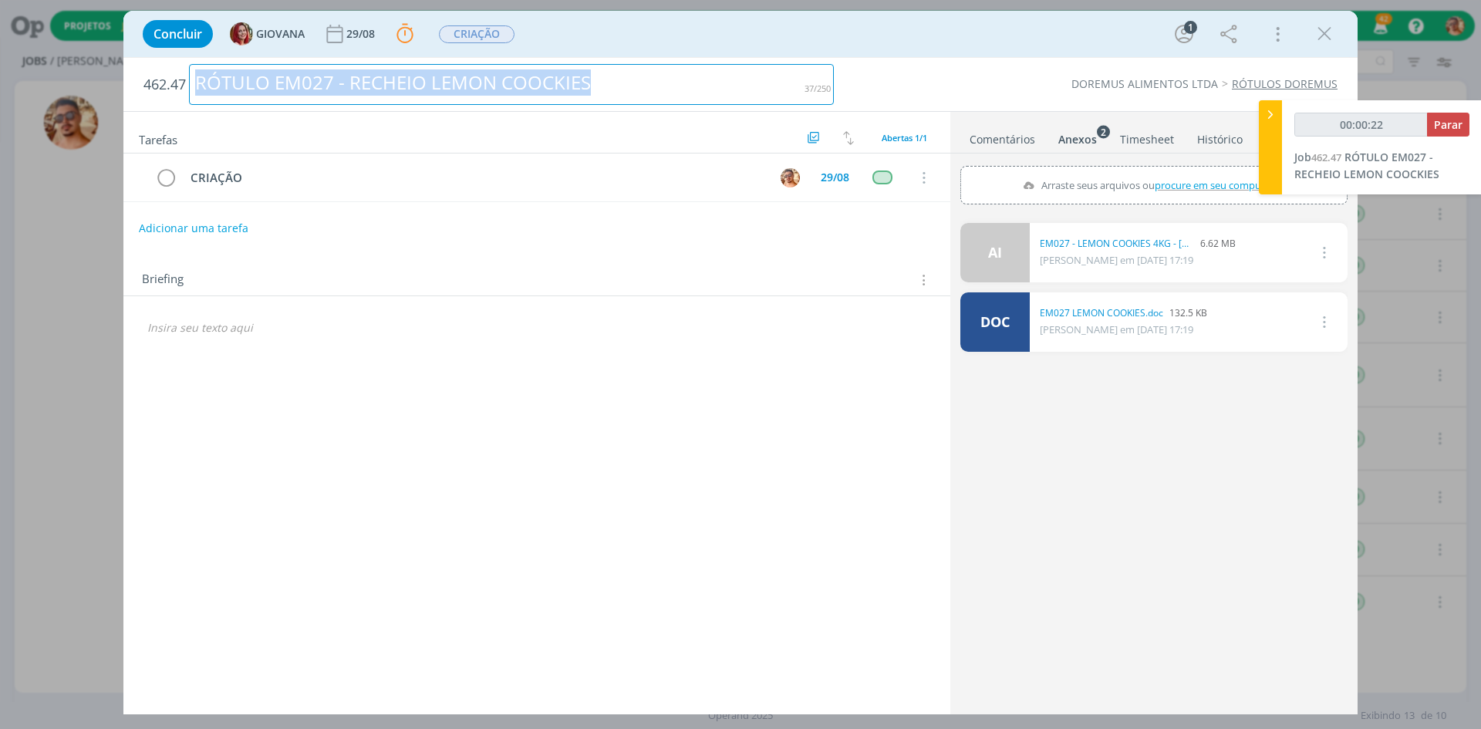
copy div "RÓTULO EM027 - RECHEIO LEMON COOCKIES"
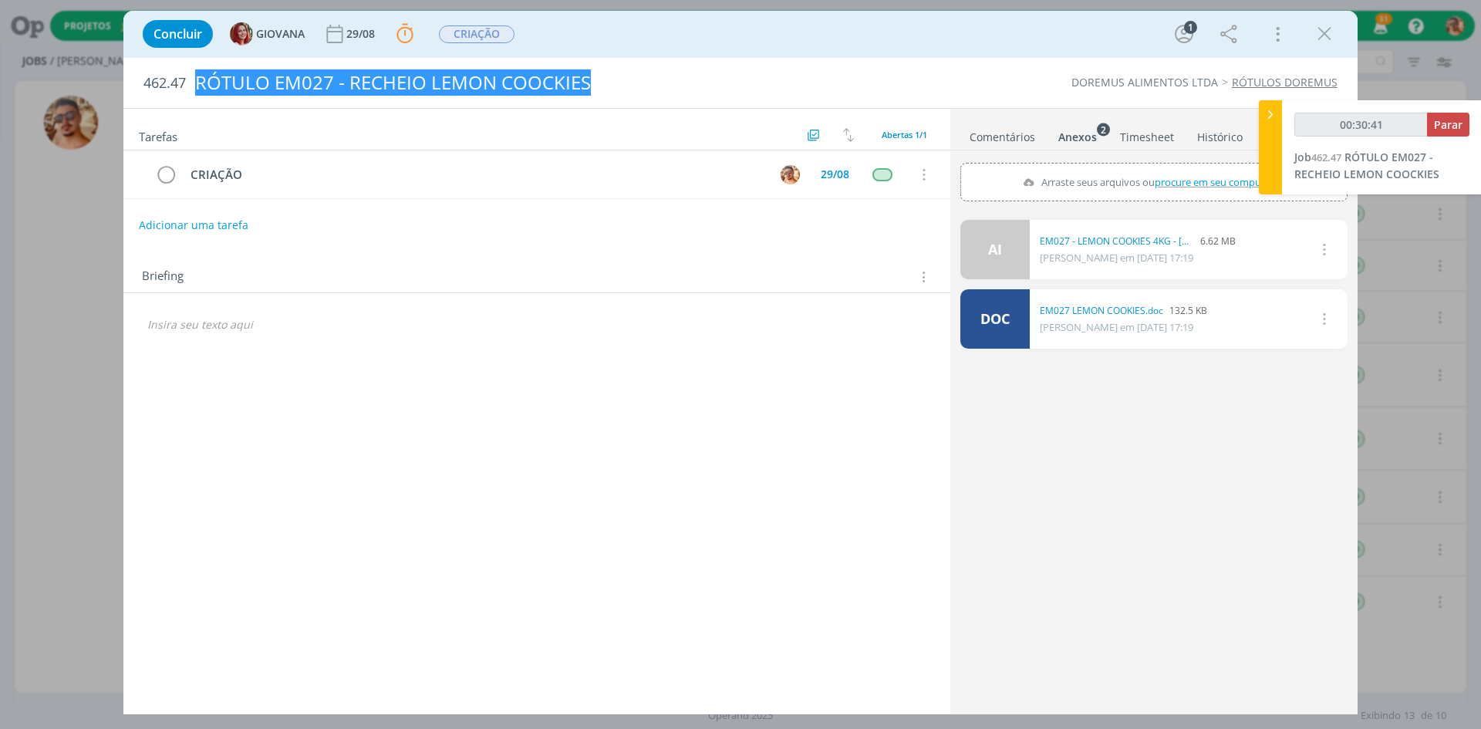
type input "00:30:42"
